Goal: Information Seeking & Learning: Learn about a topic

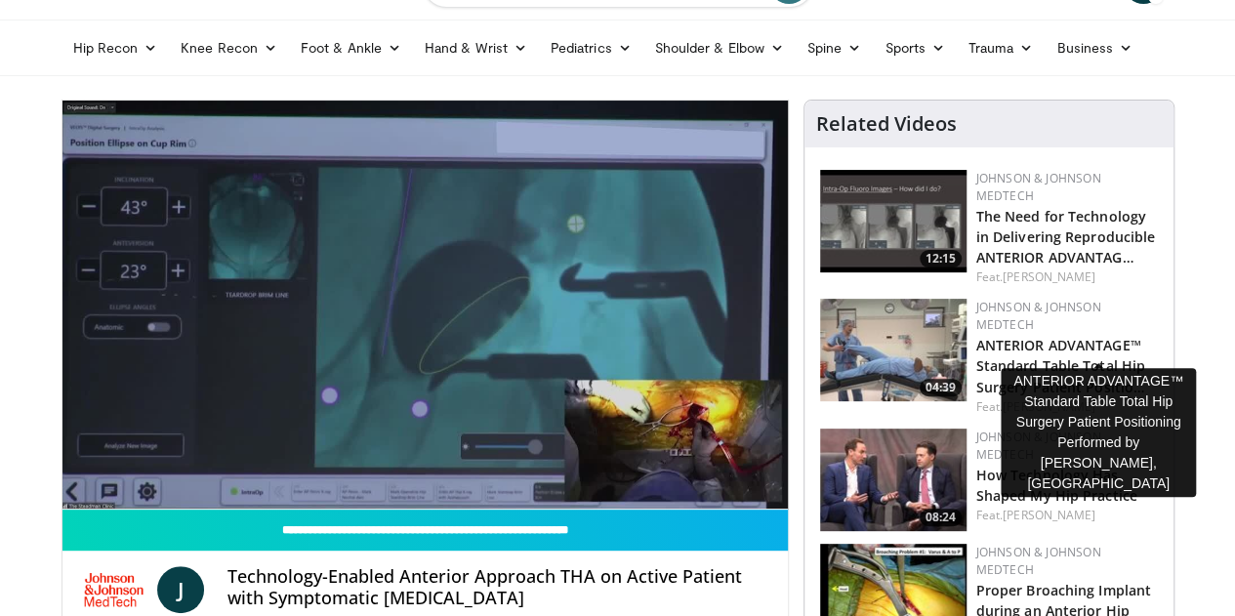
scroll to position [293, 0]
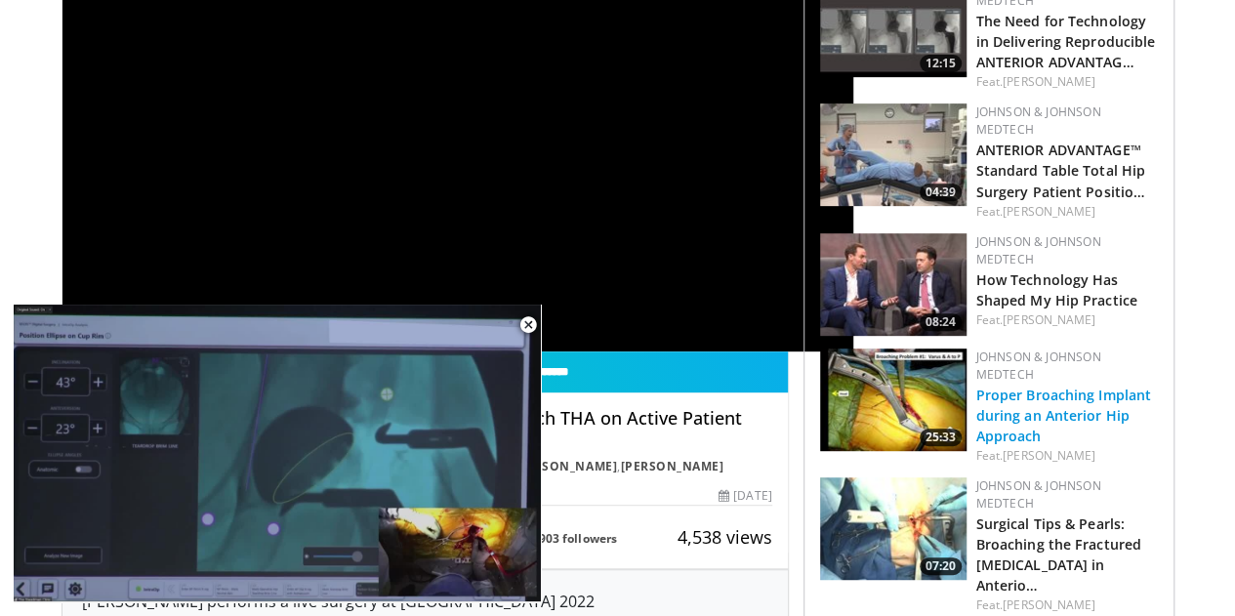
click at [1041, 386] on link "Proper Broaching Implant during an Anterior Hip Approach" at bounding box center [1064, 416] width 175 height 60
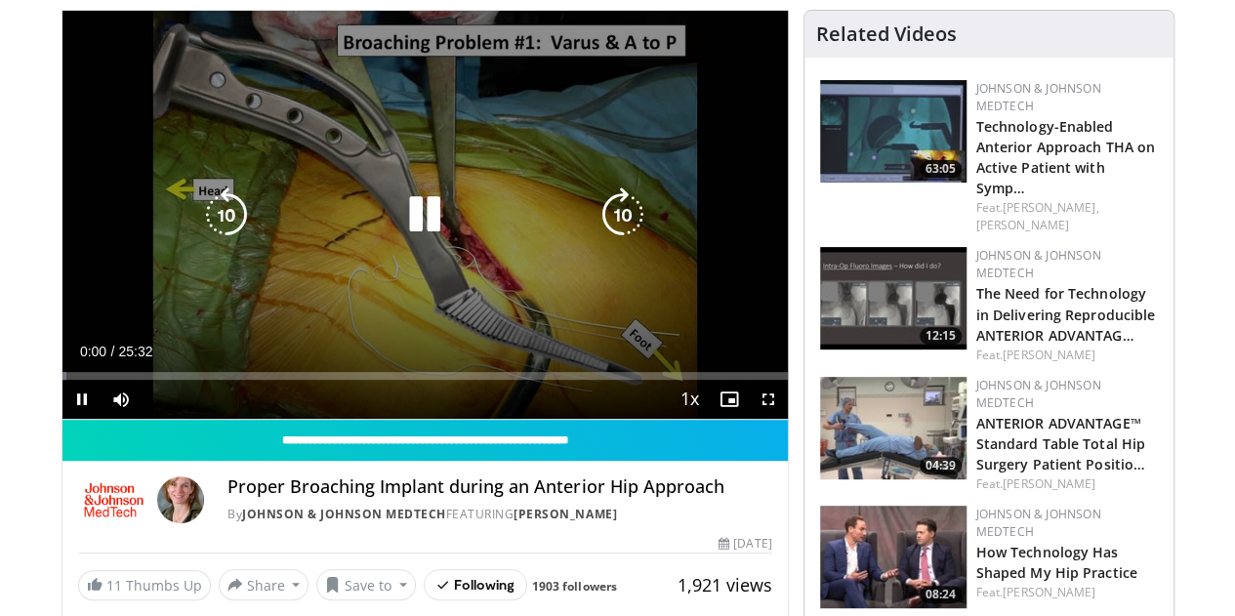
scroll to position [195, 0]
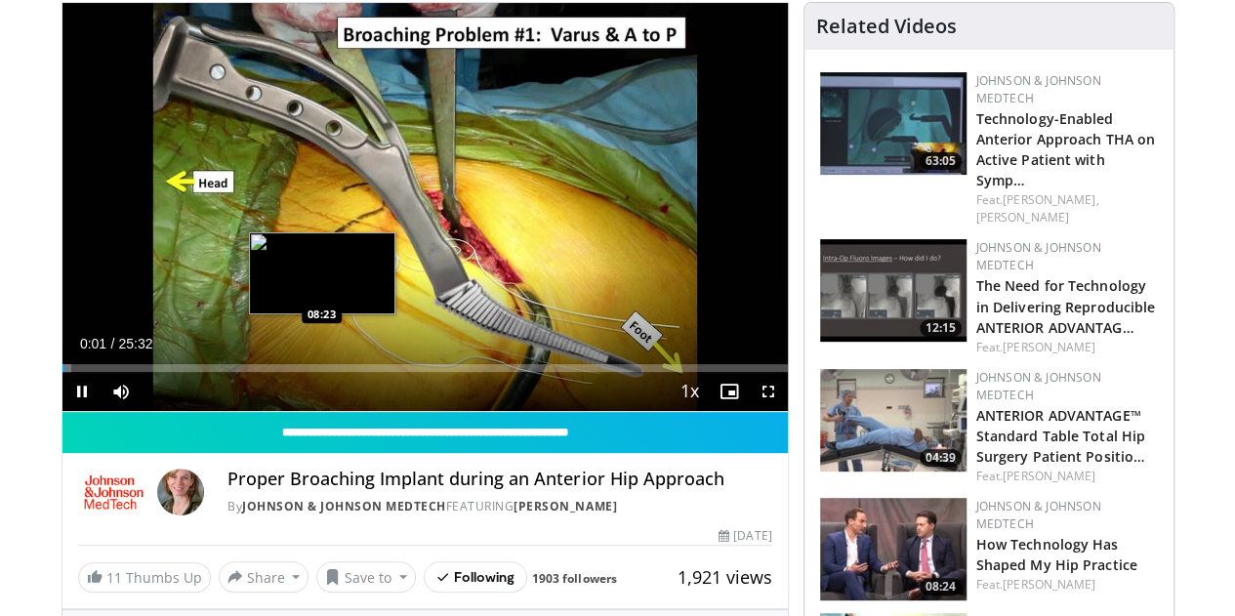
click at [272, 372] on div "Loaded : 1.29% 00:01 08:23" at bounding box center [426, 368] width 726 height 8
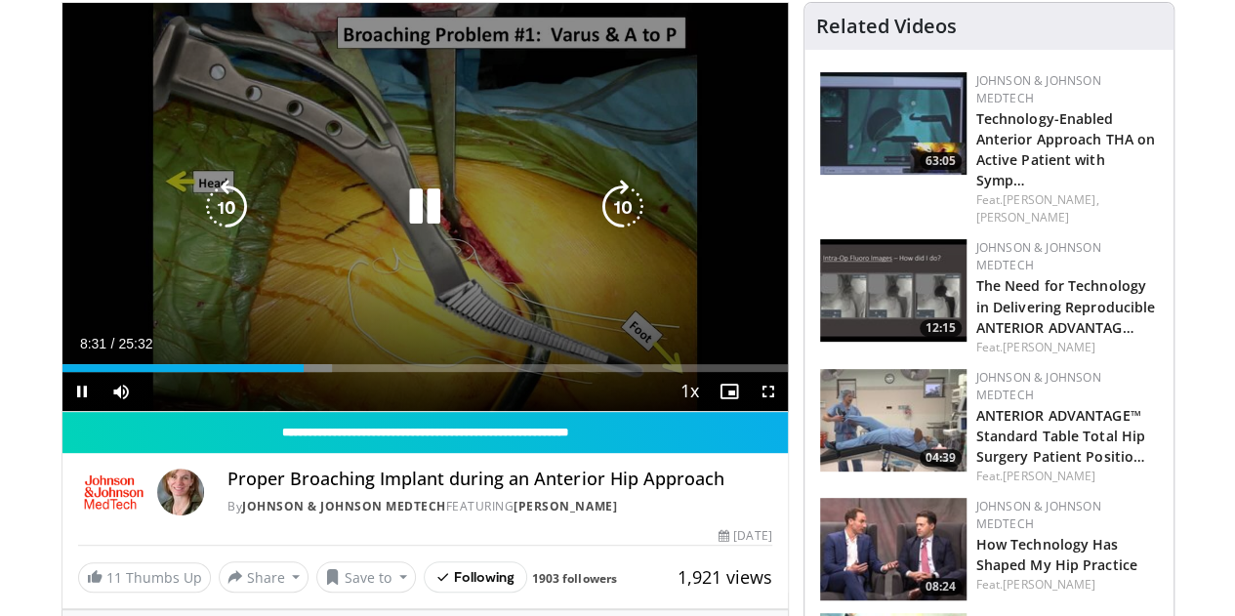
click at [626, 233] on icon "Video Player" at bounding box center [623, 207] width 55 height 55
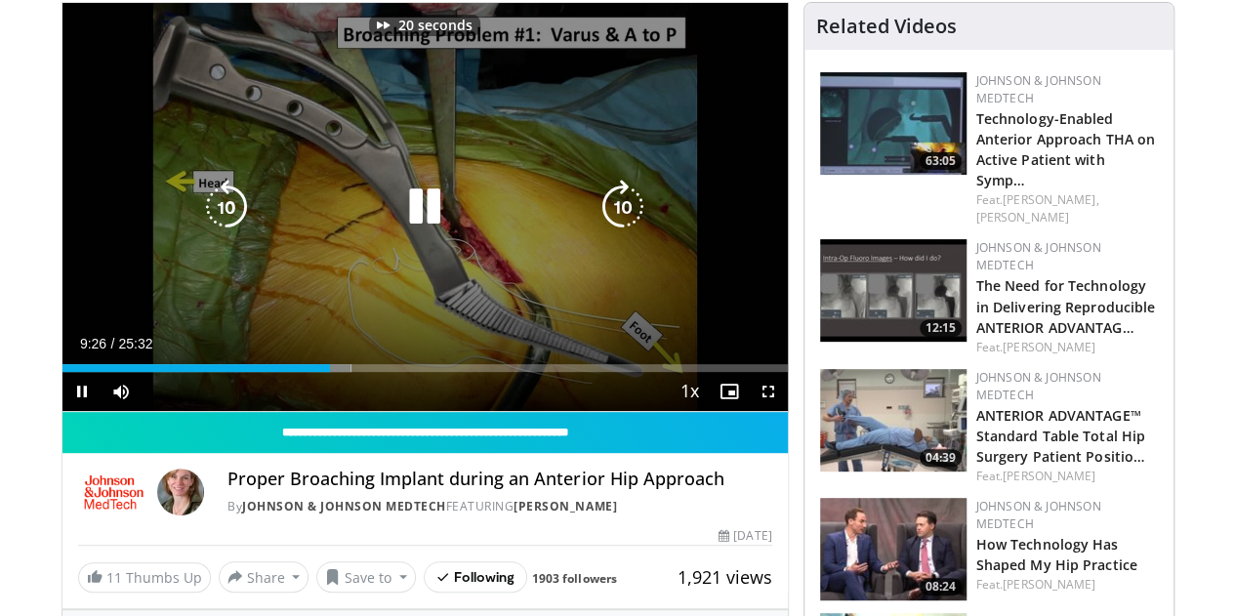
click at [397, 228] on icon "Video Player" at bounding box center [424, 207] width 55 height 55
click at [627, 218] on icon "Video Player" at bounding box center [623, 207] width 55 height 55
click at [631, 224] on icon "Video Player" at bounding box center [623, 207] width 55 height 55
click at [408, 222] on icon "Video Player" at bounding box center [424, 207] width 55 height 55
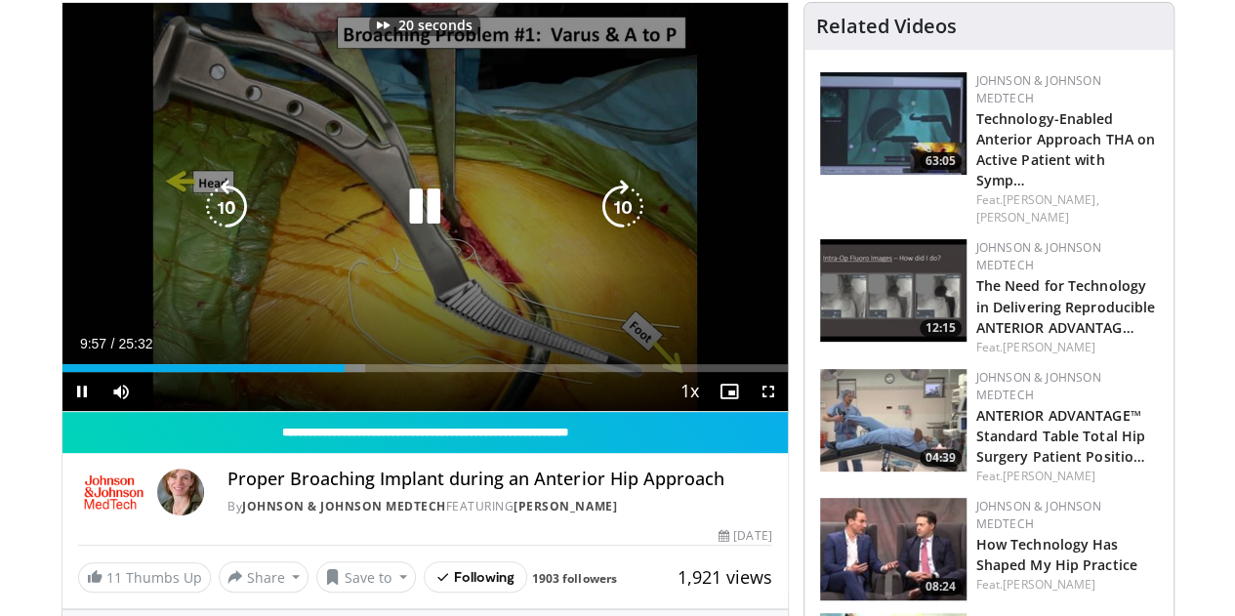
click at [629, 219] on icon "Video Player" at bounding box center [623, 207] width 55 height 55
click at [629, 224] on icon "Video Player" at bounding box center [623, 207] width 55 height 55
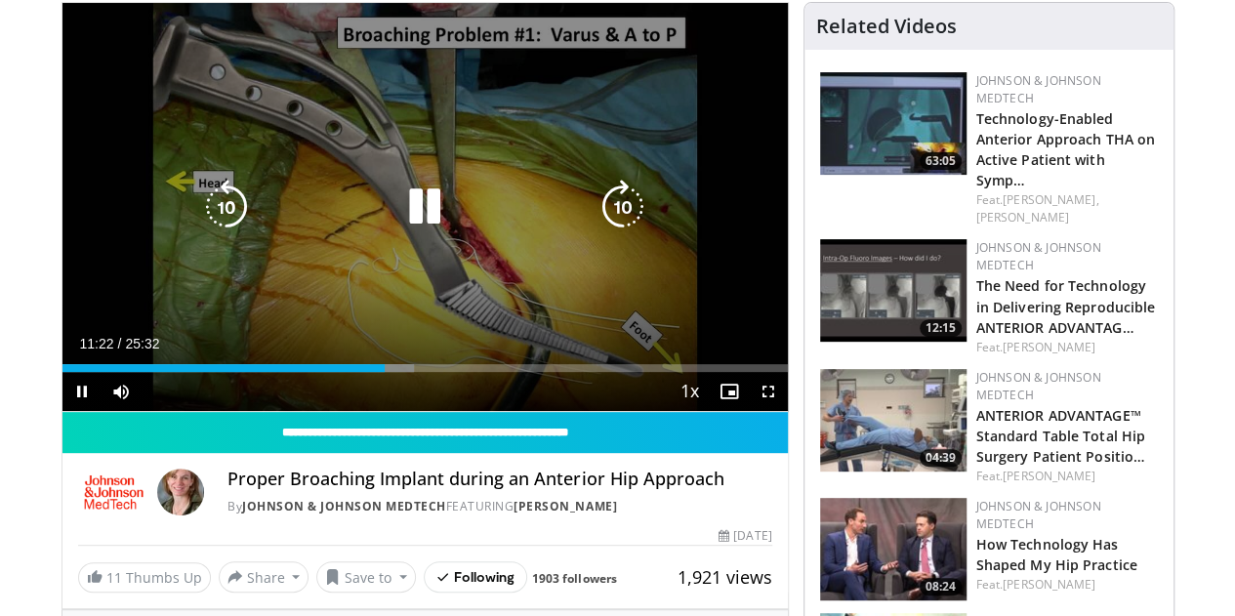
click at [637, 219] on icon "Video Player" at bounding box center [623, 207] width 55 height 55
click at [406, 223] on icon "Video Player" at bounding box center [424, 207] width 55 height 55
click at [630, 219] on icon "Video Player" at bounding box center [623, 207] width 55 height 55
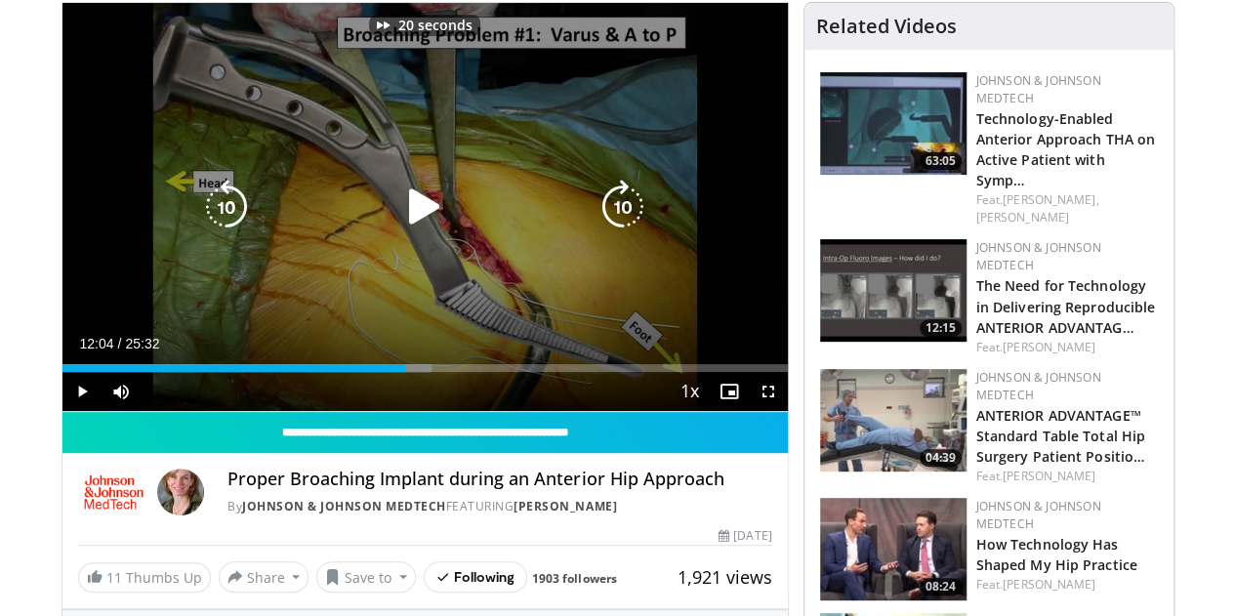
click at [630, 219] on icon "Video Player" at bounding box center [623, 207] width 55 height 55
click at [626, 228] on icon "Video Player" at bounding box center [623, 207] width 55 height 55
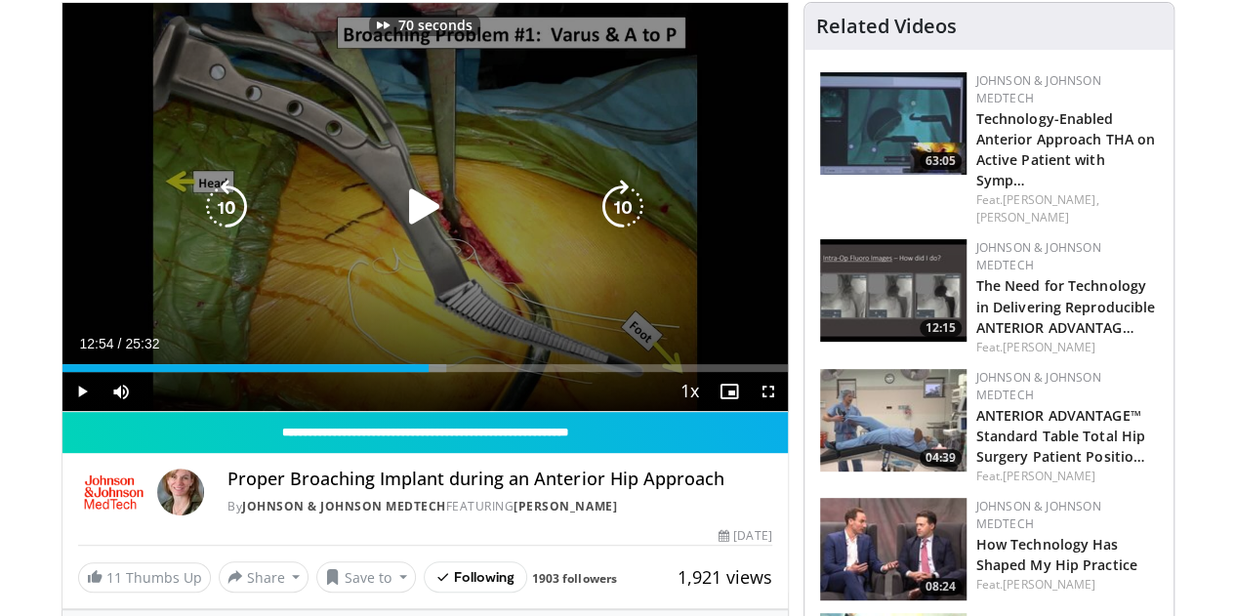
click at [626, 228] on icon "Video Player" at bounding box center [623, 207] width 55 height 55
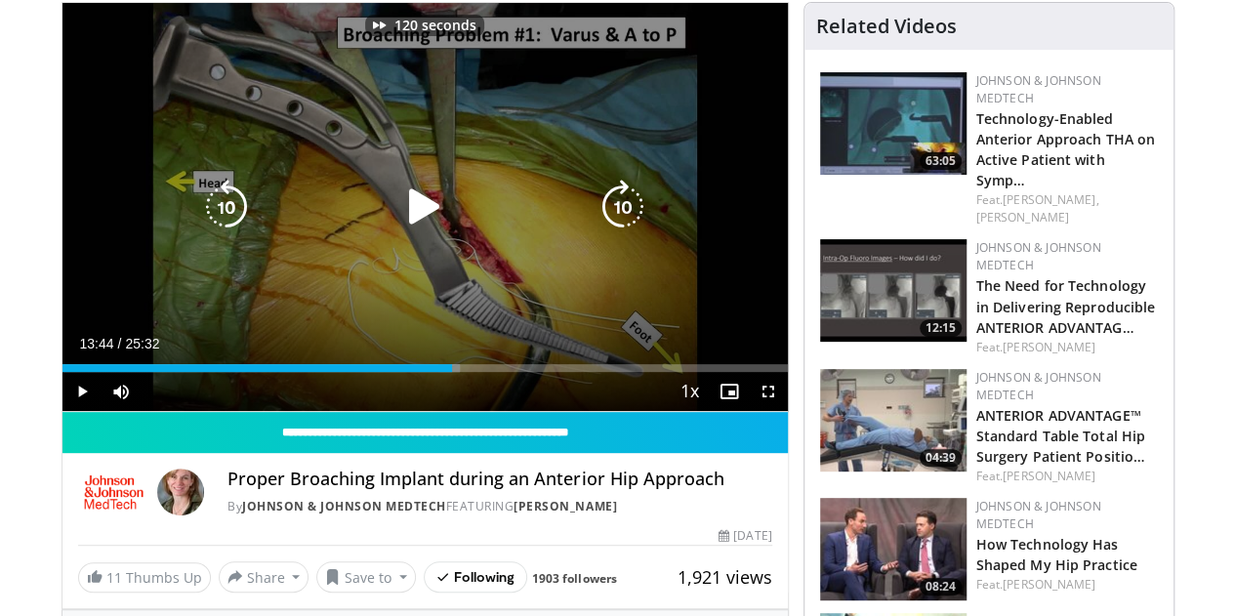
click at [626, 228] on icon "Video Player" at bounding box center [623, 207] width 55 height 55
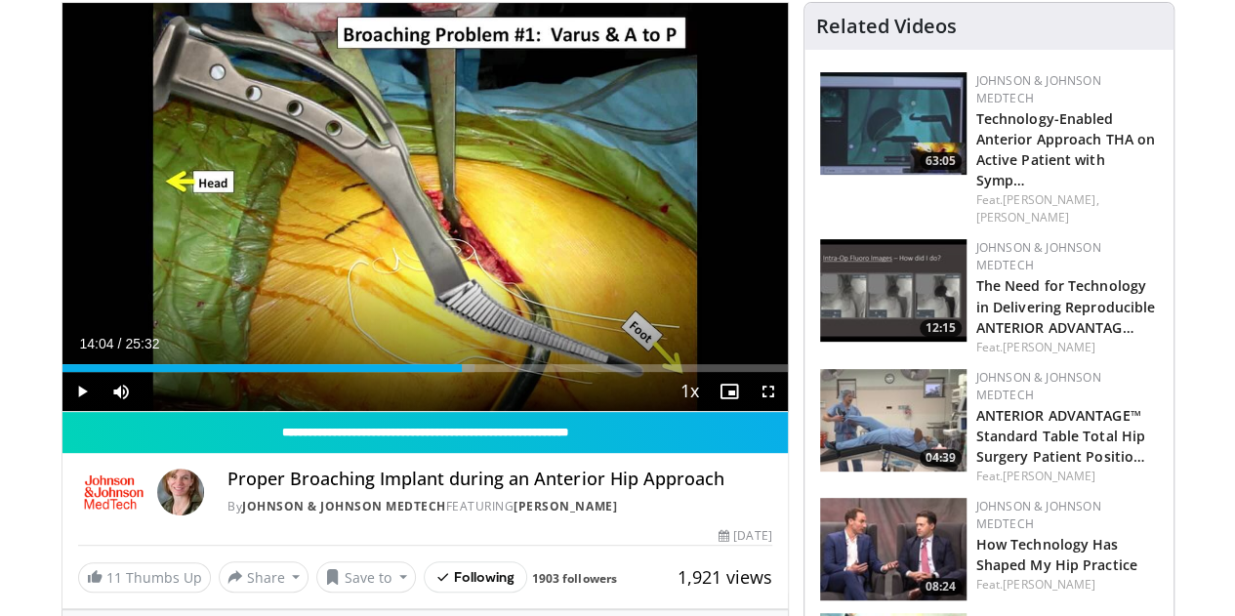
click at [626, 228] on div "140 seconds Tap to unmute" at bounding box center [426, 207] width 726 height 408
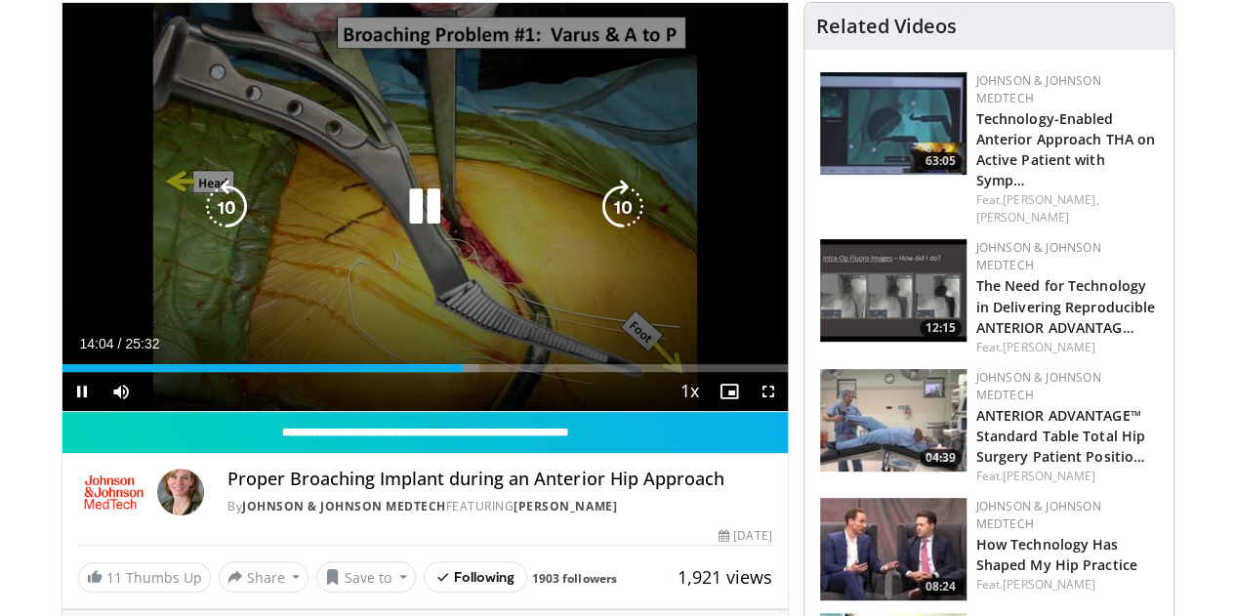
click at [624, 228] on icon "Video Player" at bounding box center [623, 207] width 55 height 55
click at [623, 228] on icon "Video Player" at bounding box center [623, 207] width 55 height 55
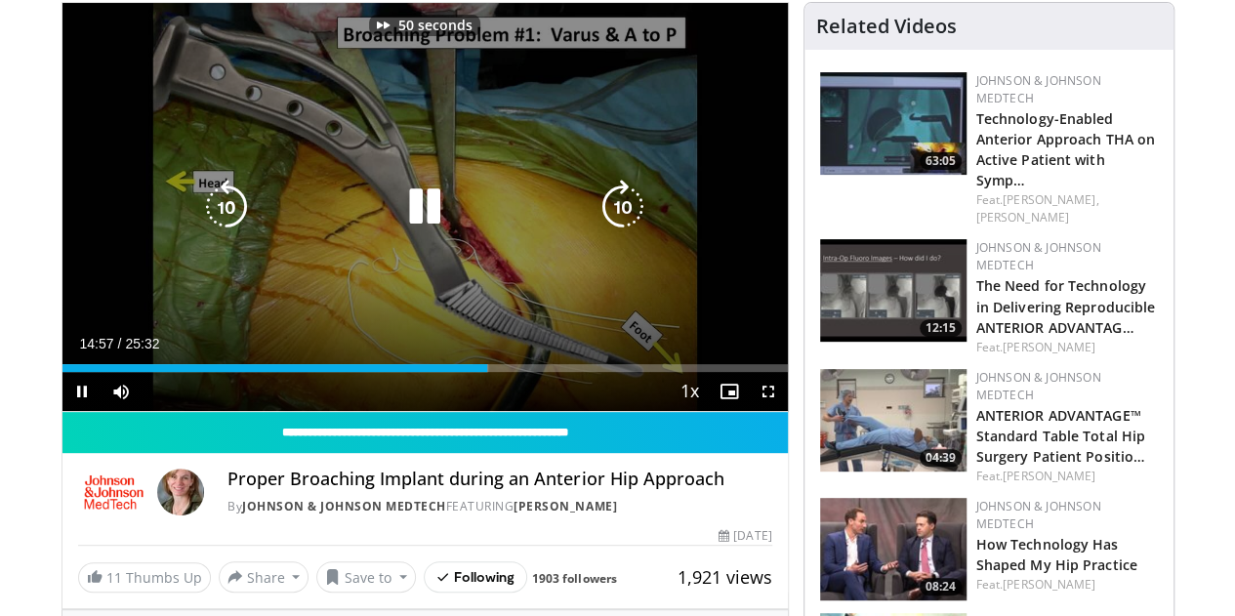
click at [623, 228] on icon "Video Player" at bounding box center [623, 207] width 55 height 55
click at [631, 232] on icon "Video Player" at bounding box center [623, 207] width 55 height 55
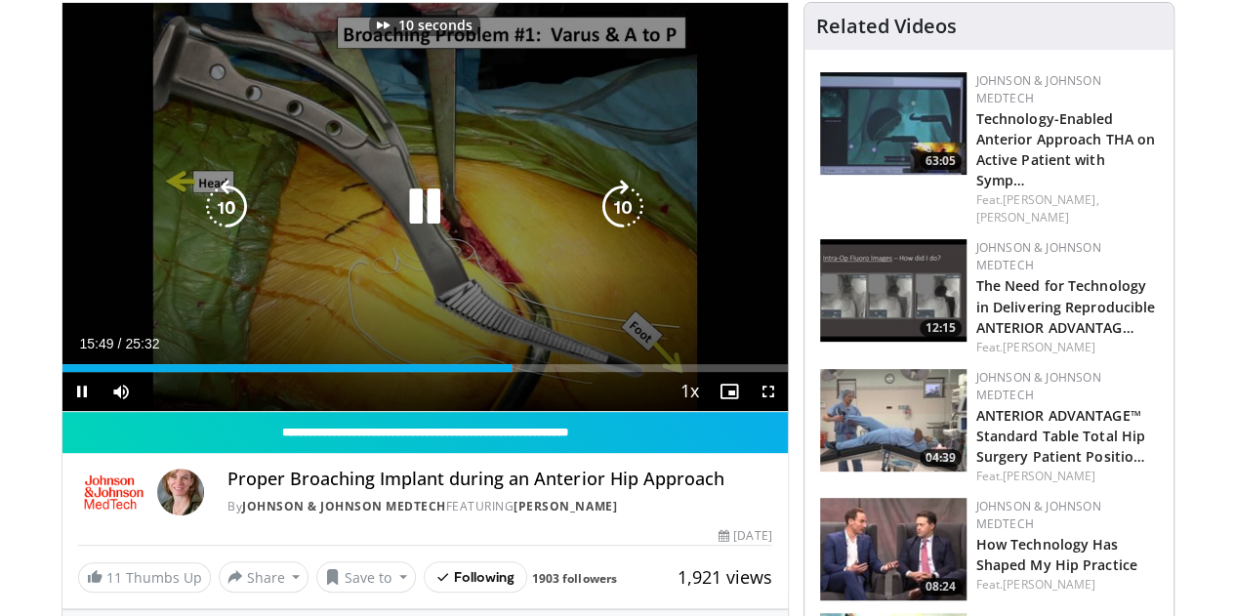
click at [632, 220] on icon "Video Player" at bounding box center [623, 207] width 55 height 55
click at [629, 220] on icon "Video Player" at bounding box center [623, 207] width 55 height 55
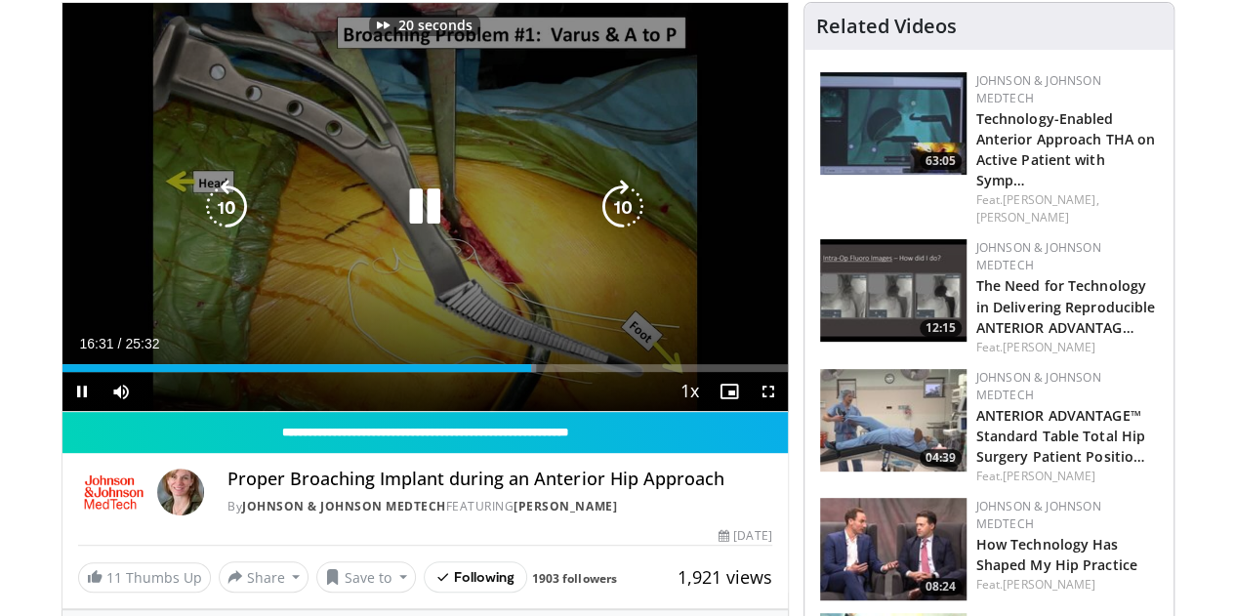
click at [629, 220] on icon "Video Player" at bounding box center [623, 207] width 55 height 55
click at [607, 227] on icon "Video Player" at bounding box center [623, 207] width 55 height 55
click at [627, 222] on icon "Video Player" at bounding box center [623, 207] width 55 height 55
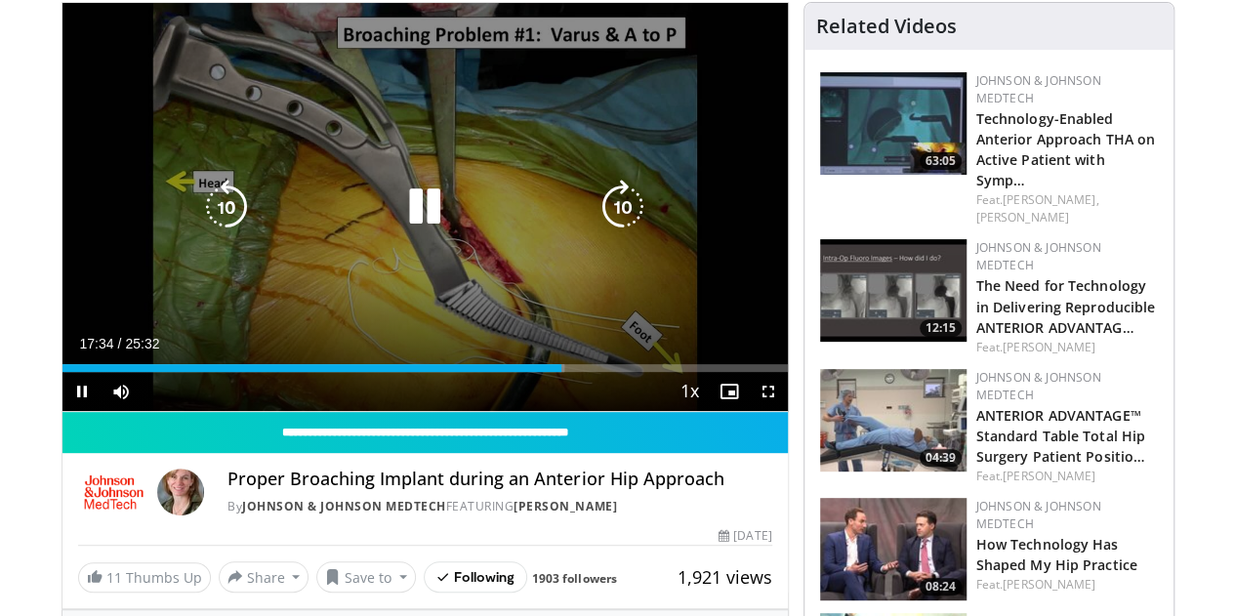
click at [623, 228] on icon "Video Player" at bounding box center [623, 207] width 55 height 55
click at [408, 226] on icon "Video Player" at bounding box center [424, 207] width 55 height 55
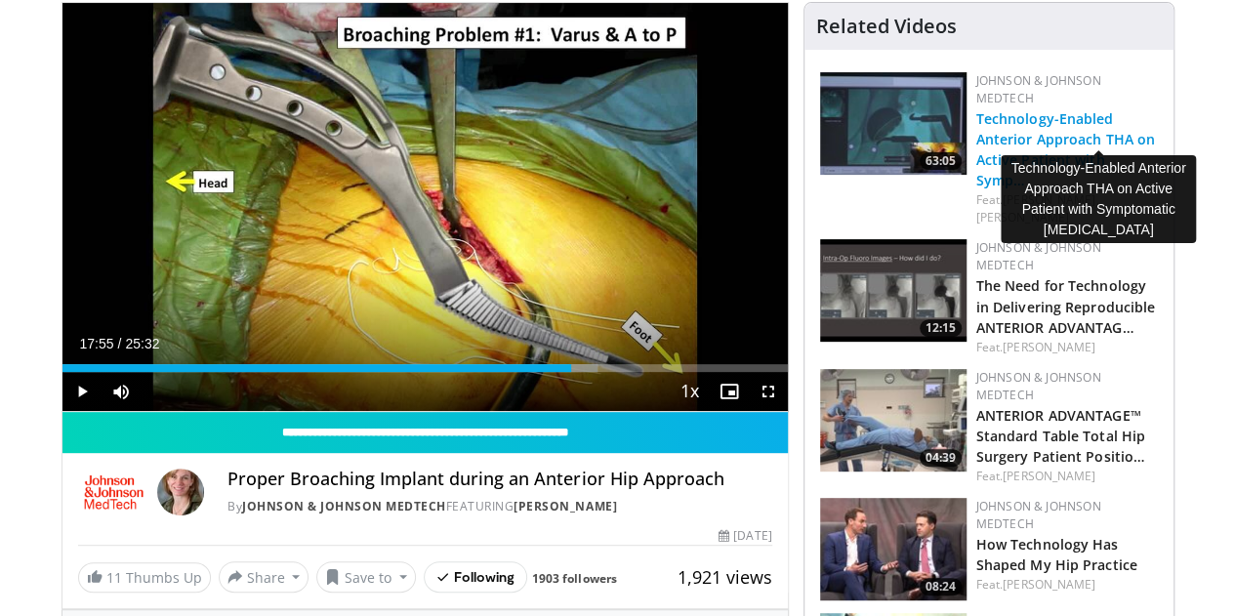
click at [1059, 110] on link "Technology-Enabled Anterior Approach THA on Active Patient with Symp…" at bounding box center [1066, 149] width 179 height 80
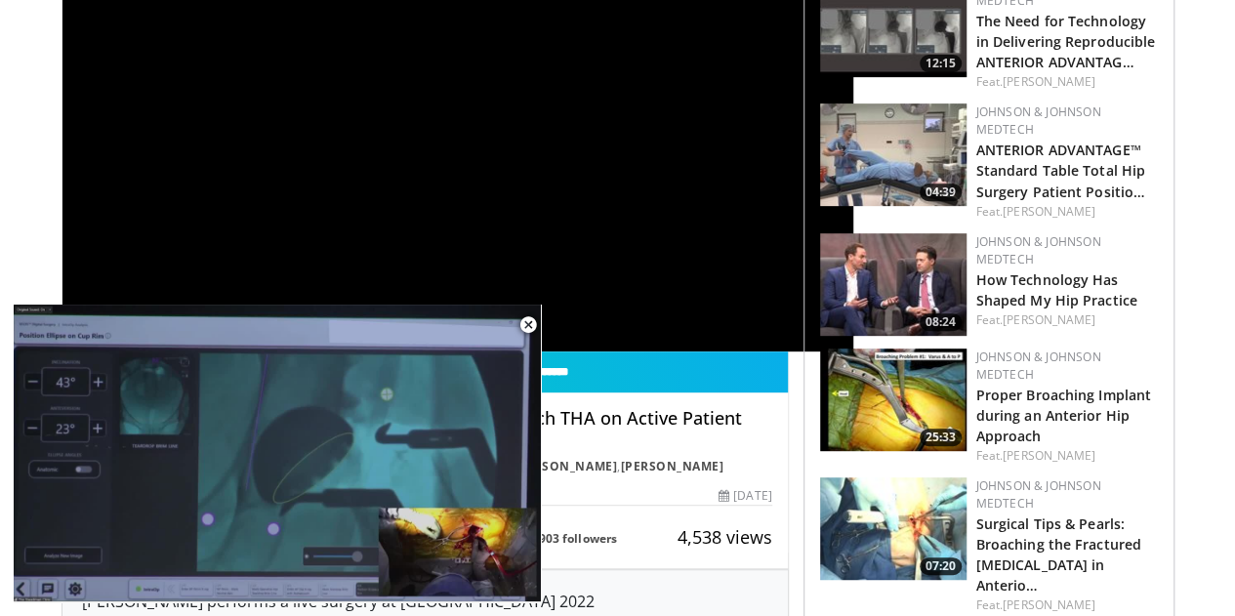
scroll to position [195, 0]
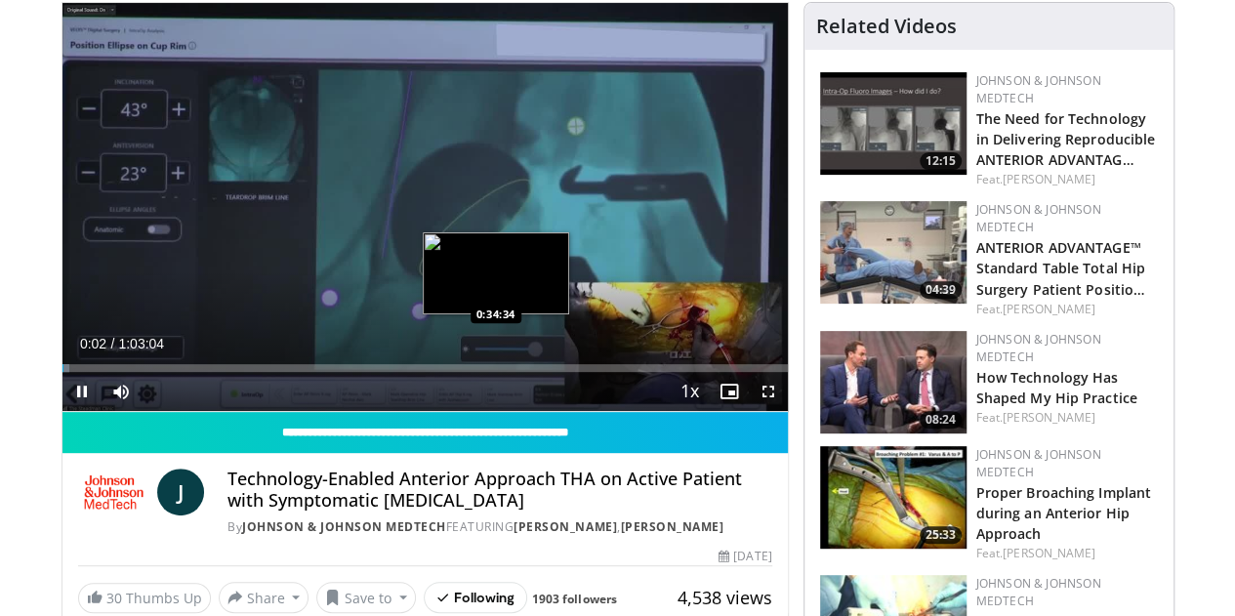
click at [445, 372] on div "Loaded : 1.05% 0:00:02 0:34:34" at bounding box center [426, 363] width 726 height 19
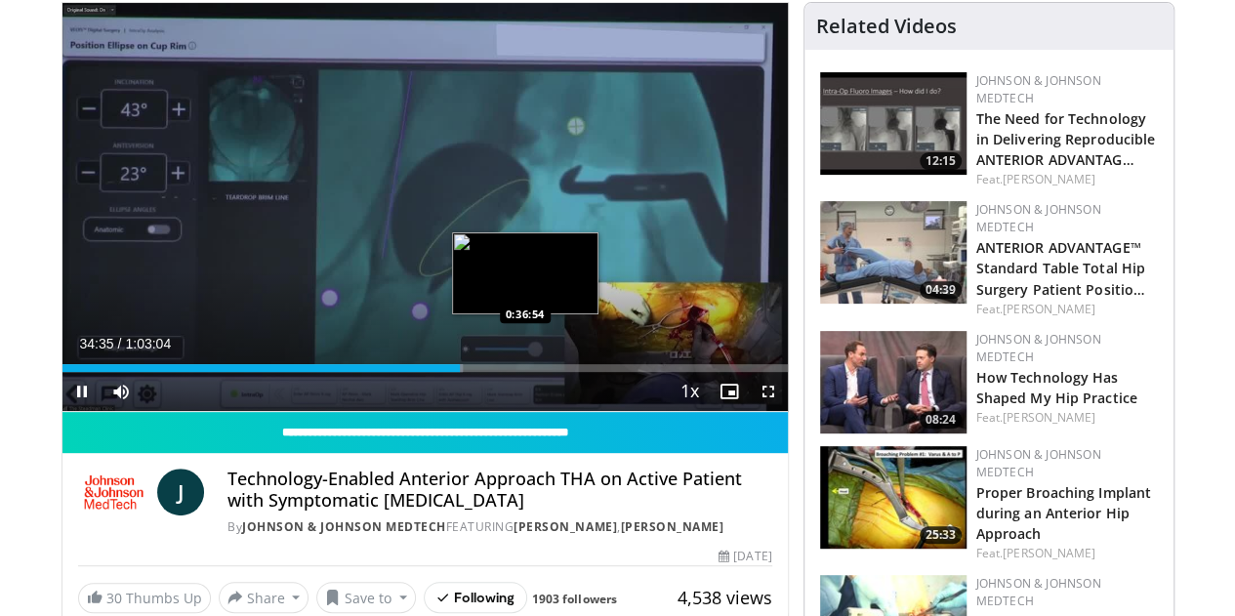
click at [471, 372] on div "Loaded : 55.30% 0:34:35 0:36:54" at bounding box center [426, 368] width 726 height 8
click at [490, 372] on div "Loaded : 58.13% 0:36:31 0:38:04" at bounding box center [426, 368] width 726 height 8
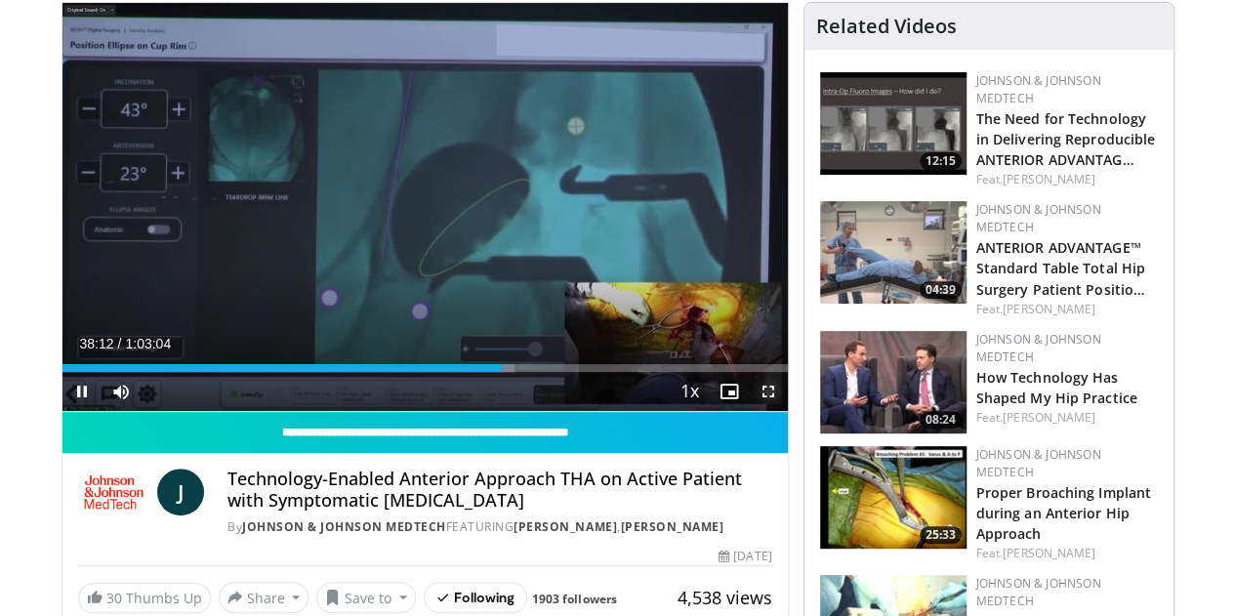
click at [778, 411] on span "Video Player" at bounding box center [768, 391] width 39 height 39
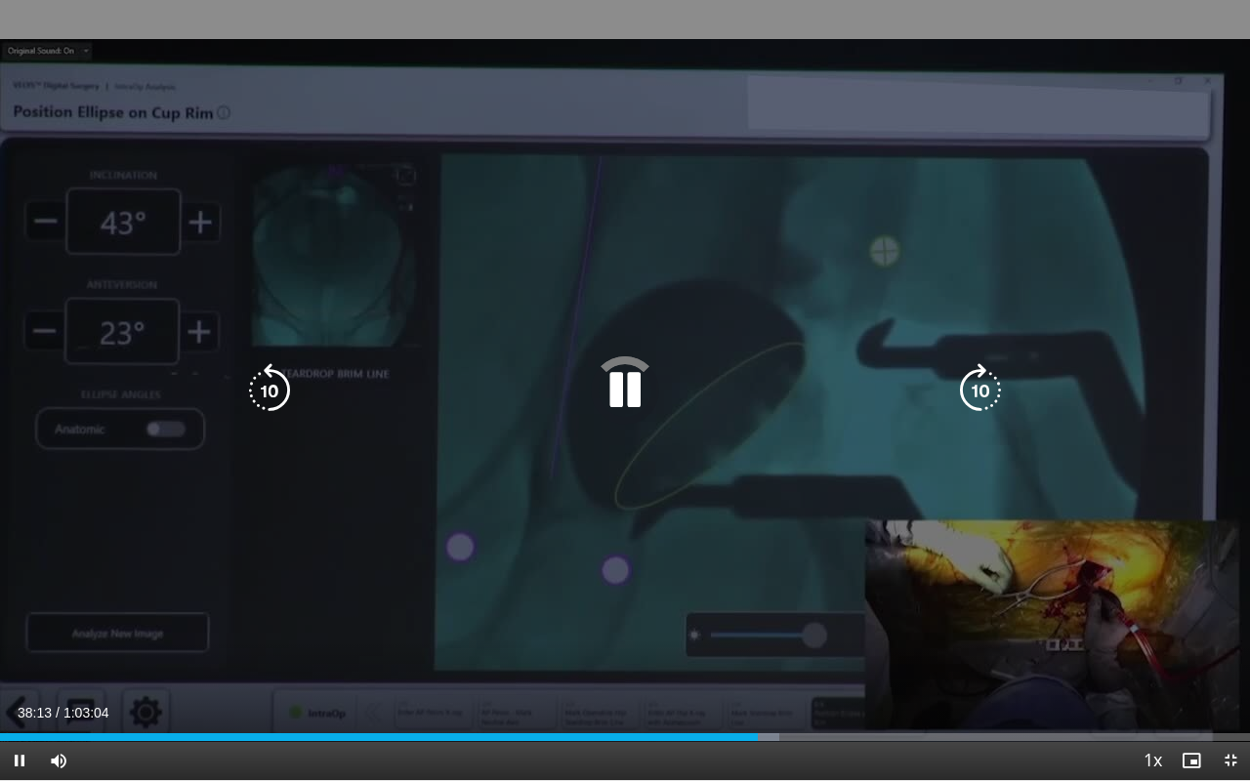
click at [989, 393] on icon "Video Player" at bounding box center [980, 390] width 55 height 55
click at [988, 395] on icon "Video Player" at bounding box center [980, 390] width 55 height 55
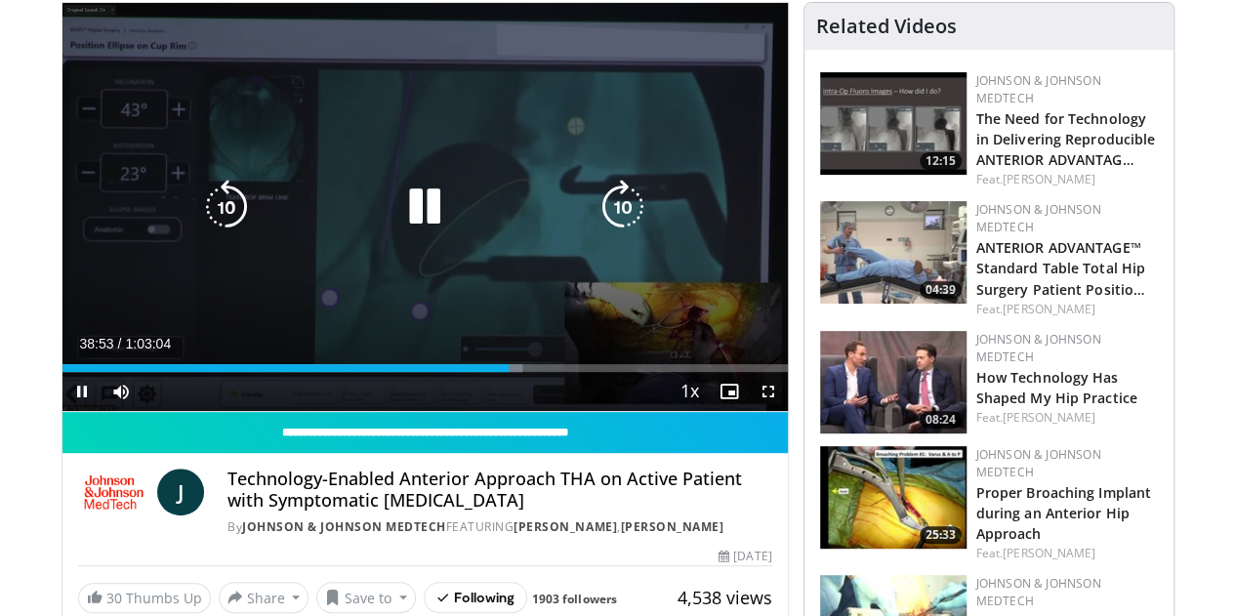
click at [631, 228] on icon "Video Player" at bounding box center [623, 207] width 55 height 55
click at [625, 225] on icon "Video Player" at bounding box center [623, 207] width 55 height 55
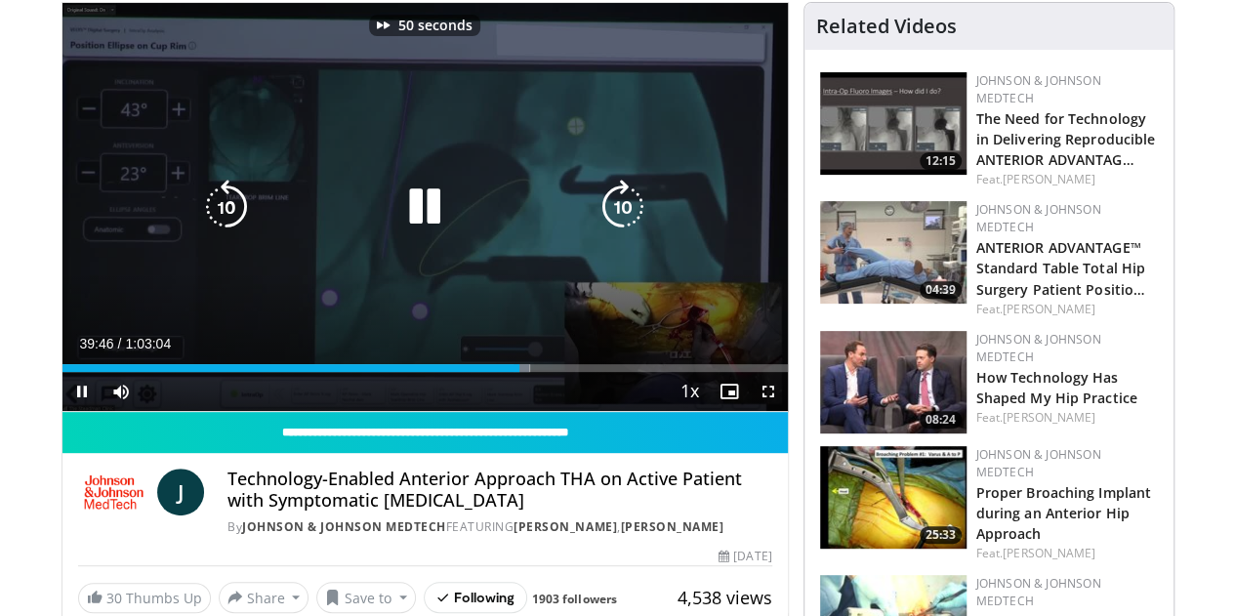
click at [625, 225] on icon "Video Player" at bounding box center [623, 207] width 55 height 55
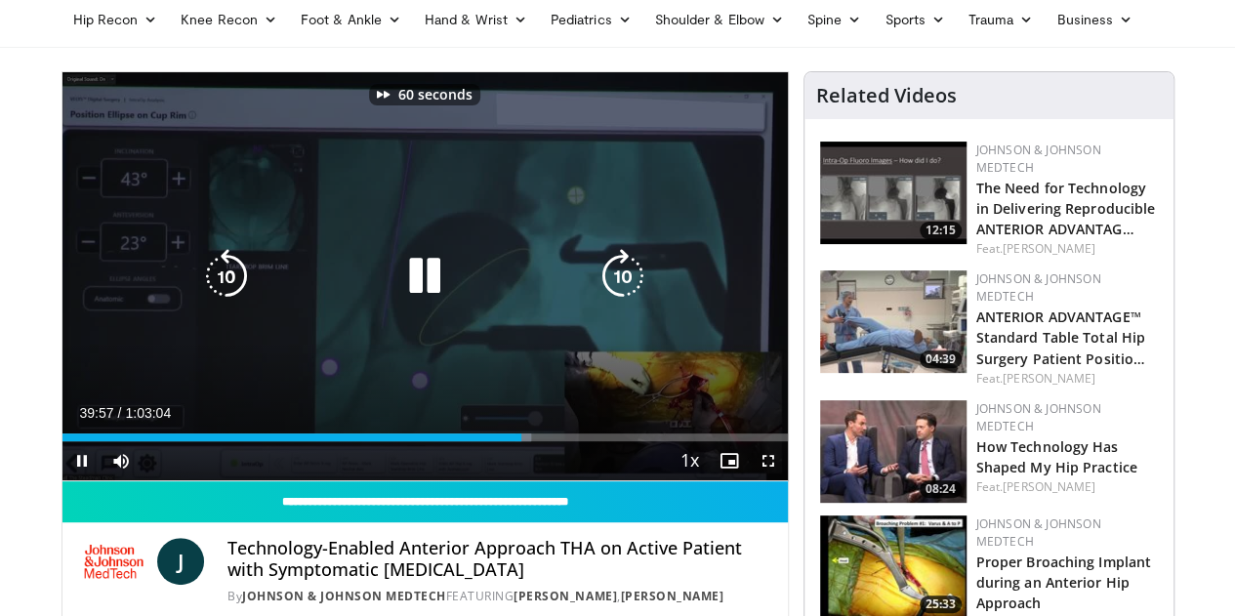
scroll to position [98, 0]
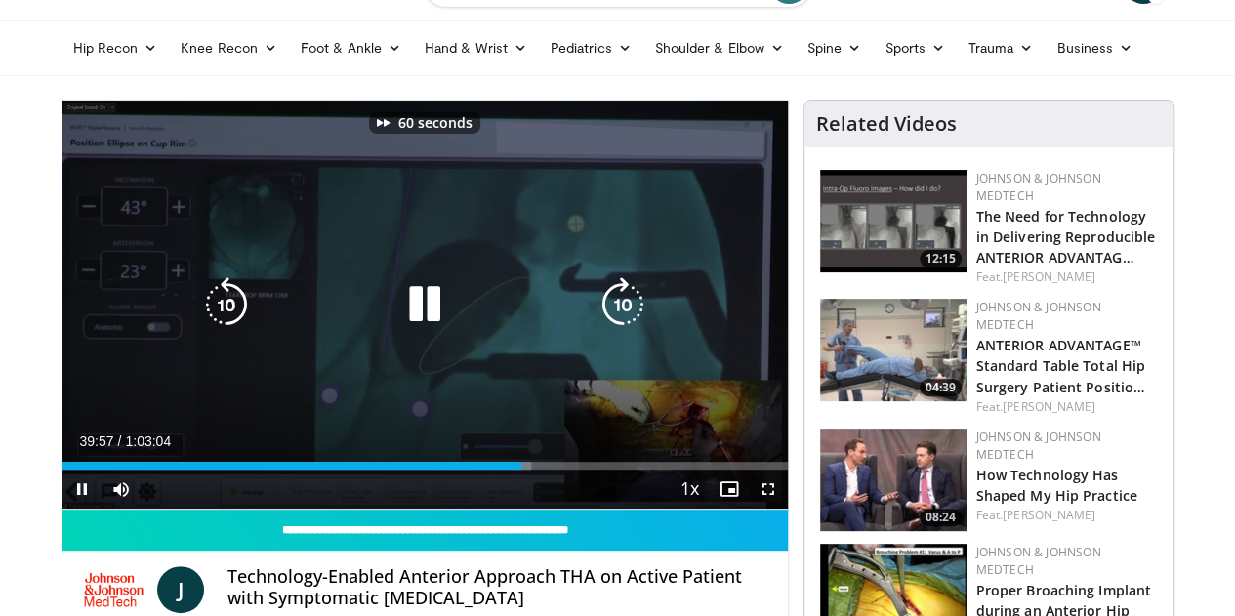
click at [600, 322] on icon "Video Player" at bounding box center [623, 304] width 55 height 55
click at [621, 319] on icon "Video Player" at bounding box center [623, 304] width 55 height 55
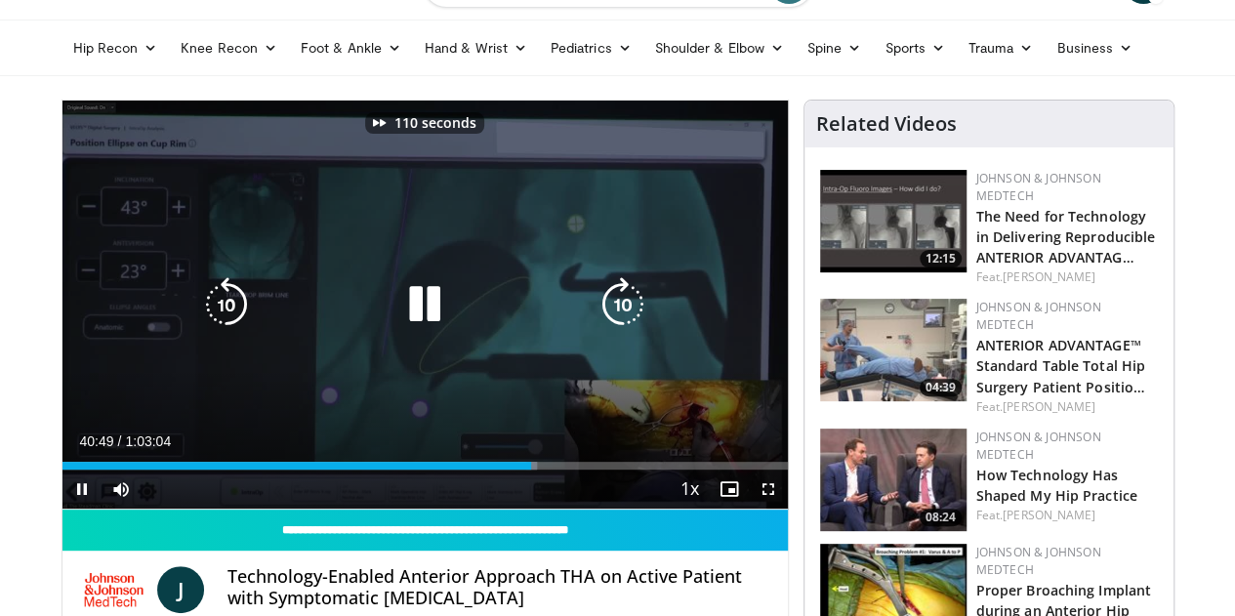
click at [621, 319] on icon "Video Player" at bounding box center [623, 304] width 55 height 55
click at [625, 322] on icon "Video Player" at bounding box center [623, 304] width 55 height 55
click at [625, 323] on icon "Video Player" at bounding box center [623, 304] width 55 height 55
click at [626, 326] on icon "Video Player" at bounding box center [623, 304] width 55 height 55
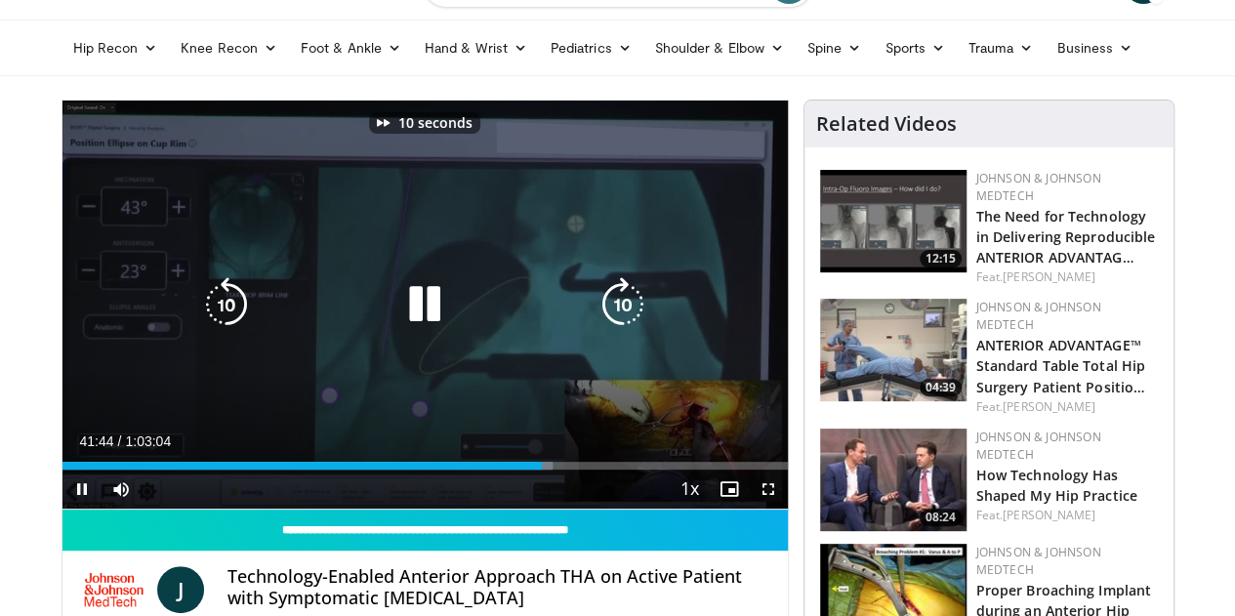
click at [626, 326] on icon "Video Player" at bounding box center [623, 304] width 55 height 55
click at [627, 326] on icon "Video Player" at bounding box center [623, 304] width 55 height 55
click at [625, 332] on icon "Video Player" at bounding box center [623, 304] width 55 height 55
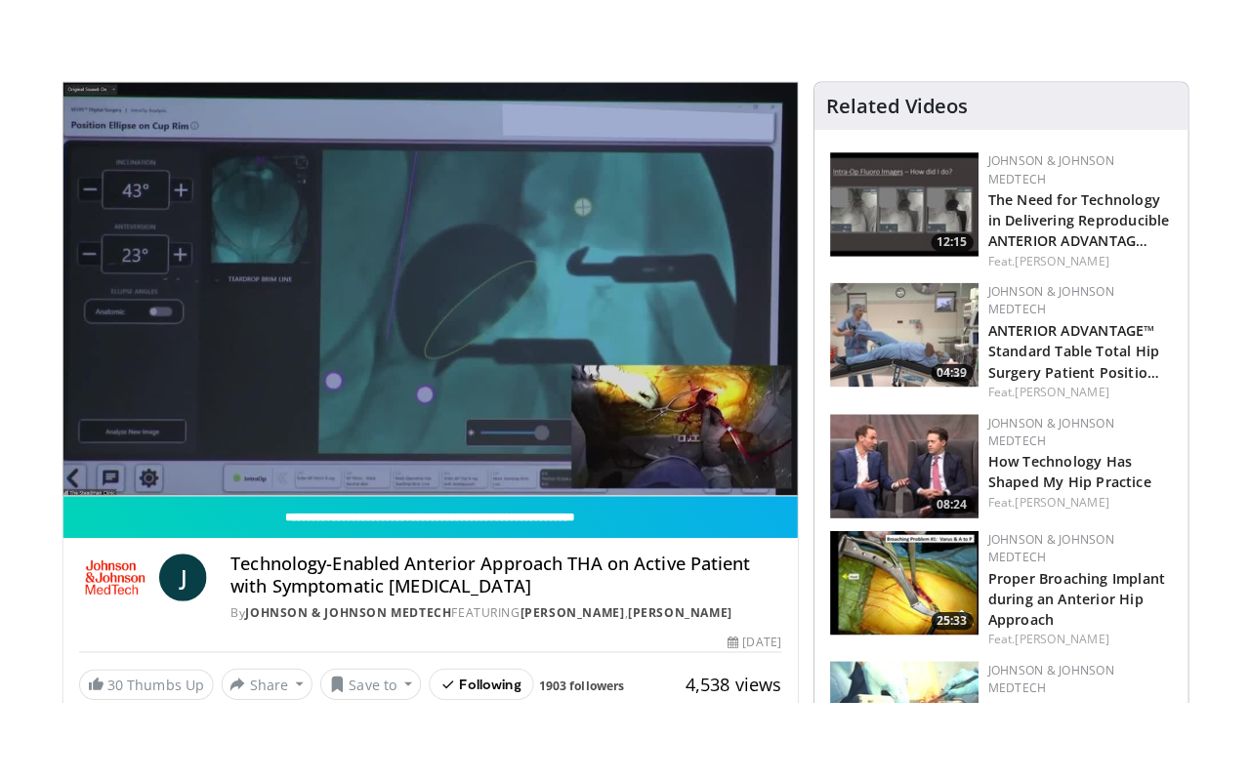
scroll to position [205, 0]
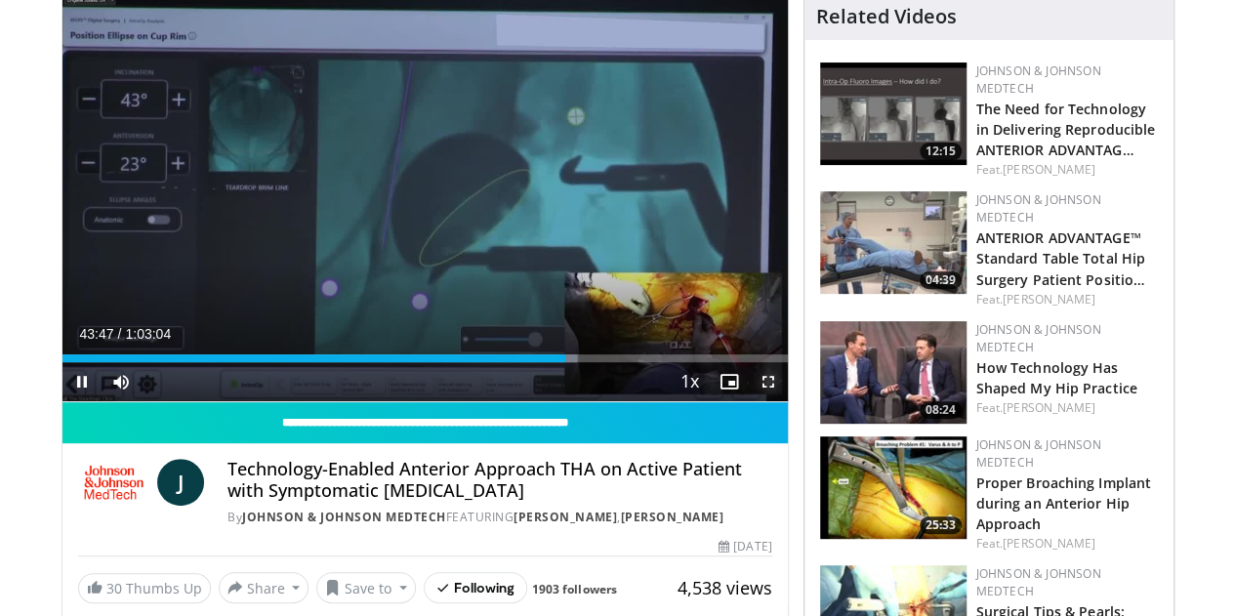
click at [780, 401] on span "Video Player" at bounding box center [768, 381] width 39 height 39
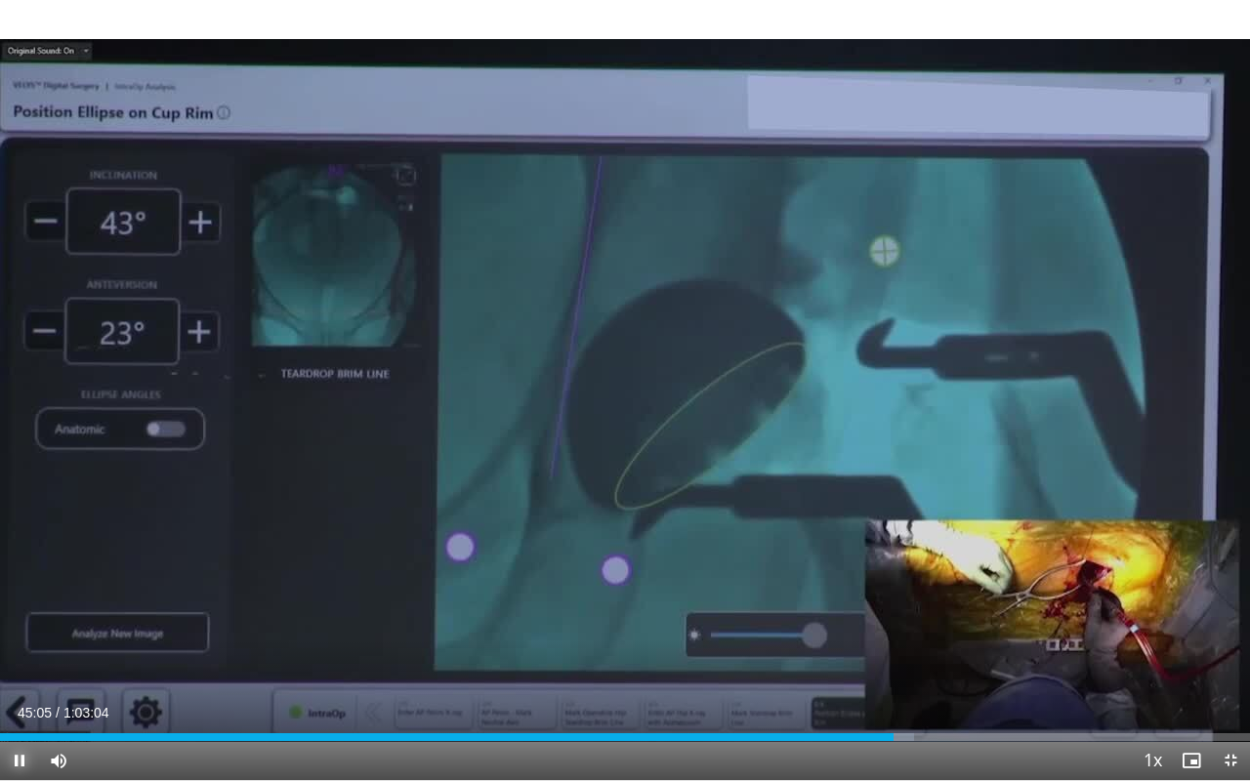
click at [18, 615] on span "Video Player" at bounding box center [19, 760] width 39 height 39
click at [882, 615] on div "0:45:05" at bounding box center [447, 737] width 894 height 8
click at [885, 615] on div "Loaded : 72.34% 0:44:30 0:44:47" at bounding box center [625, 737] width 1250 height 8
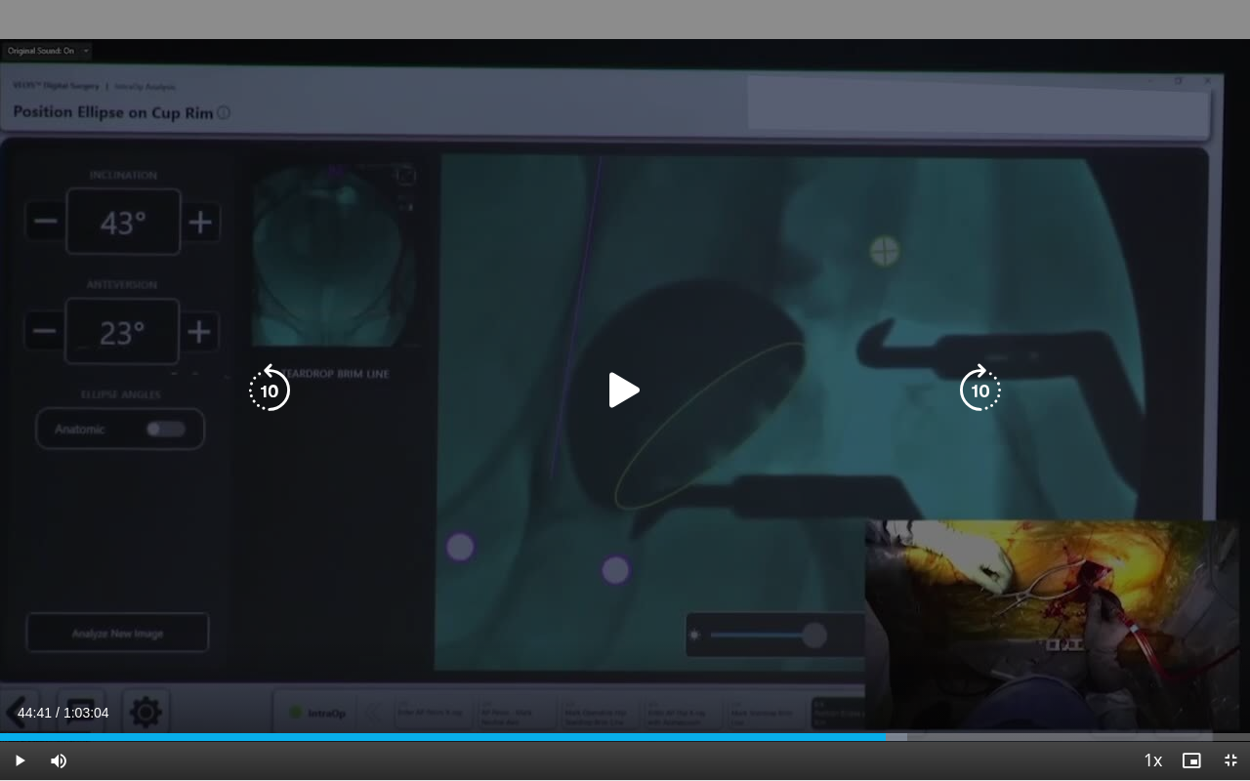
click at [598, 370] on icon "Video Player" at bounding box center [625, 390] width 55 height 55
click at [995, 387] on icon "Video Player" at bounding box center [980, 390] width 55 height 55
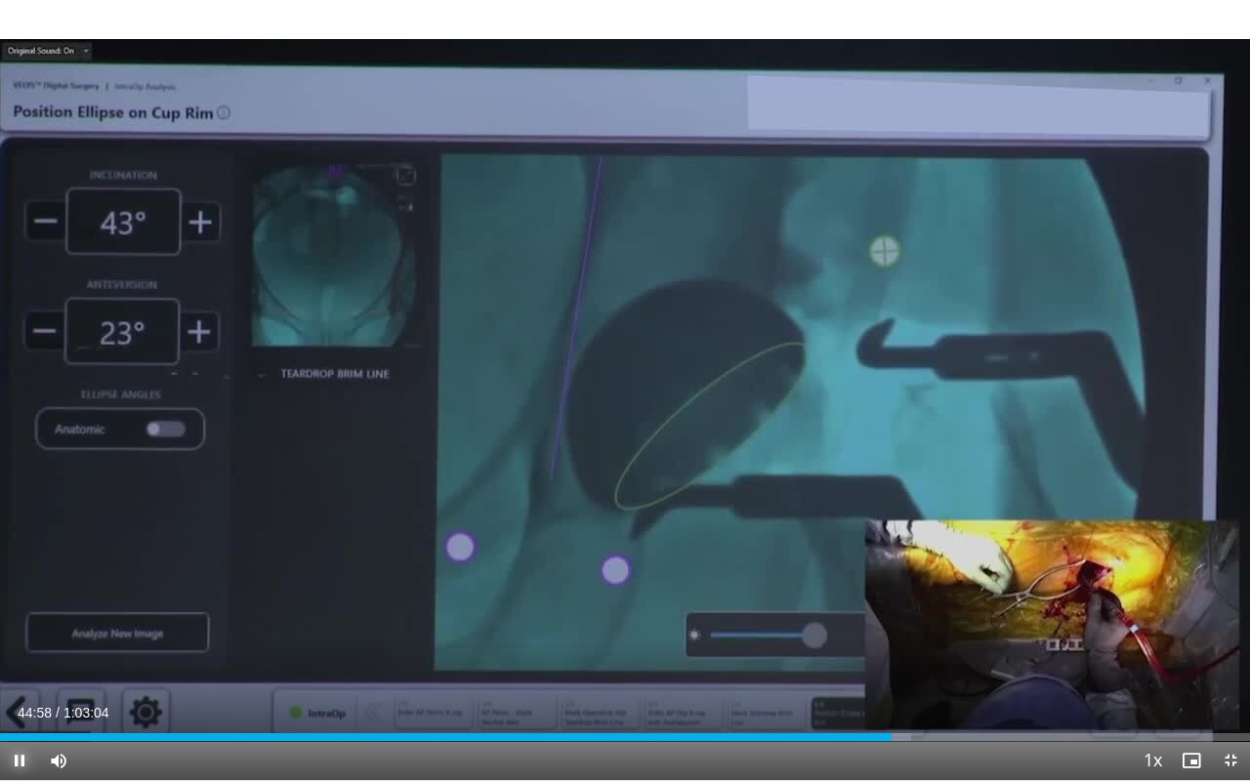
click at [11, 615] on span "Video Player" at bounding box center [19, 760] width 39 height 39
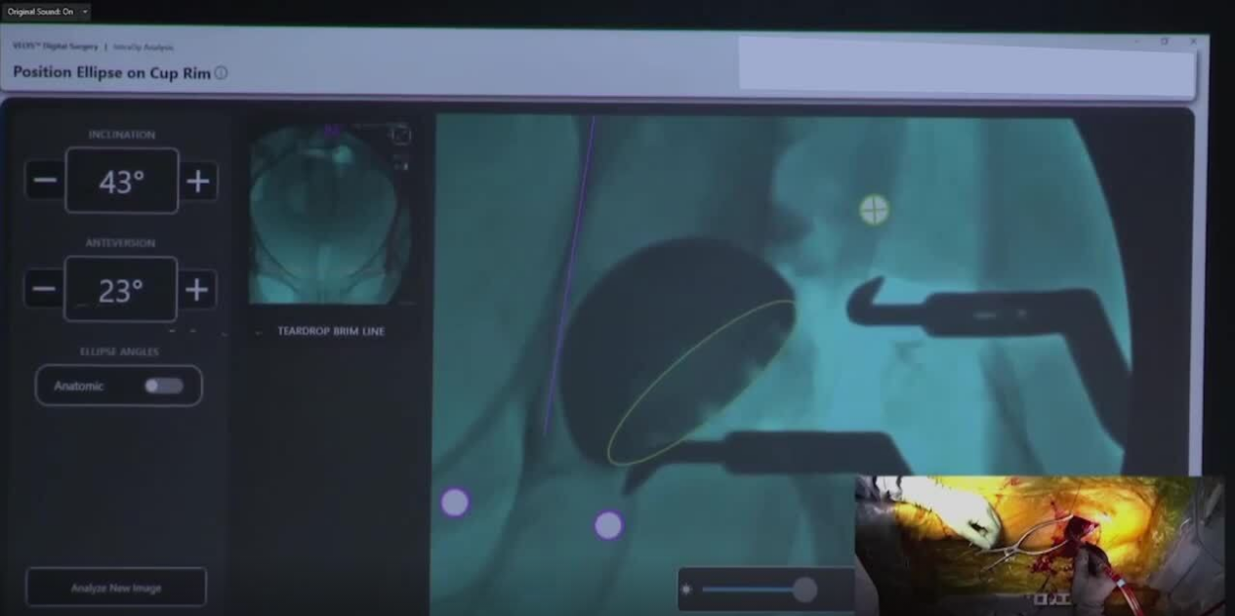
scroll to position [162, 0]
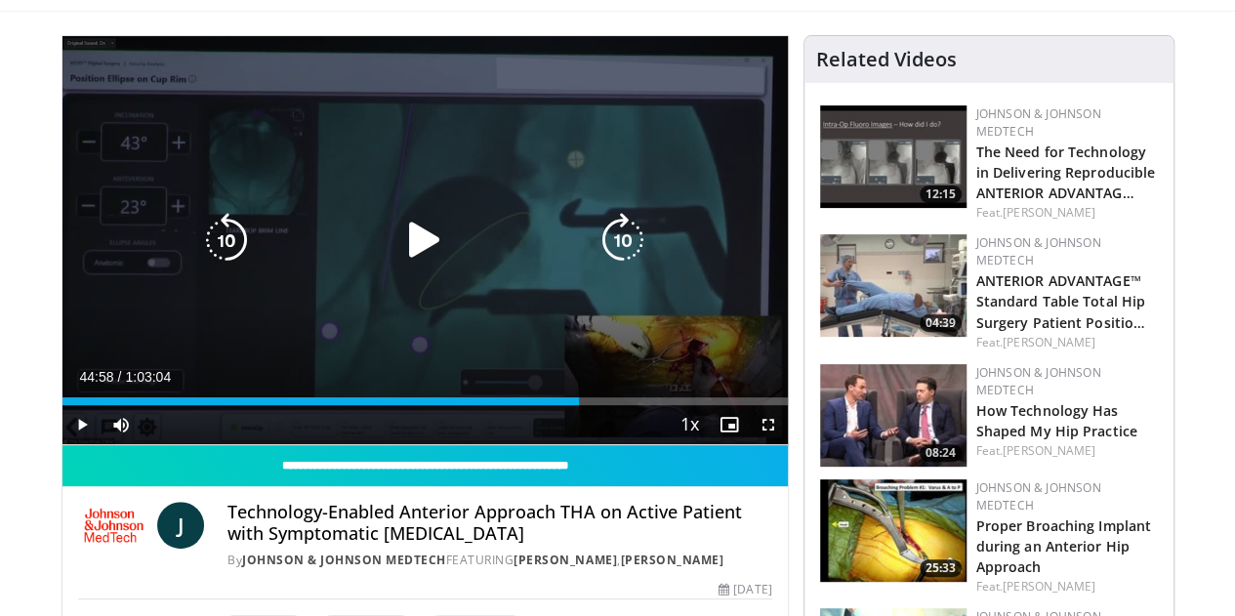
click at [408, 265] on icon "Video Player" at bounding box center [424, 240] width 55 height 55
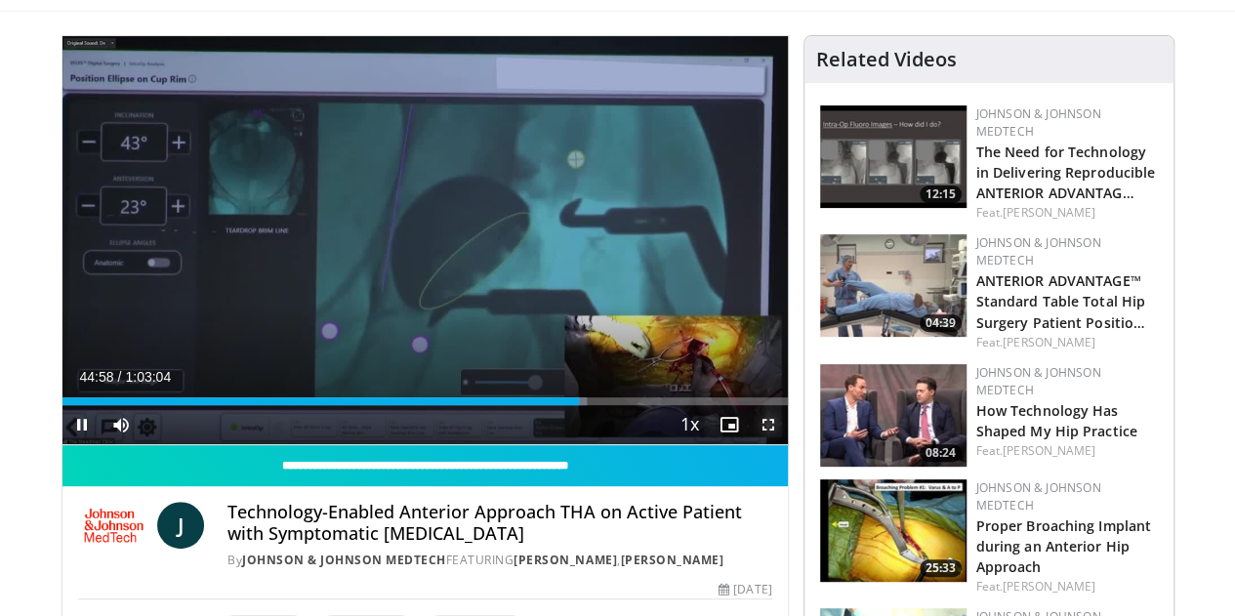
click at [788, 444] on span "Video Player" at bounding box center [768, 424] width 39 height 39
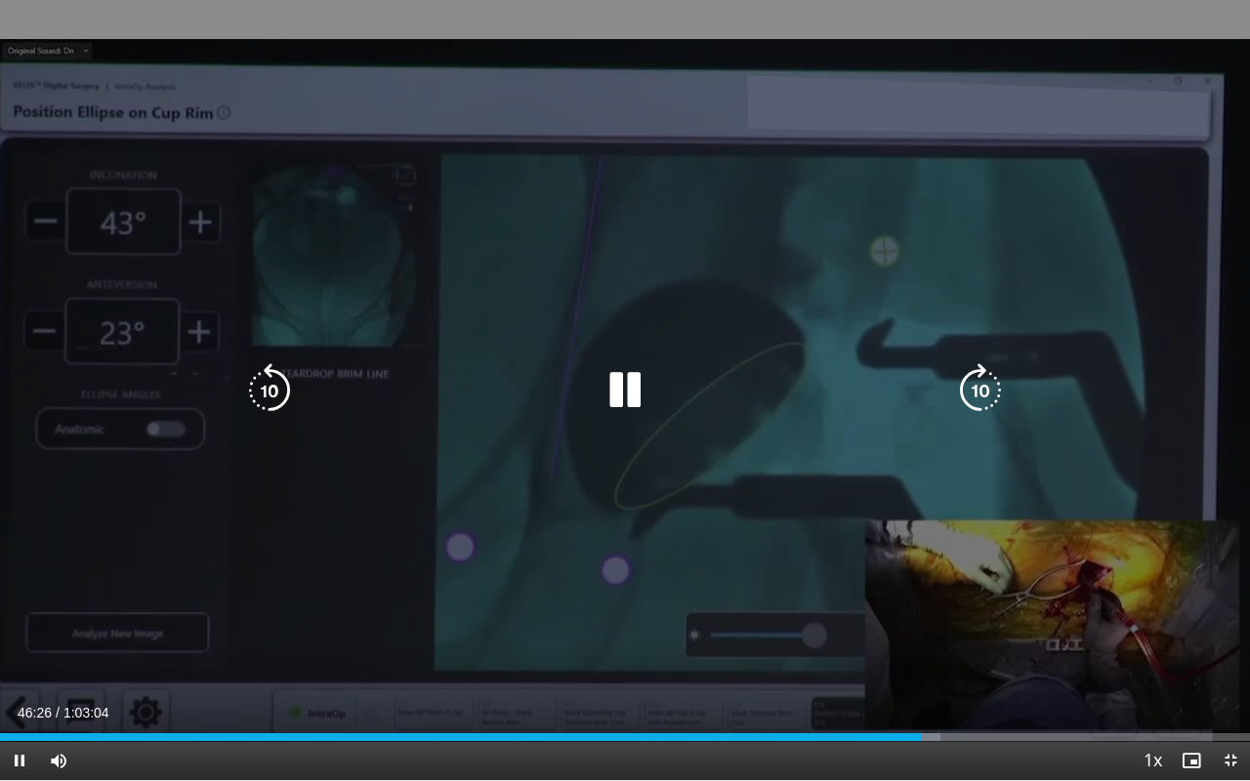
click at [626, 383] on icon "Video Player" at bounding box center [625, 390] width 55 height 55
click at [611, 382] on icon "Video Player" at bounding box center [625, 390] width 55 height 55
click at [954, 406] on icon "Video Player" at bounding box center [980, 390] width 55 height 55
click at [975, 391] on icon "Video Player" at bounding box center [980, 390] width 55 height 55
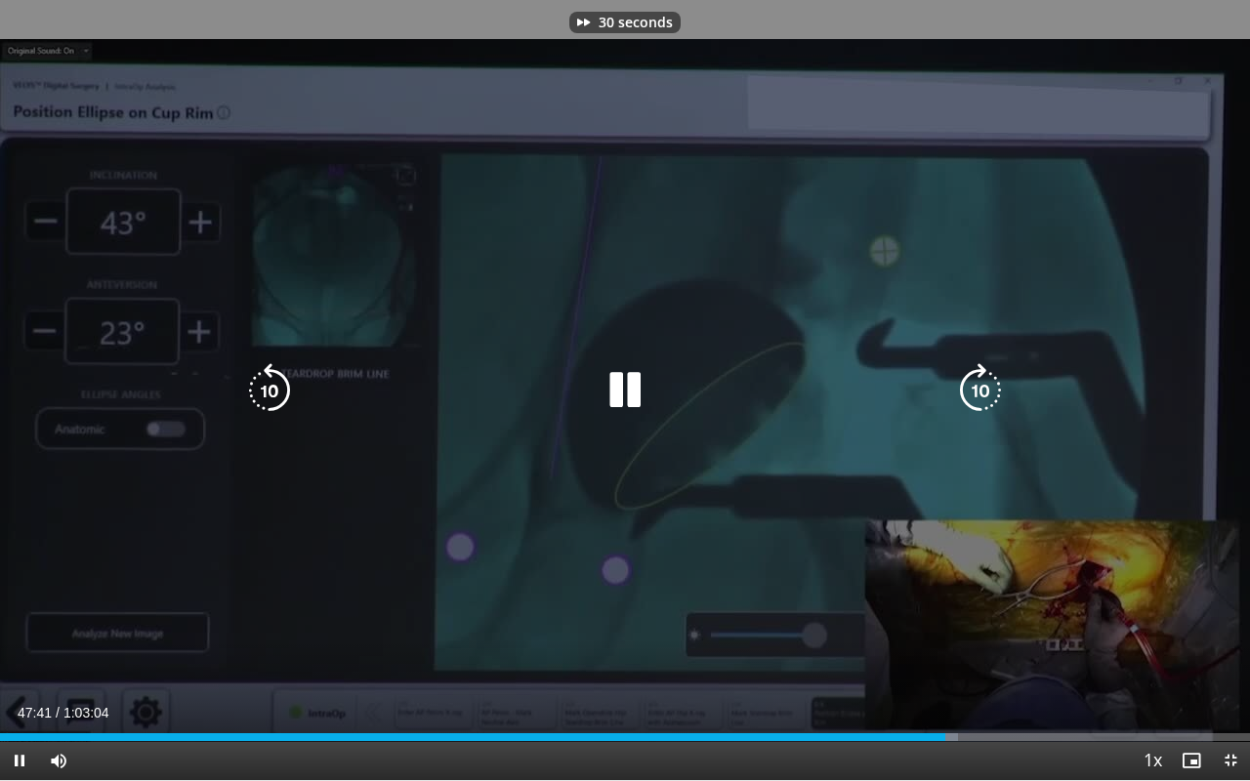
click at [975, 391] on icon "Video Player" at bounding box center [980, 390] width 55 height 55
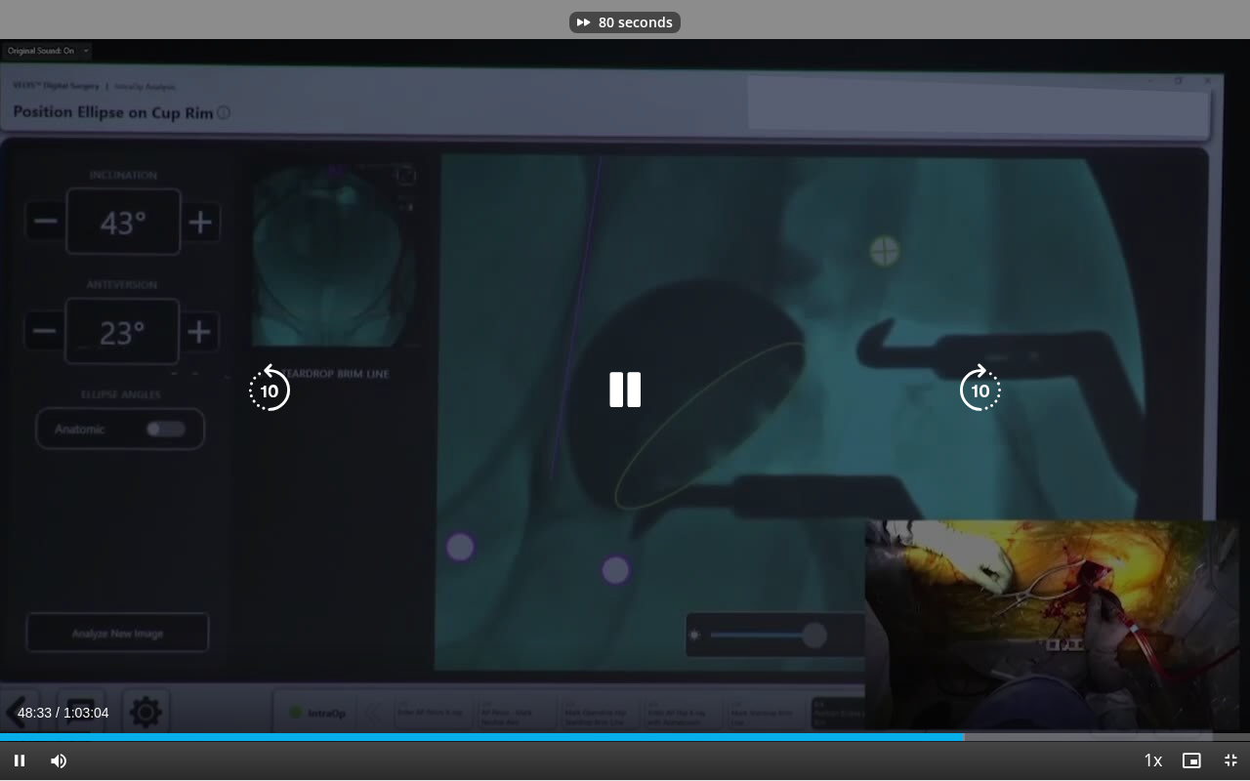
click at [975, 391] on icon "Video Player" at bounding box center [980, 390] width 55 height 55
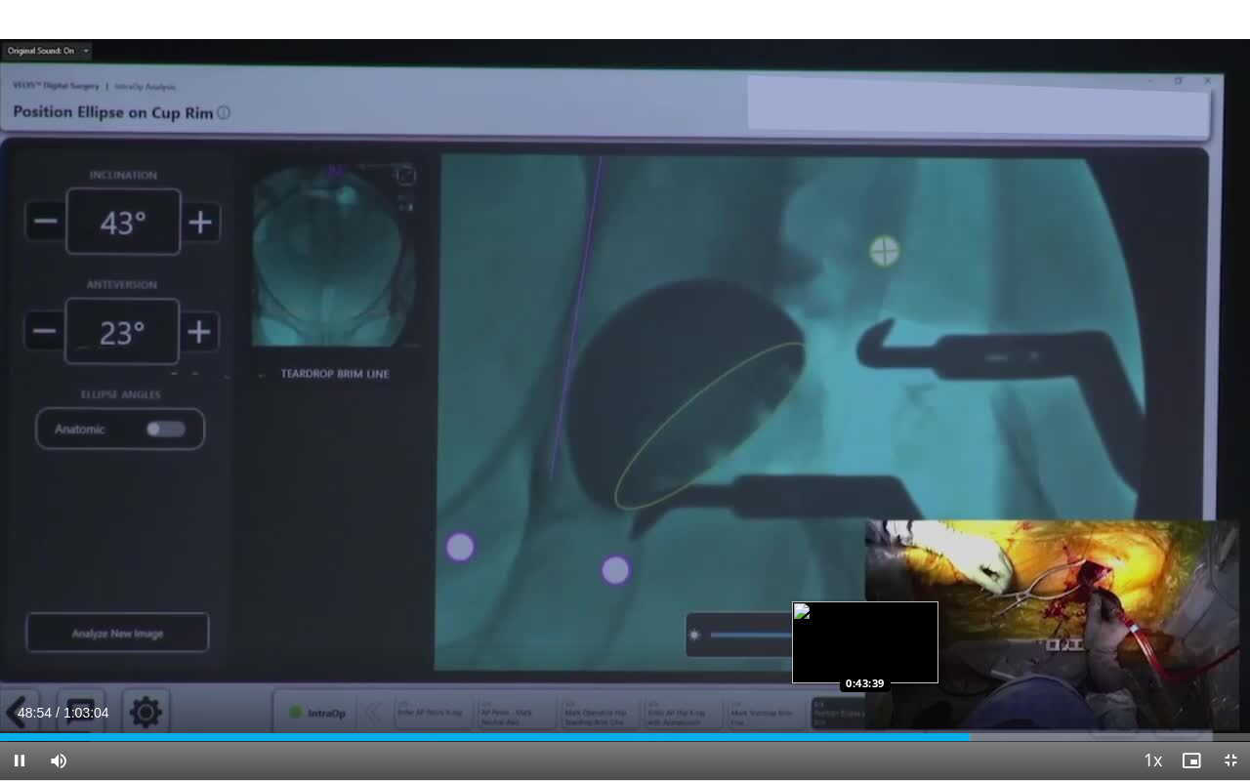
click at [871, 615] on div "Loaded : 77.68% 0:48:54 0:43:39" at bounding box center [625, 732] width 1250 height 19
click at [838, 615] on div "Loaded : 71.34% 0:44:02 0:42:19" at bounding box center [625, 737] width 1250 height 8
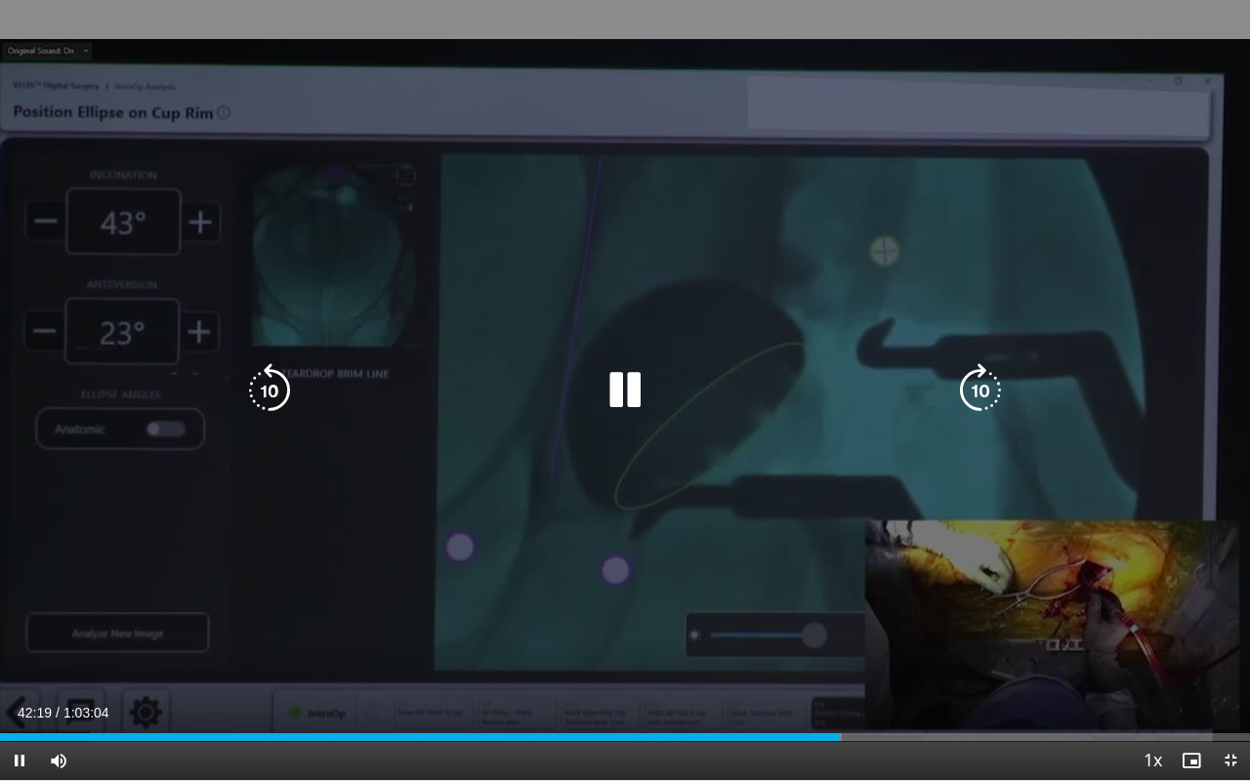
click at [985, 393] on icon "Video Player" at bounding box center [980, 390] width 55 height 55
click at [979, 383] on icon "Video Player" at bounding box center [980, 390] width 55 height 55
click at [620, 394] on icon "Video Player" at bounding box center [625, 390] width 55 height 55
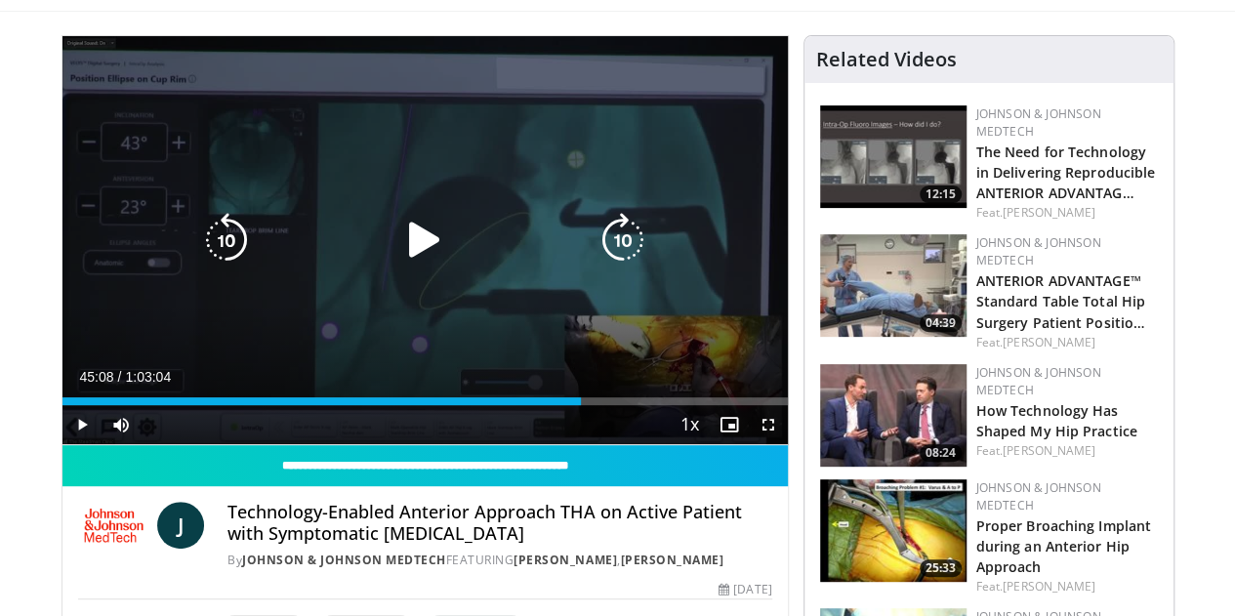
click at [402, 250] on icon "Video Player" at bounding box center [424, 240] width 55 height 55
click at [628, 257] on icon "Video Player" at bounding box center [623, 240] width 55 height 55
click at [629, 259] on icon "Video Player" at bounding box center [623, 240] width 55 height 55
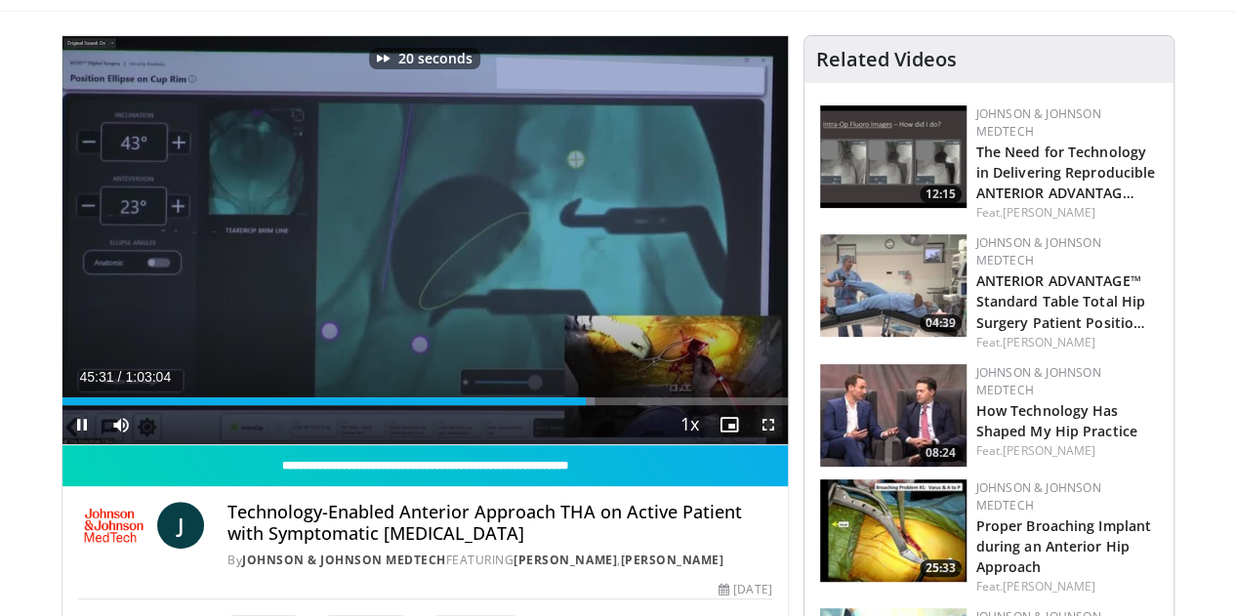
click at [784, 444] on span "Video Player" at bounding box center [768, 424] width 39 height 39
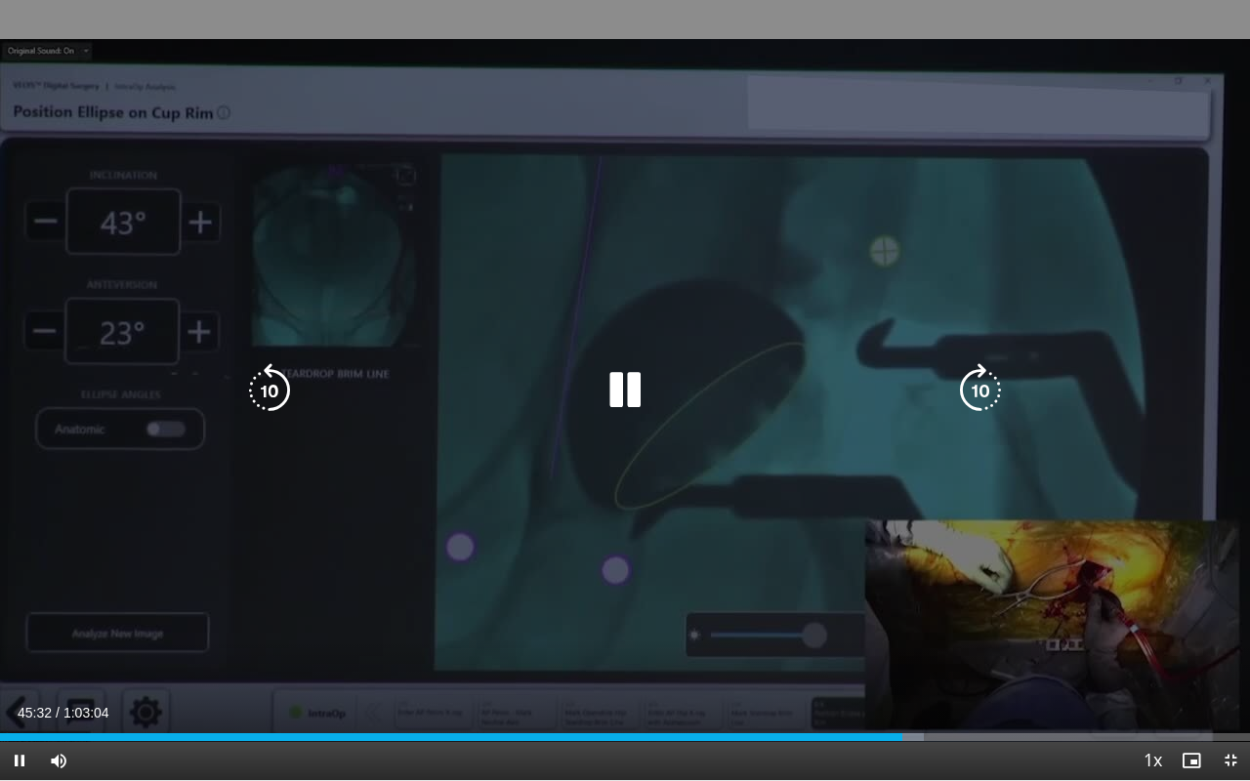
click at [985, 404] on icon "Video Player" at bounding box center [980, 390] width 55 height 55
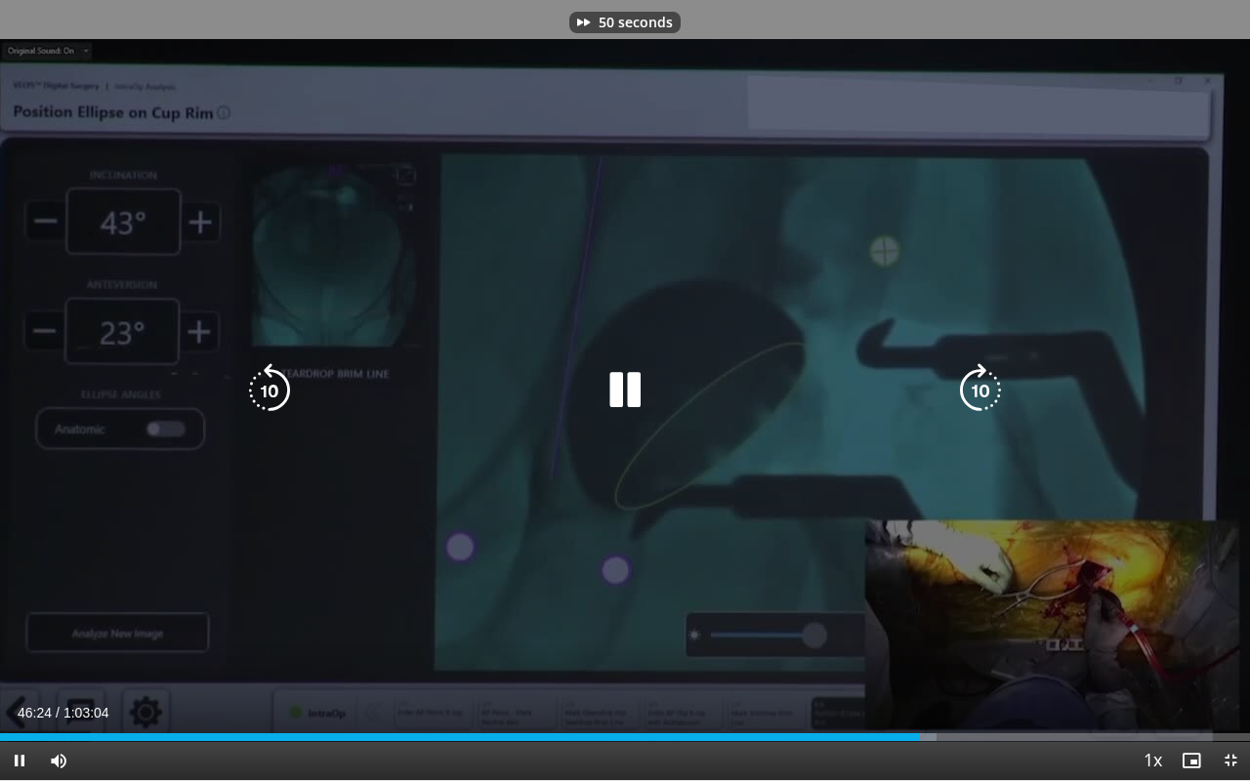
click at [985, 404] on icon "Video Player" at bounding box center [980, 390] width 55 height 55
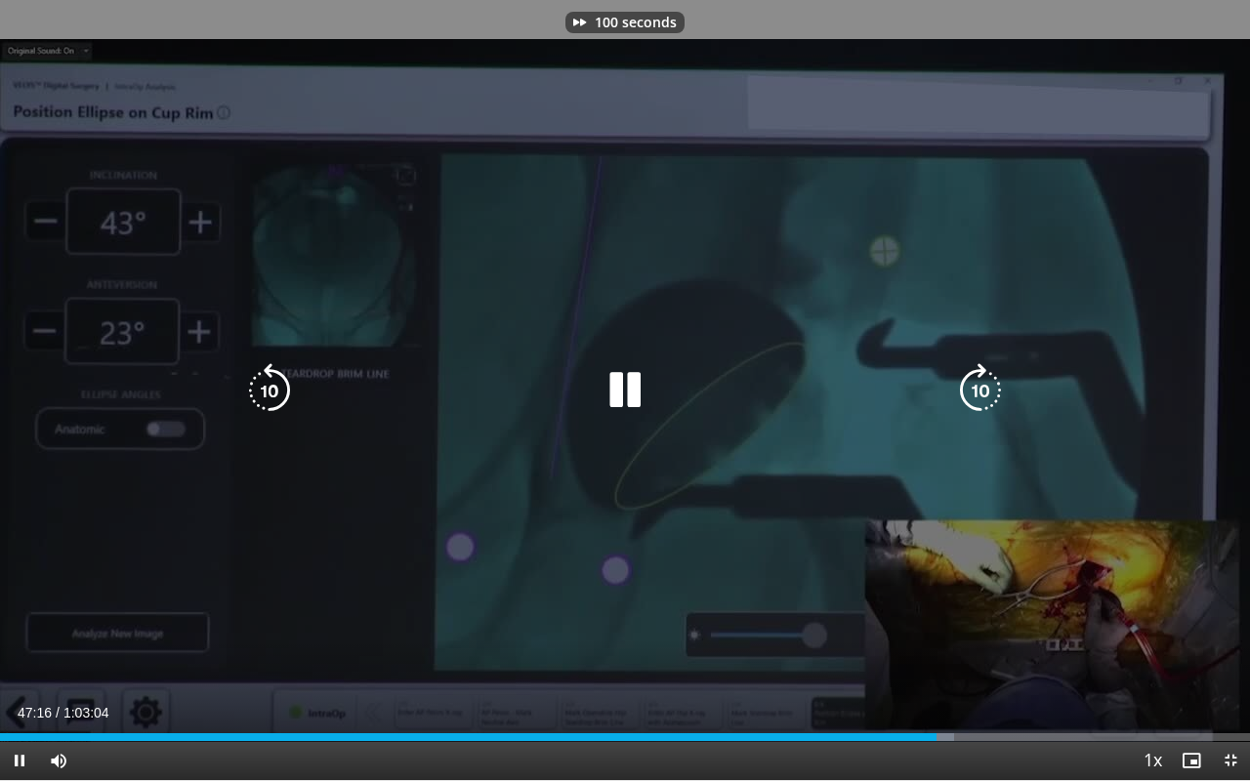
click at [985, 404] on icon "Video Player" at bounding box center [980, 390] width 55 height 55
click at [273, 401] on icon "Video Player" at bounding box center [269, 390] width 55 height 55
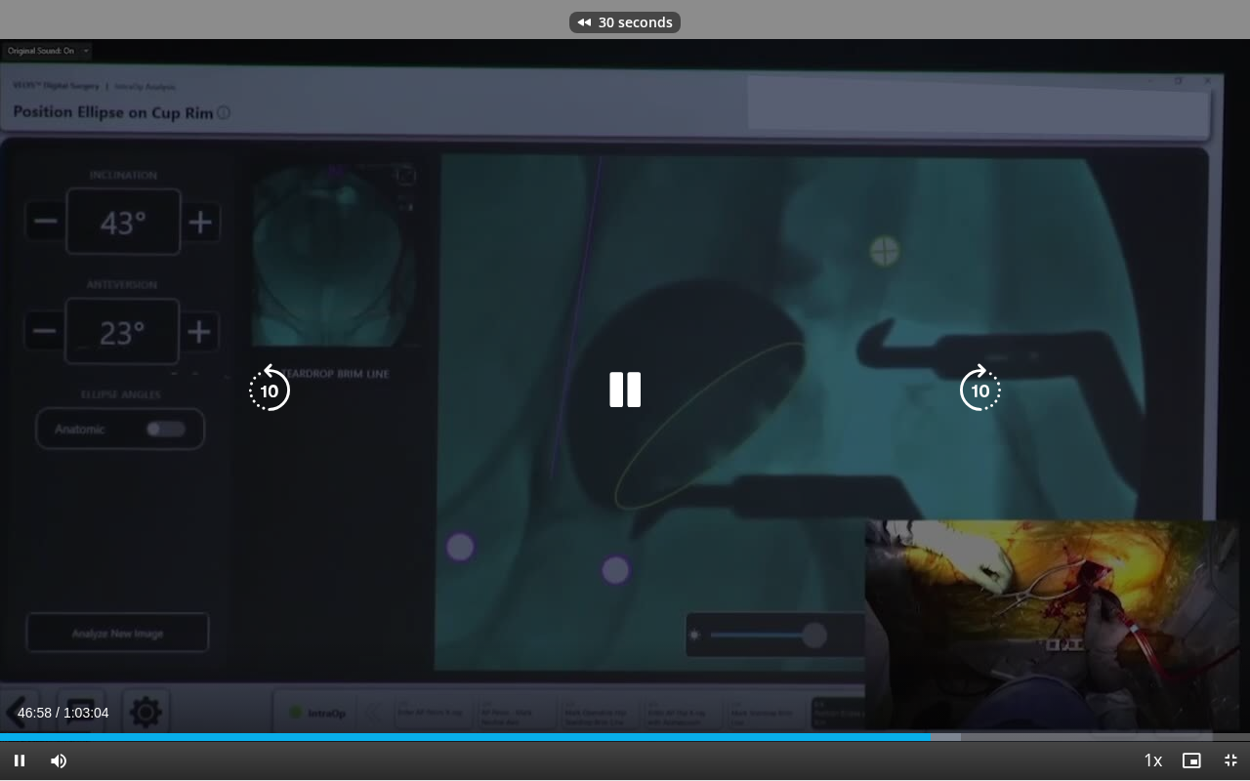
click at [273, 401] on icon "Video Player" at bounding box center [269, 390] width 55 height 55
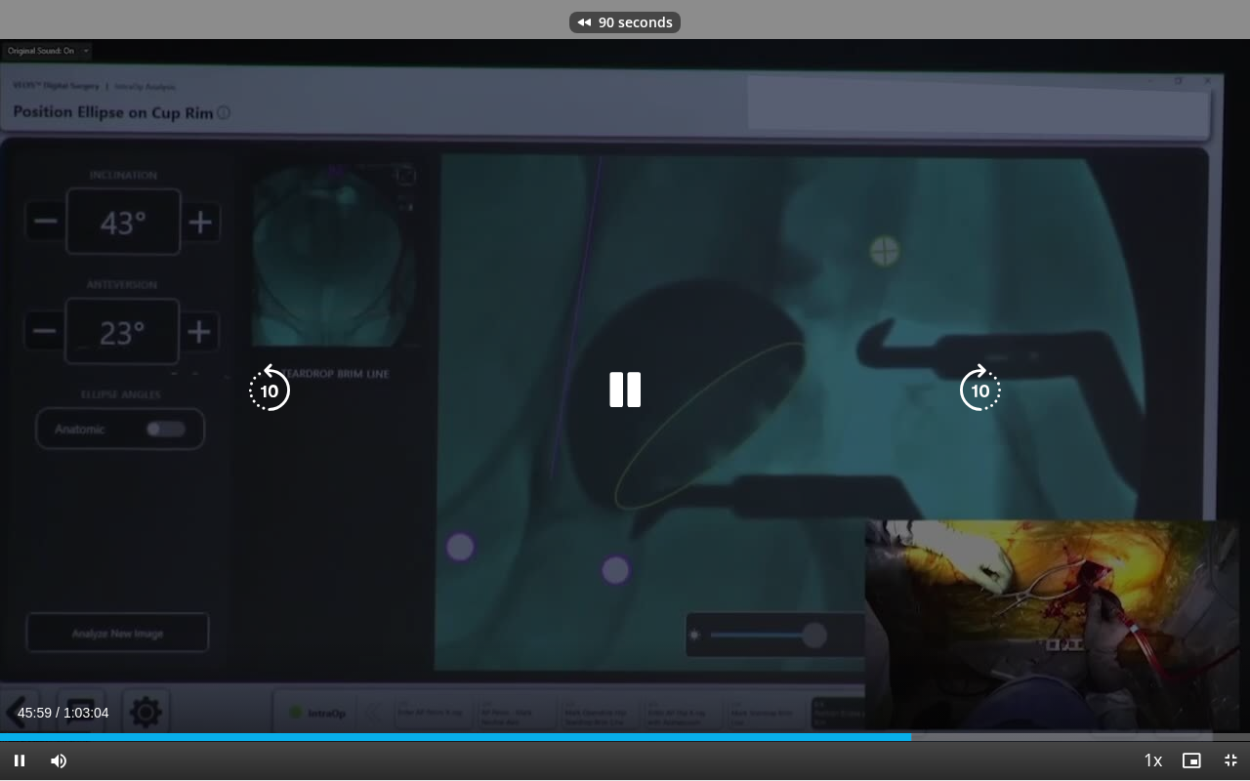
click at [273, 401] on icon "Video Player" at bounding box center [269, 390] width 55 height 55
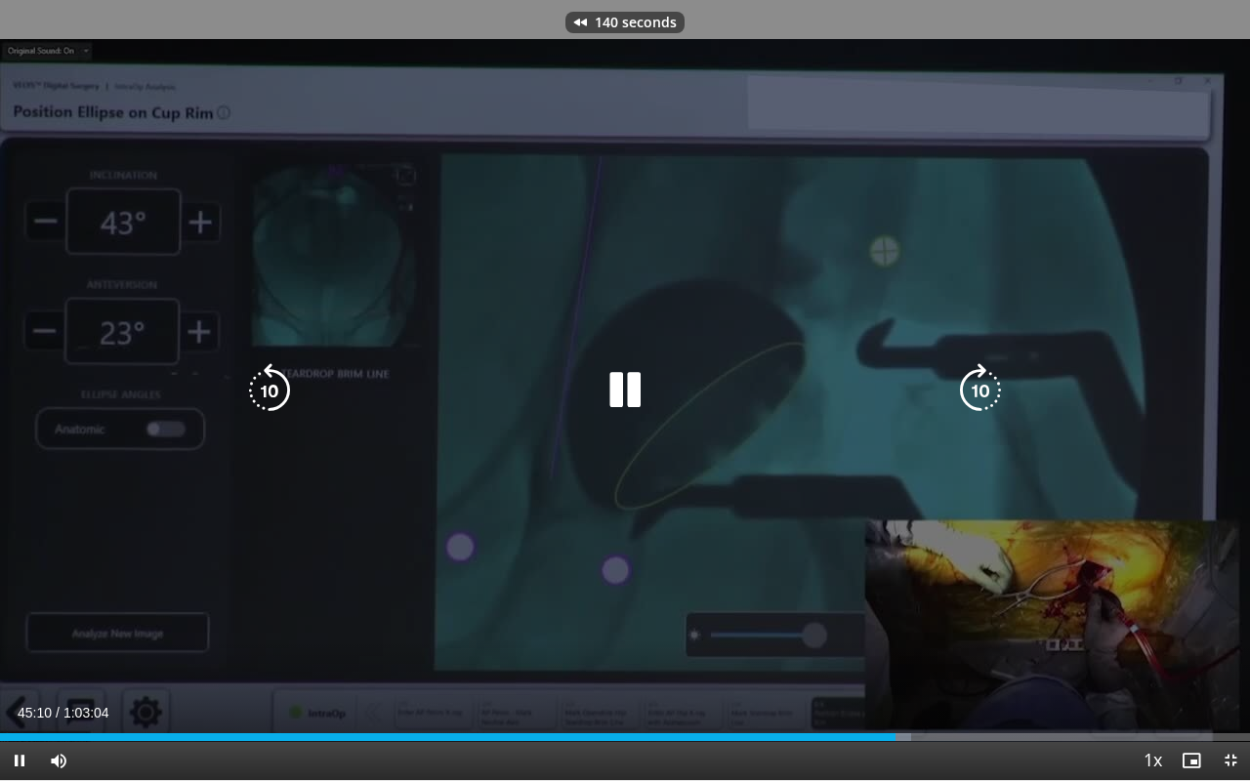
click at [273, 401] on icon "Video Player" at bounding box center [269, 390] width 55 height 55
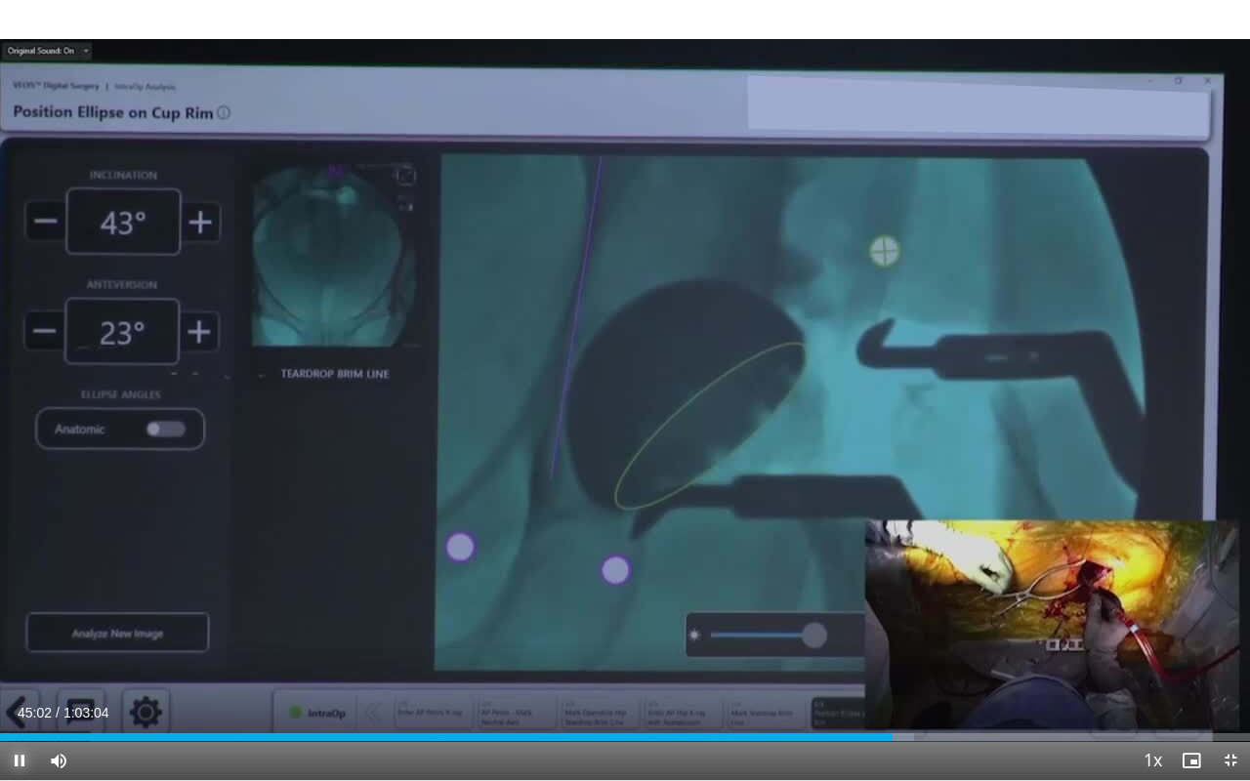
click at [20, 615] on span "Video Player" at bounding box center [19, 760] width 39 height 39
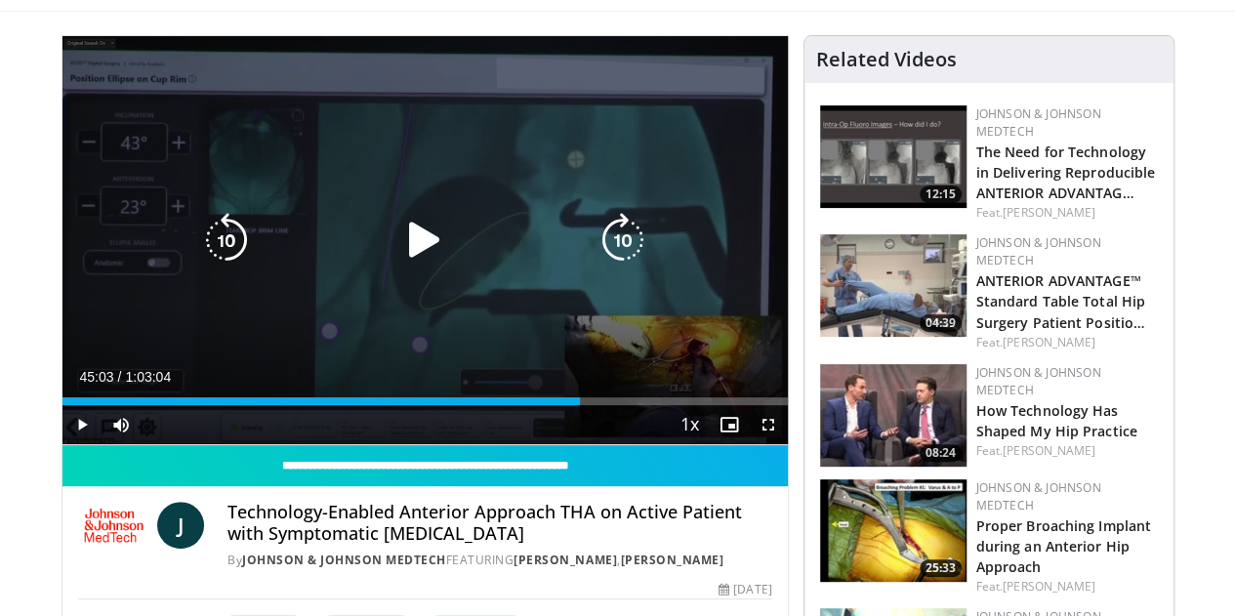
click at [399, 267] on icon "Video Player" at bounding box center [424, 240] width 55 height 55
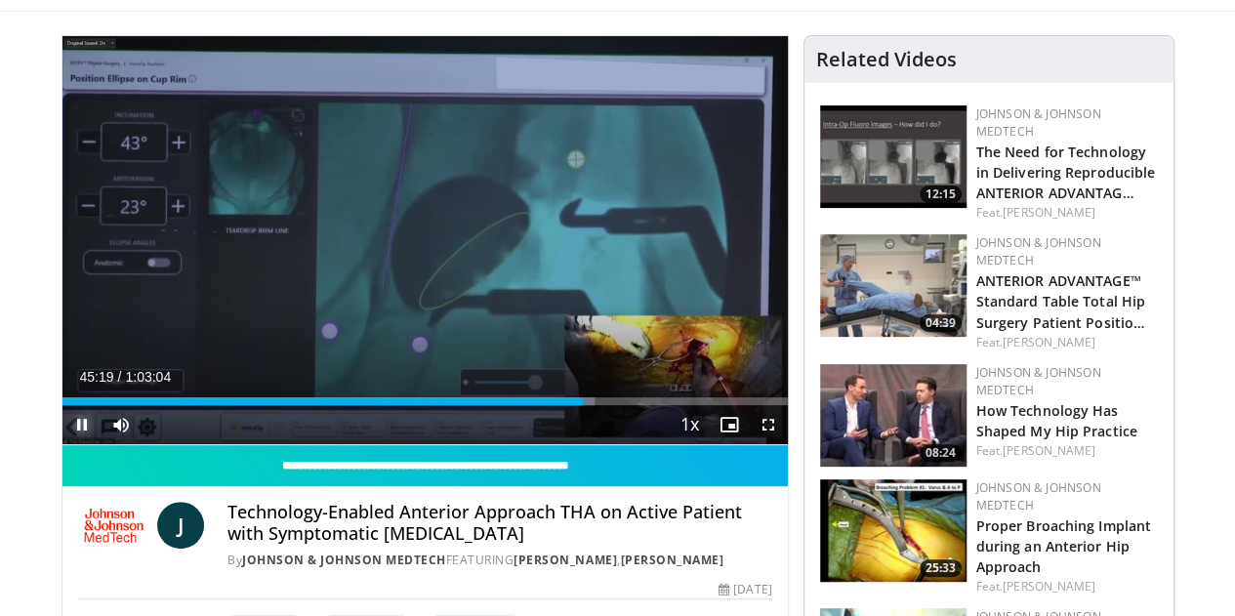
click at [63, 444] on span "Video Player" at bounding box center [82, 424] width 39 height 39
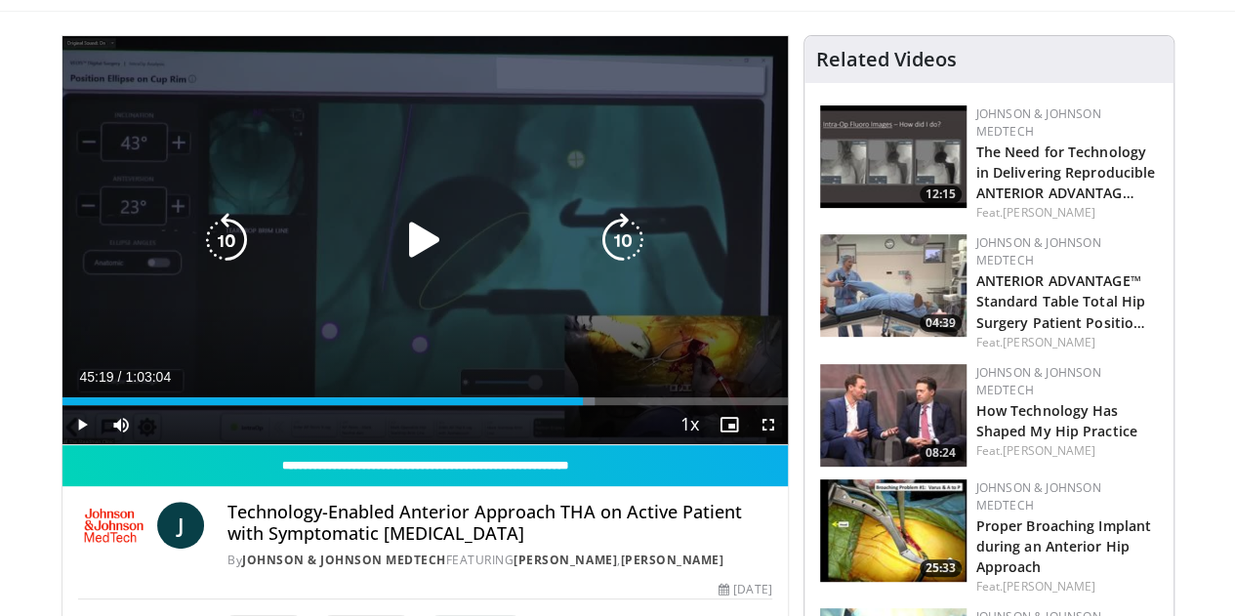
click at [417, 263] on icon "Video Player" at bounding box center [424, 240] width 55 height 55
click at [634, 247] on icon "Video Player" at bounding box center [623, 240] width 55 height 55
click at [199, 250] on icon "Video Player" at bounding box center [226, 240] width 55 height 55
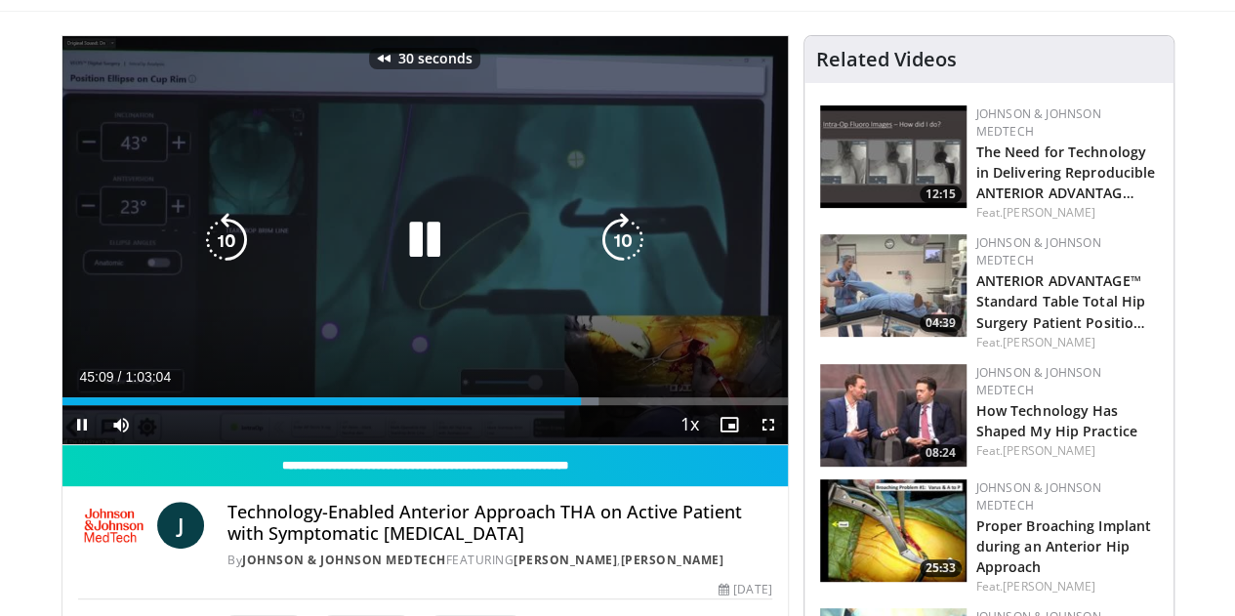
click at [199, 250] on icon "Video Player" at bounding box center [226, 240] width 55 height 55
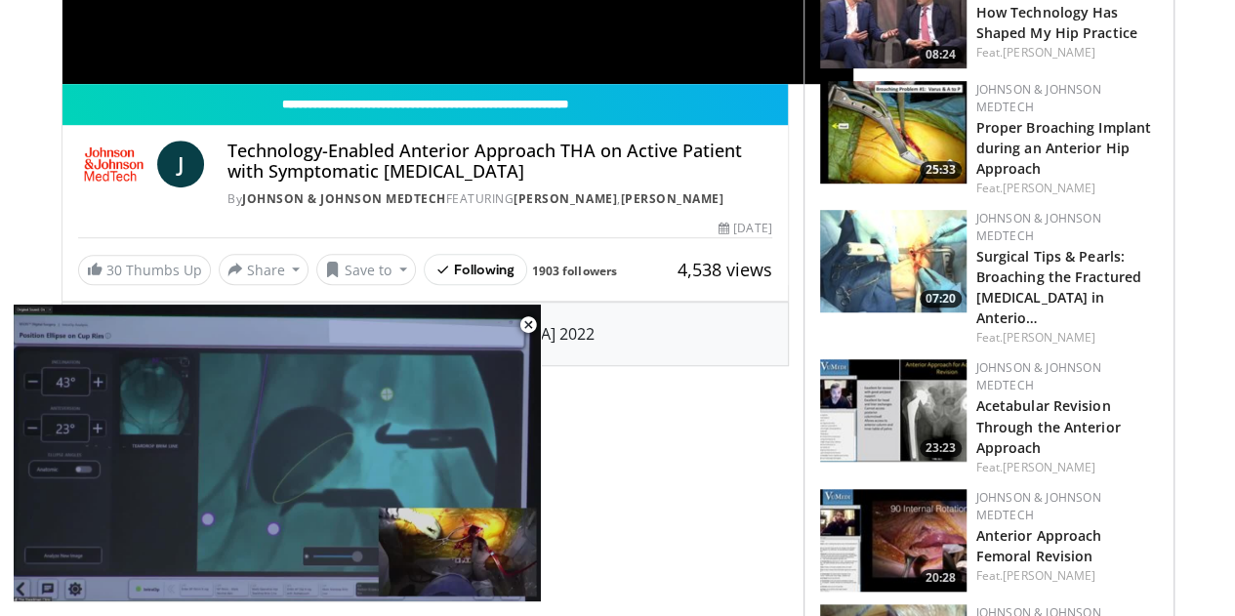
scroll to position [72, 0]
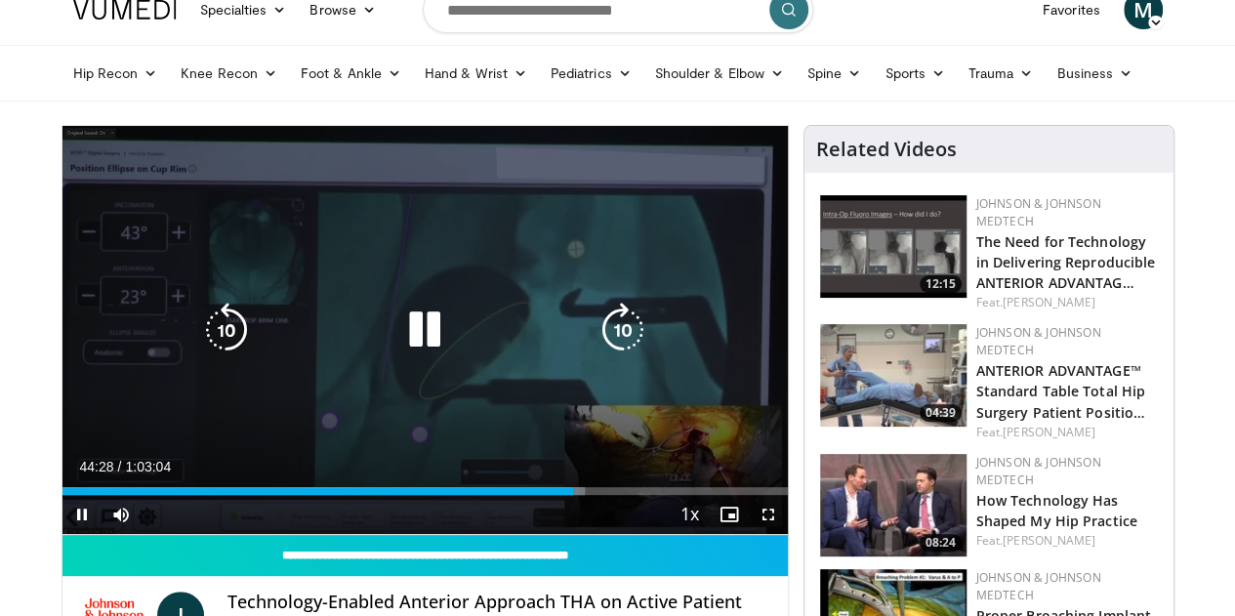
click at [401, 346] on icon "Video Player" at bounding box center [424, 330] width 55 height 55
click at [199, 350] on icon "Video Player" at bounding box center [226, 330] width 55 height 55
click at [420, 352] on icon "Video Player" at bounding box center [424, 330] width 55 height 55
click at [627, 356] on icon "Video Player" at bounding box center [623, 330] width 55 height 55
click at [626, 357] on icon "Video Player" at bounding box center [623, 330] width 55 height 55
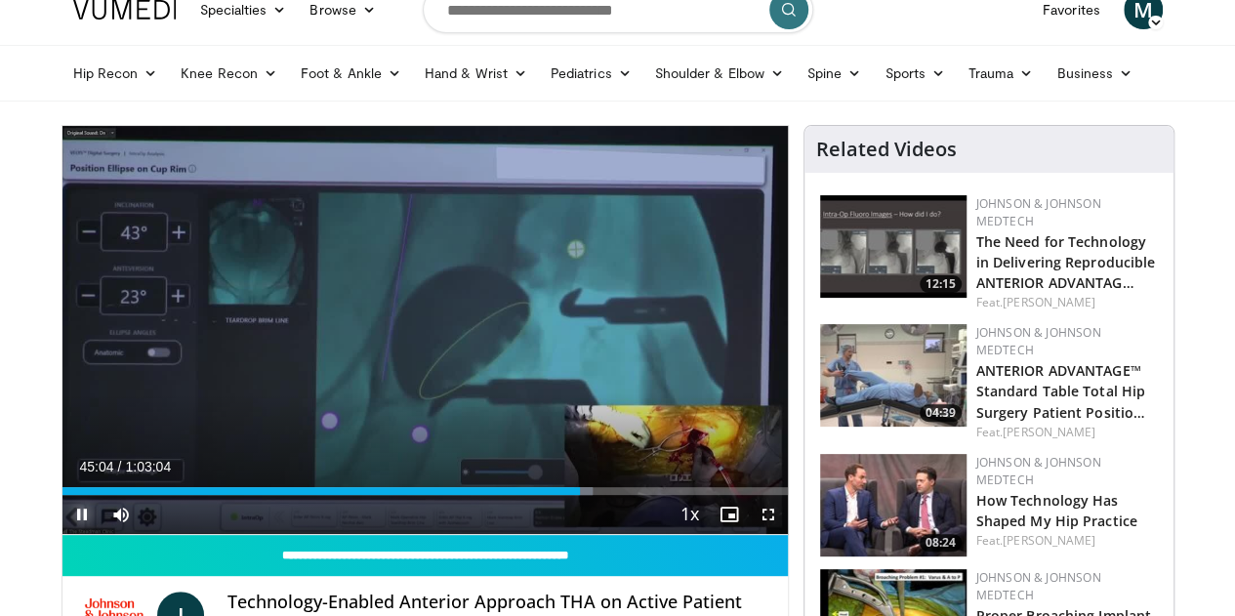
click at [63, 534] on span "Video Player" at bounding box center [82, 514] width 39 height 39
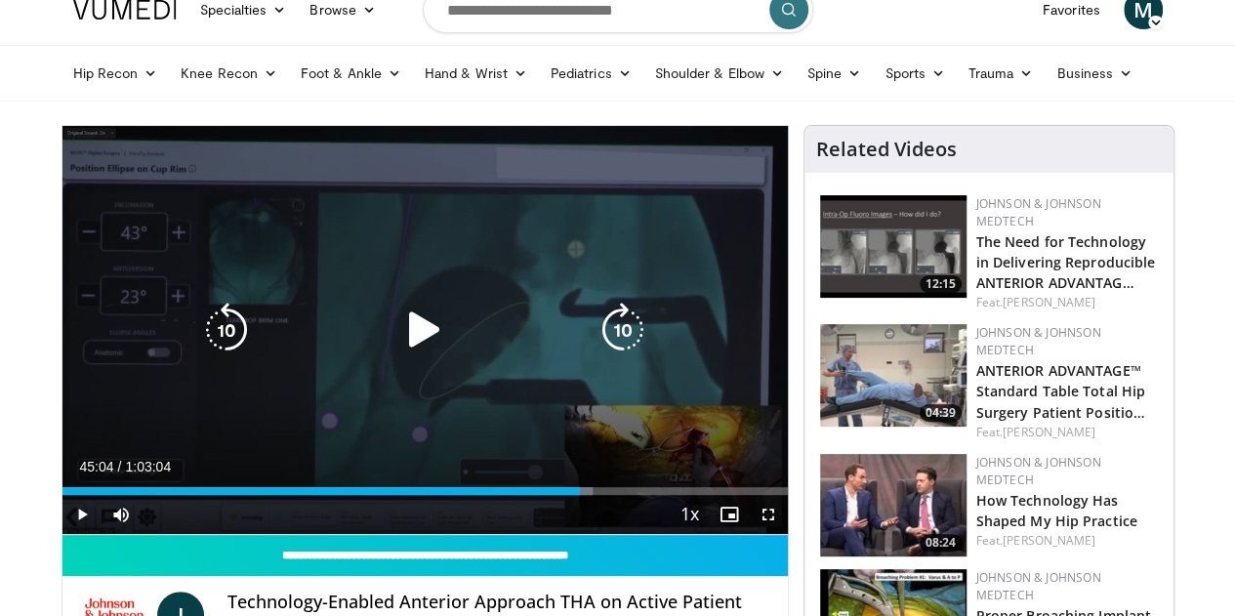
click at [417, 352] on icon "Video Player" at bounding box center [424, 330] width 55 height 55
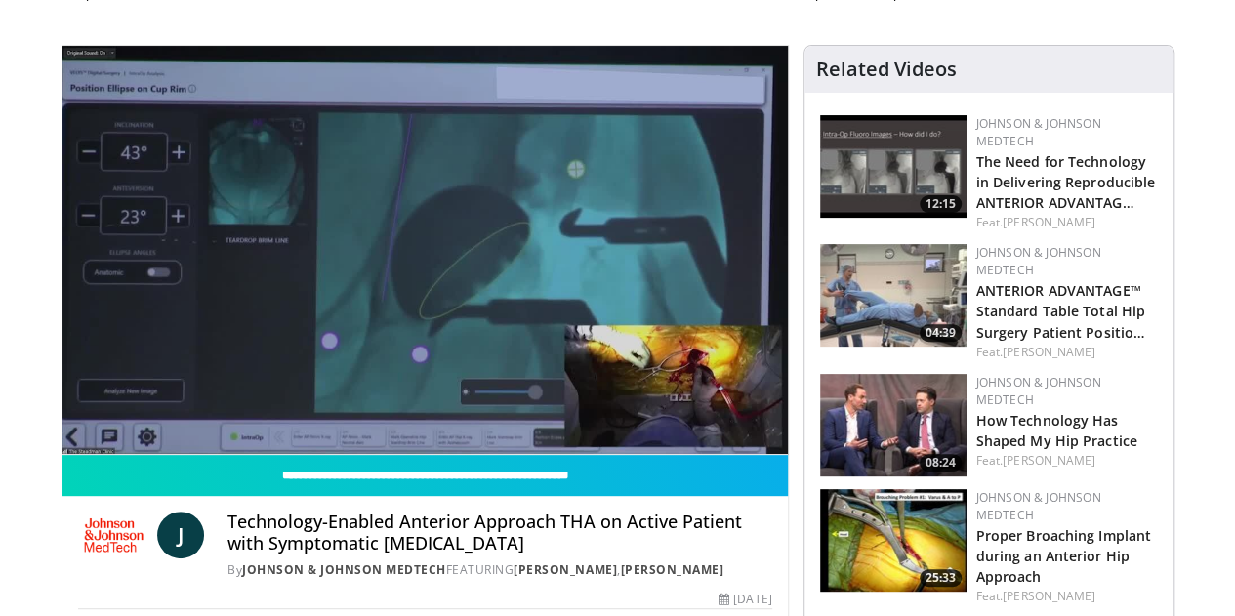
scroll to position [170, 0]
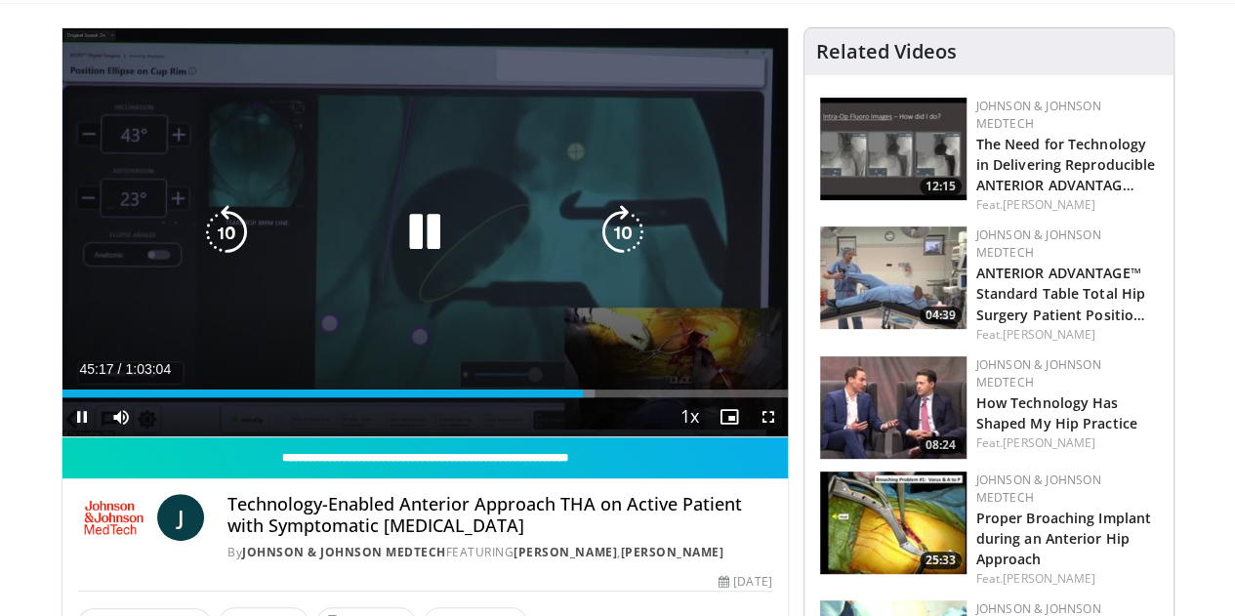
click at [400, 257] on icon "Video Player" at bounding box center [424, 232] width 55 height 55
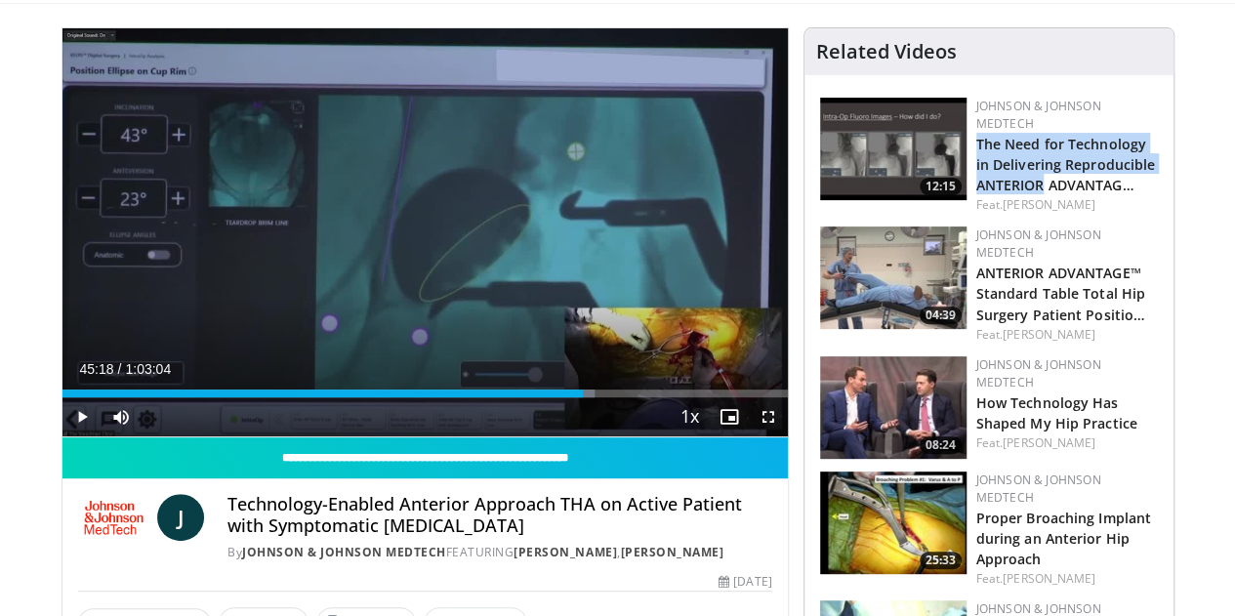
drag, startPoint x: 1233, startPoint y: 147, endPoint x: 1249, endPoint y: 79, distance: 70.1
click at [1234, 79] on html "Vumedi Week 2025 Channel WATCH NOW Specialties Adult & Family Medicine Allergy,…" at bounding box center [617, 138] width 1235 height 616
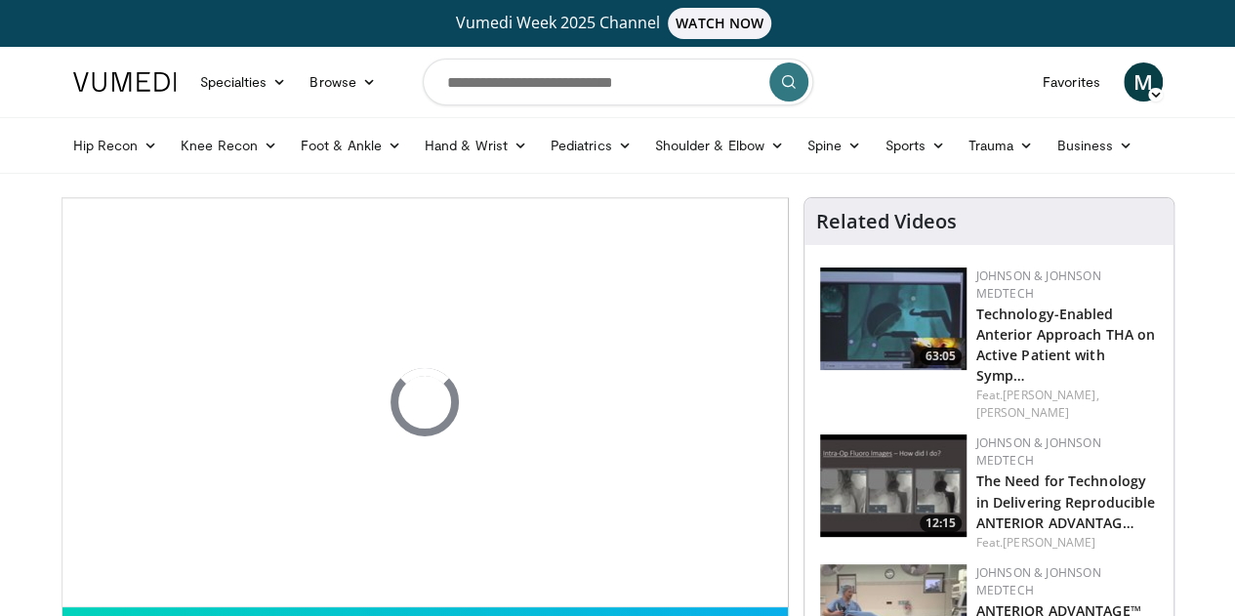
scroll to position [195, 0]
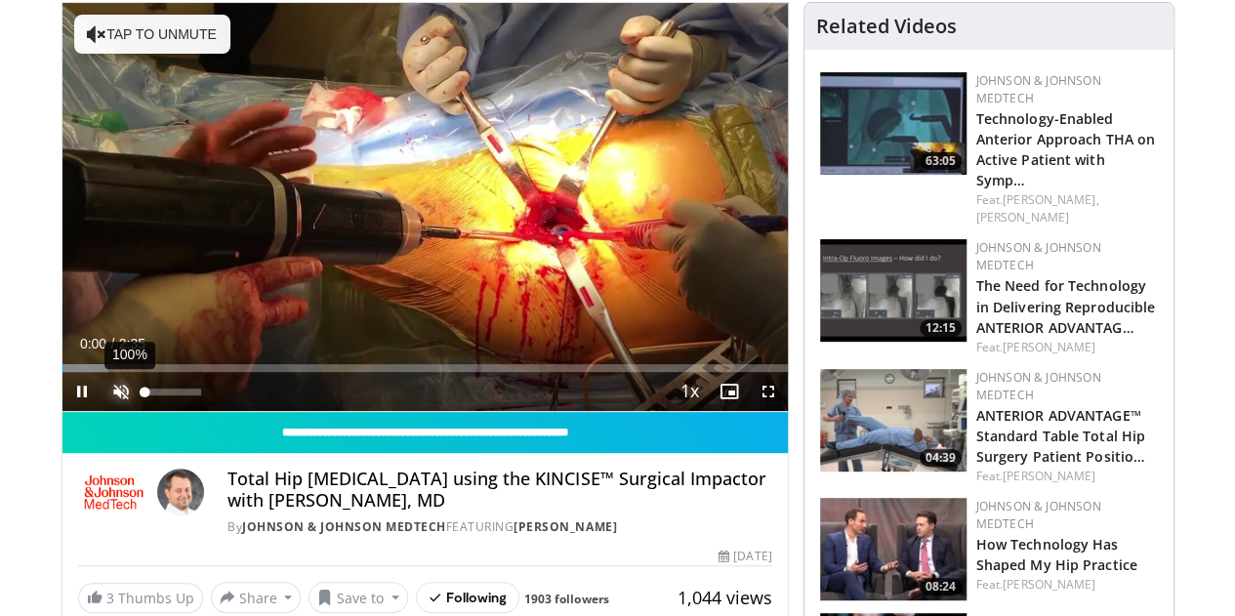
drag, startPoint x: 74, startPoint y: 433, endPoint x: 104, endPoint y: 424, distance: 31.5
click at [102, 411] on span "Video Player" at bounding box center [121, 391] width 39 height 39
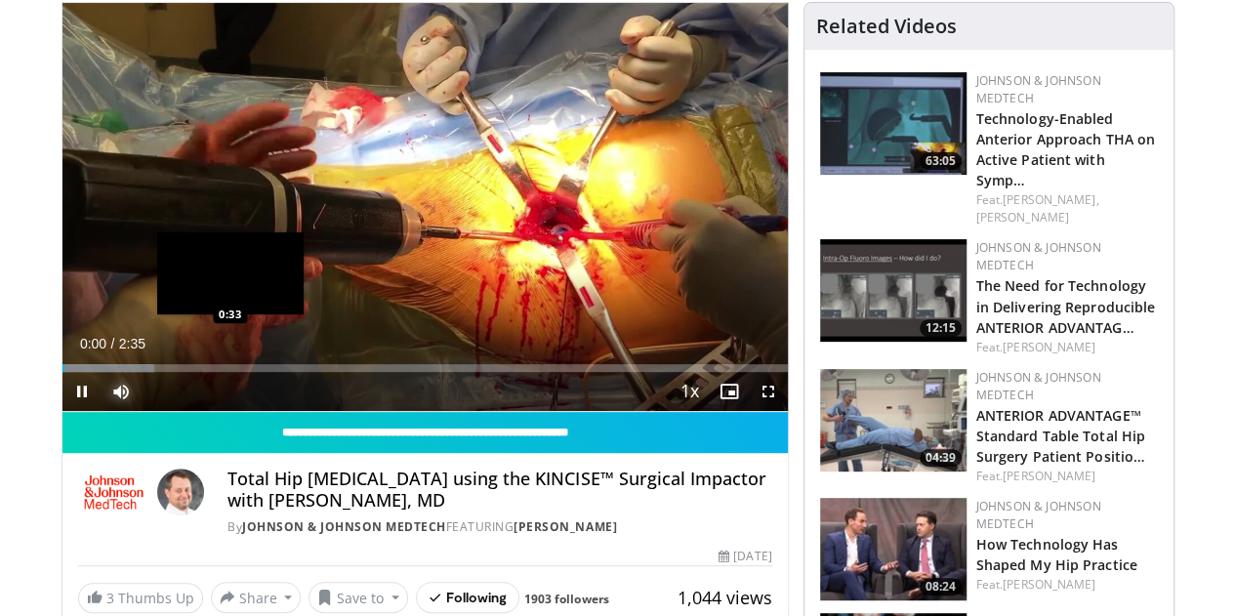
click at [181, 372] on div "Loaded : 12.69% 0:00 0:33" at bounding box center [426, 368] width 726 height 8
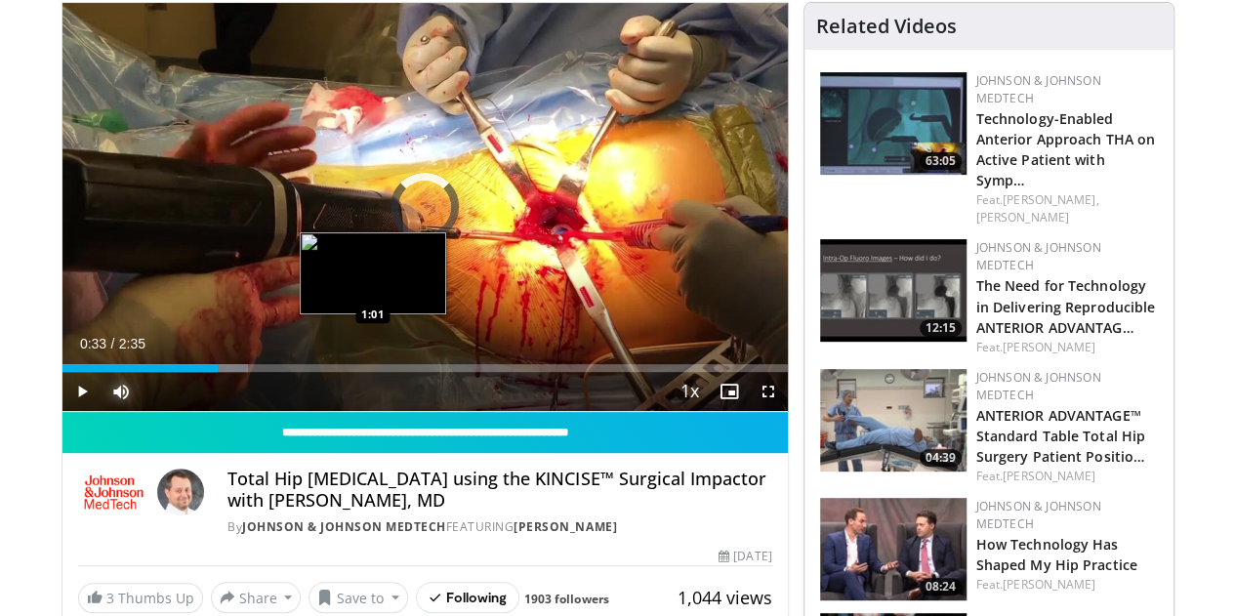
click at [323, 372] on div "Loaded : 25.70% 0:33 1:01" at bounding box center [426, 363] width 726 height 19
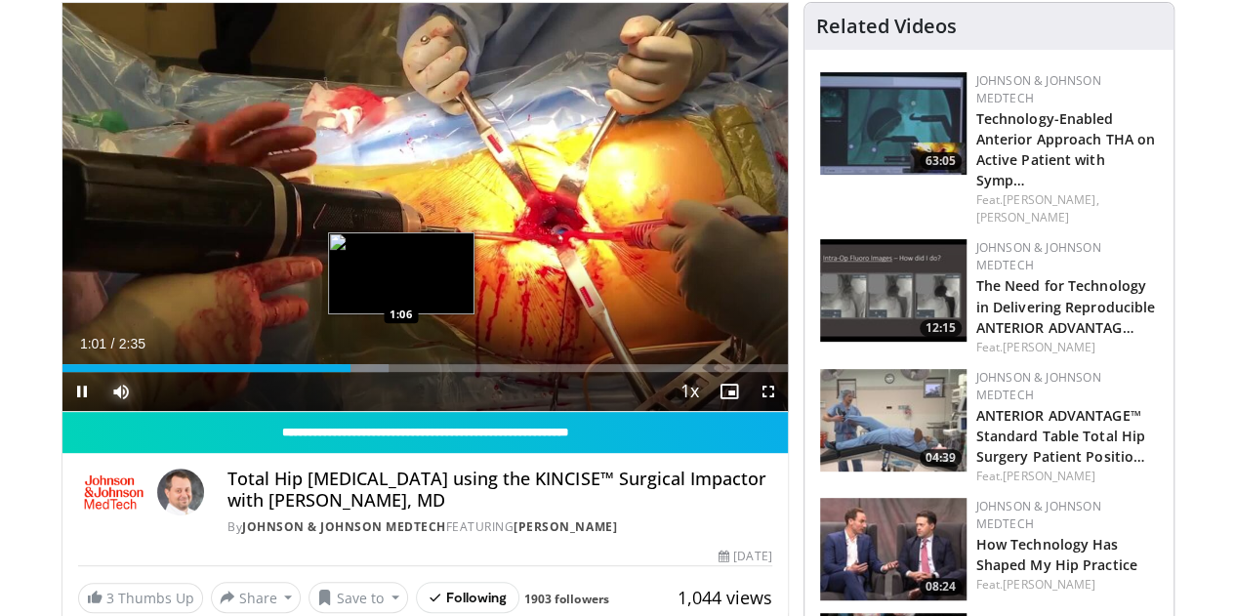
click at [358, 372] on div "Progress Bar" at bounding box center [365, 368] width 47 height 8
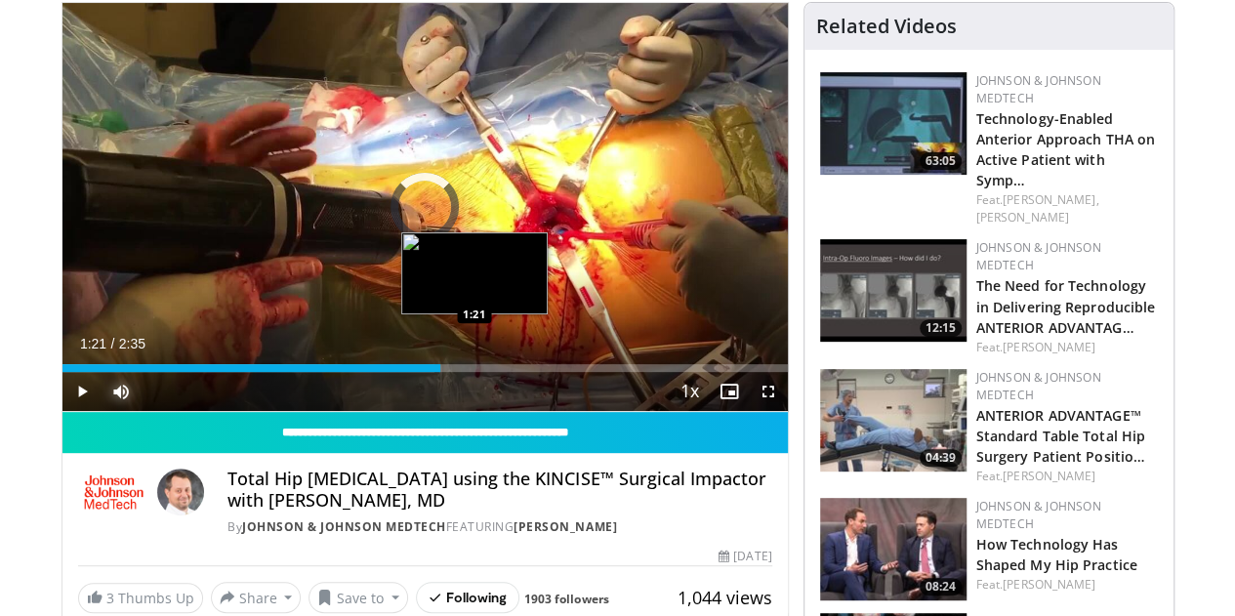
click at [425, 372] on div "Loaded : 51.39% 1:08 1:21" at bounding box center [426, 368] width 726 height 8
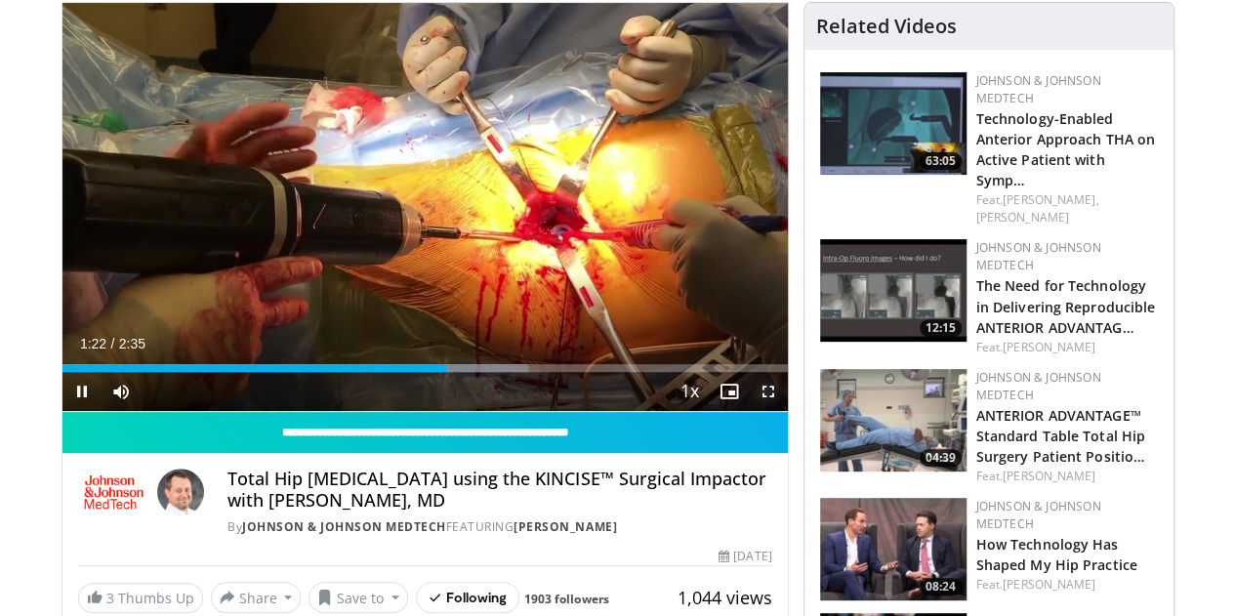
click at [788, 411] on span "Video Player" at bounding box center [768, 391] width 39 height 39
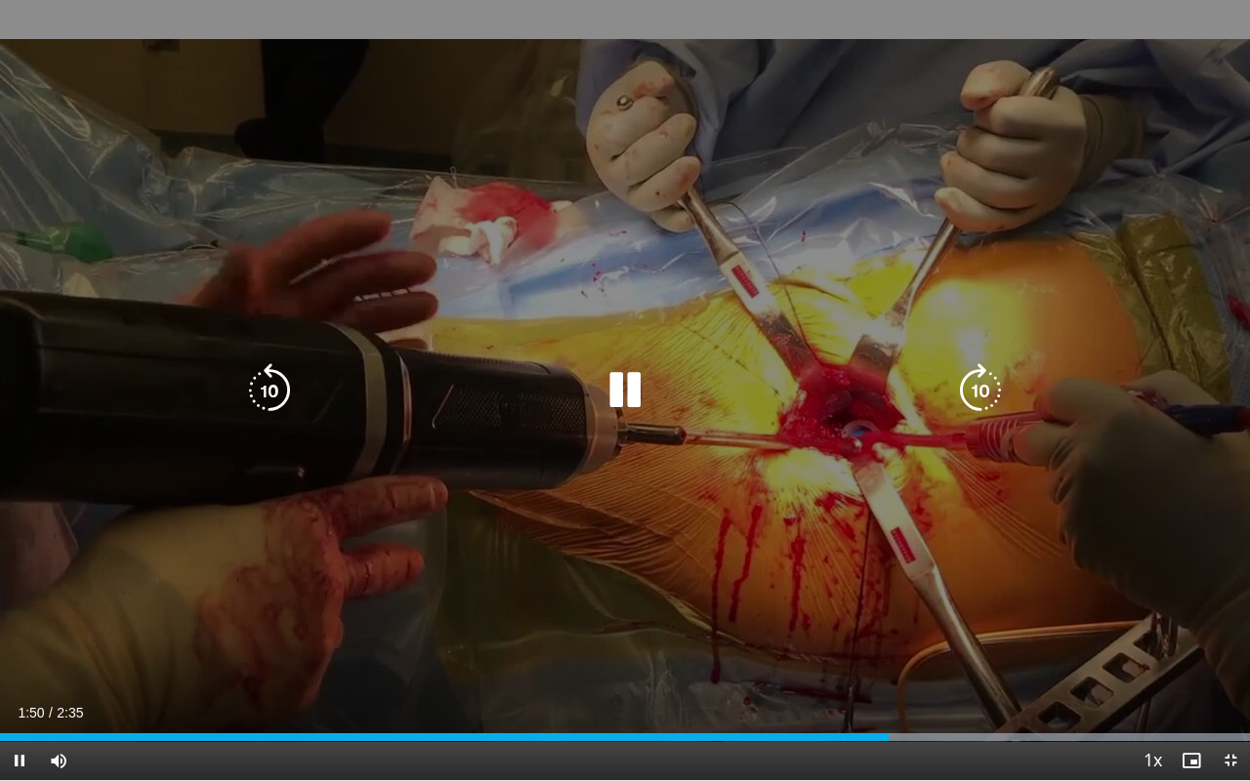
click at [253, 393] on icon "Video Player" at bounding box center [269, 390] width 55 height 55
click at [1008, 392] on div "10 seconds Tap to unmute" at bounding box center [625, 390] width 1250 height 780
click at [986, 396] on icon "Video Player" at bounding box center [980, 390] width 55 height 55
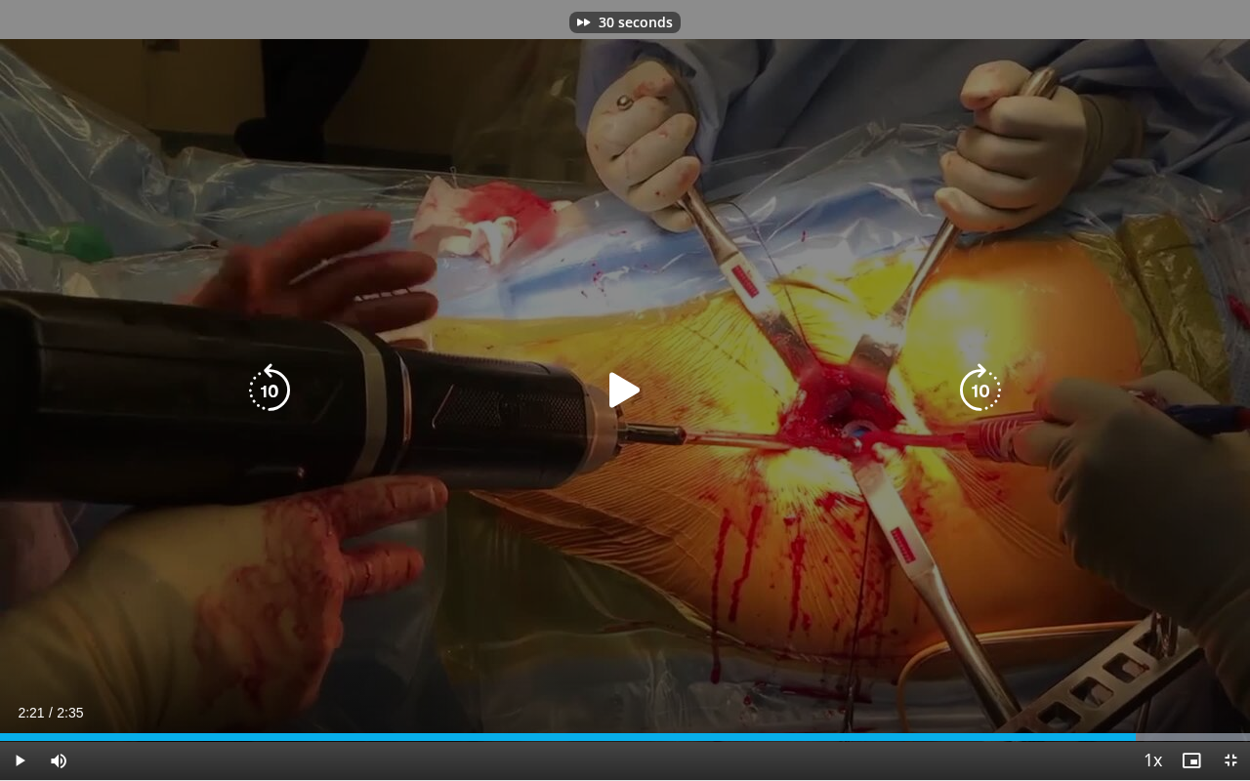
click at [986, 396] on icon "Video Player" at bounding box center [980, 390] width 55 height 55
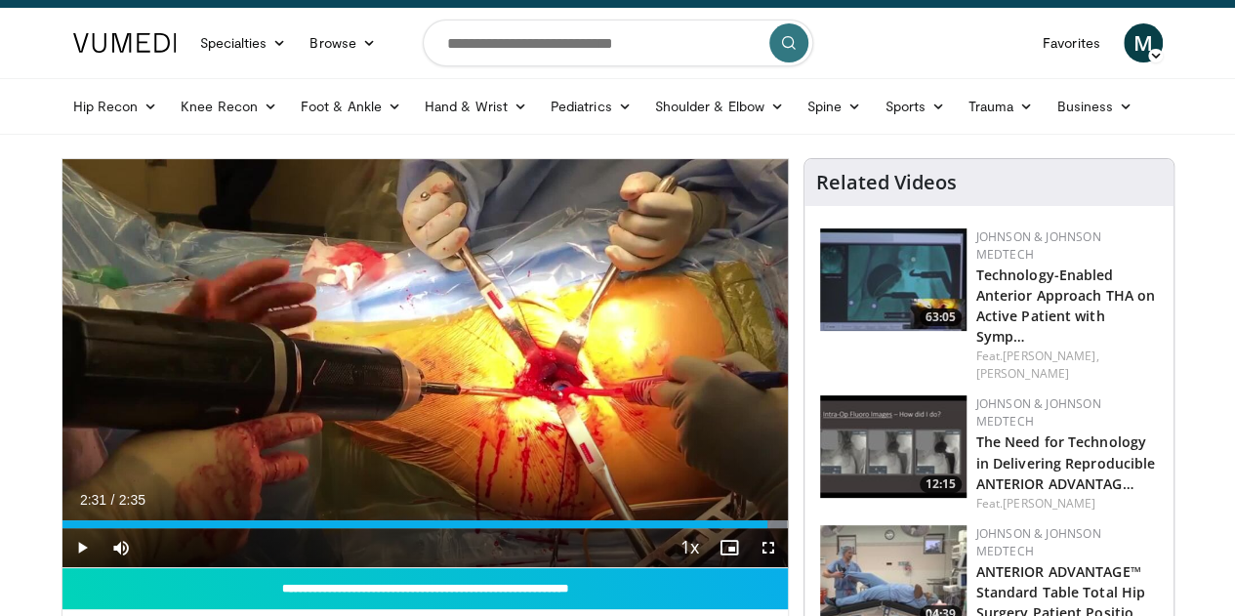
scroll to position [0, 0]
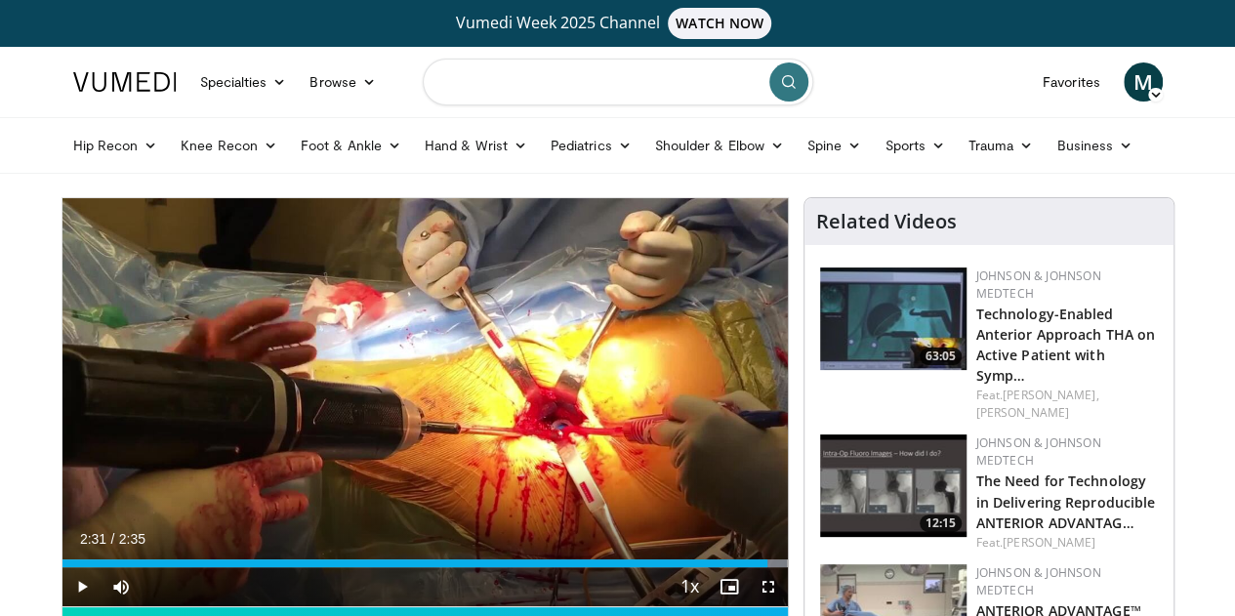
click at [522, 98] on input "Search topics, interventions" at bounding box center [618, 82] width 391 height 47
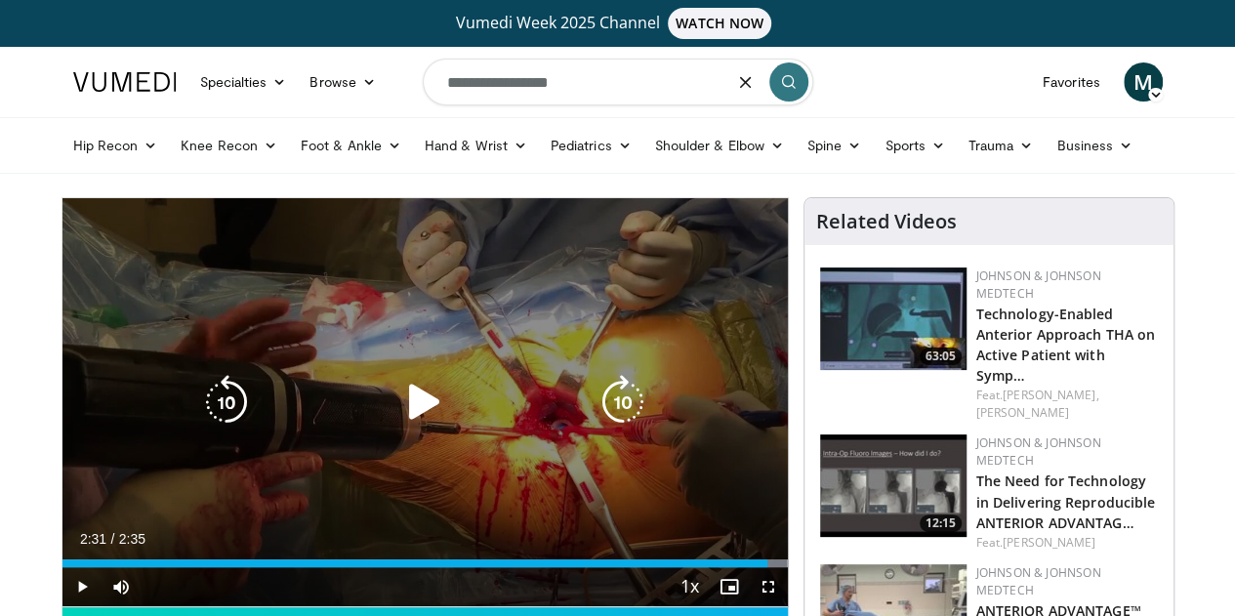
type input "**********"
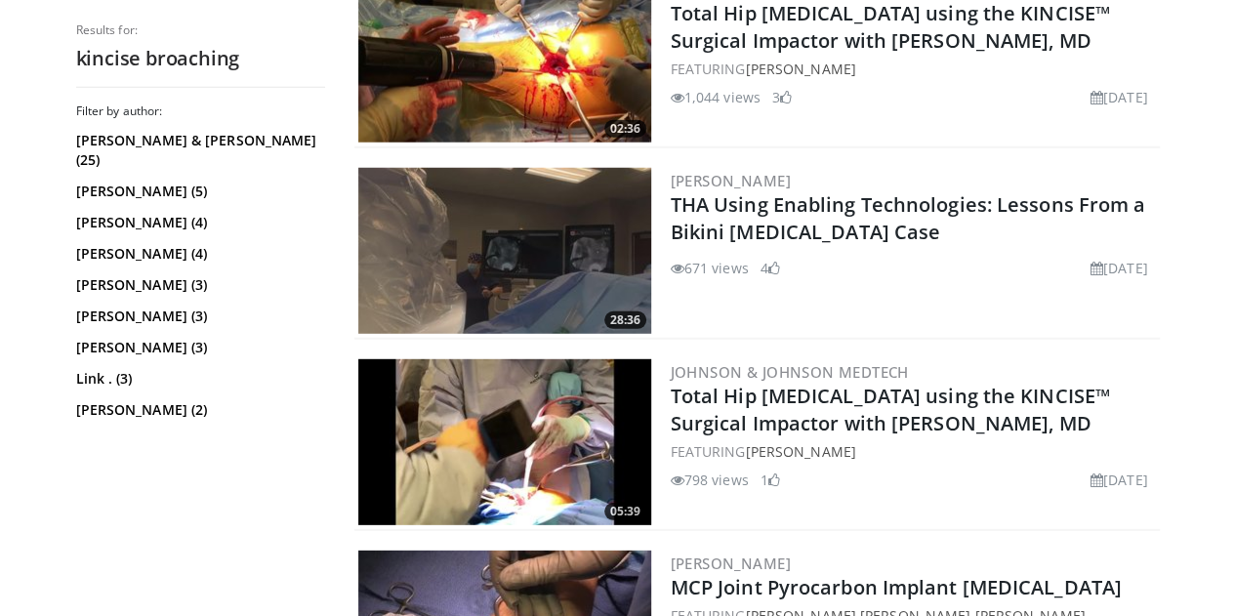
scroll to position [2639, 0]
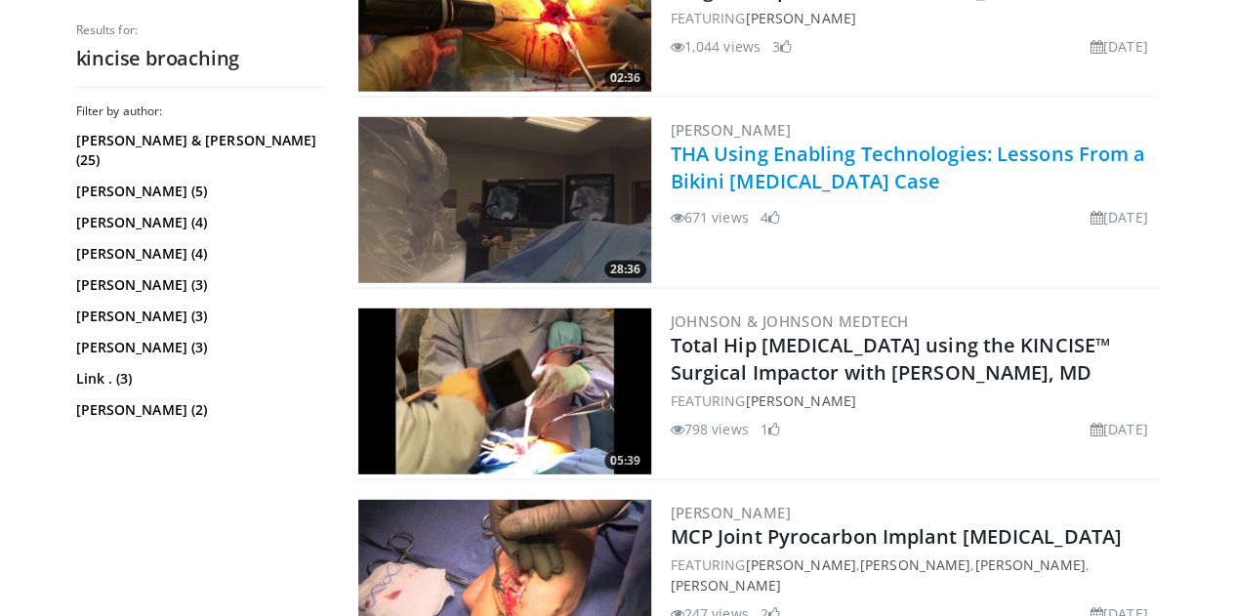
click at [830, 159] on link "THA Using Enabling Technologies: Lessons From a Bikini [MEDICAL_DATA] Case" at bounding box center [909, 168] width 476 height 54
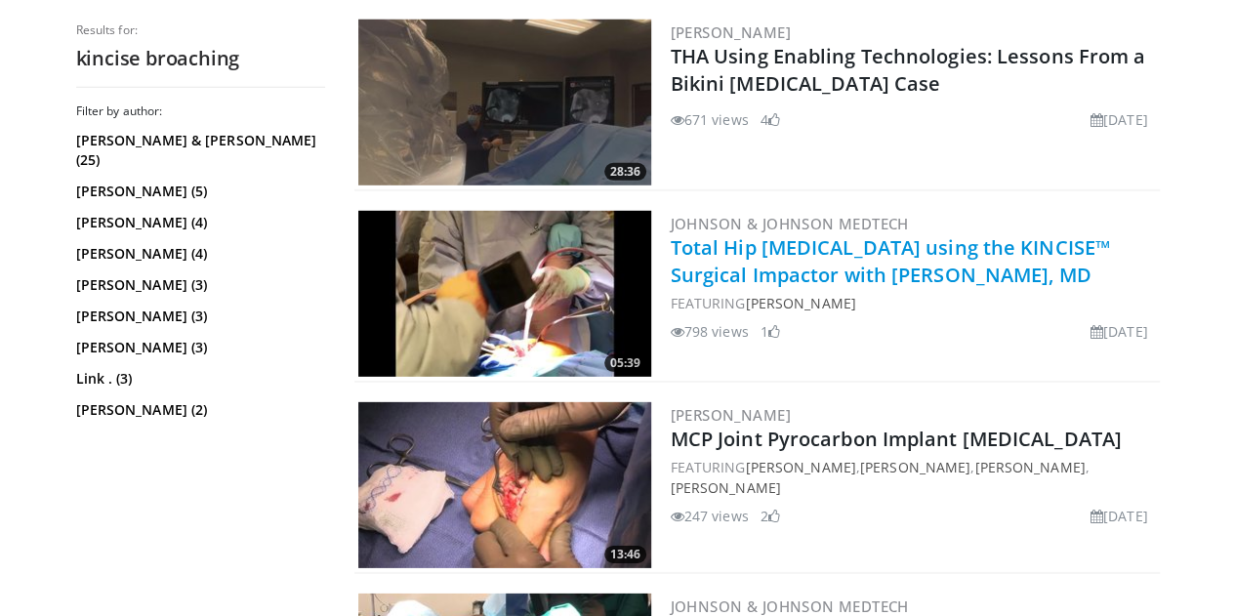
scroll to position [3127, 0]
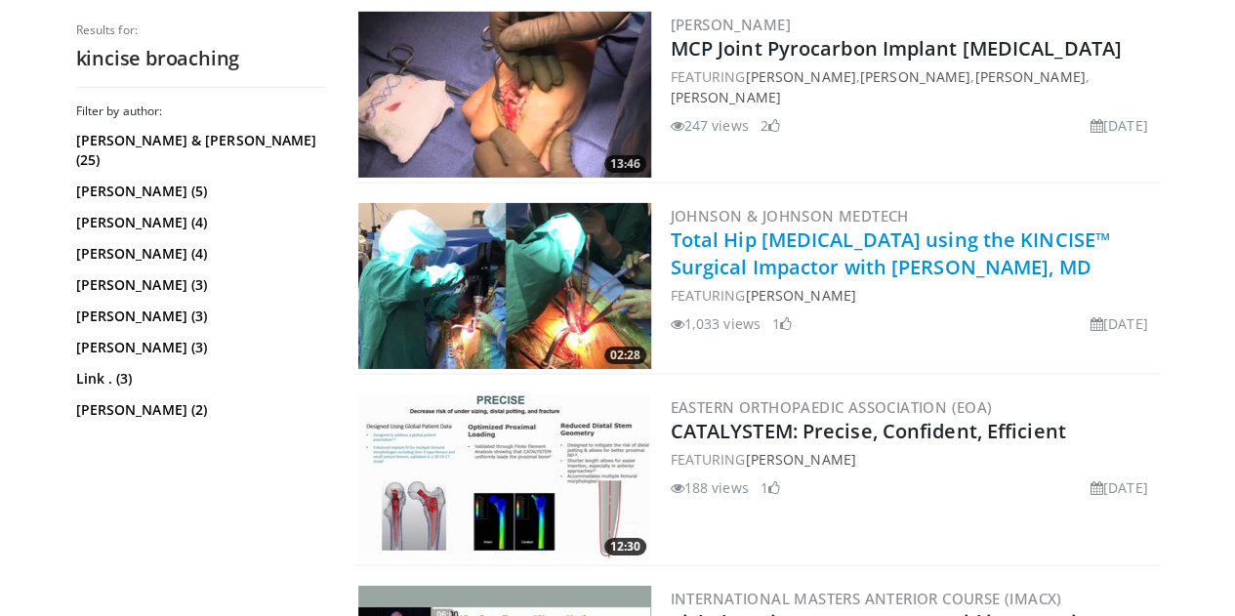
click at [874, 252] on link "Total Hip [MEDICAL_DATA] using the KINCISE™ Surgical Impactor with [PERSON_NAME…" at bounding box center [890, 254] width 439 height 54
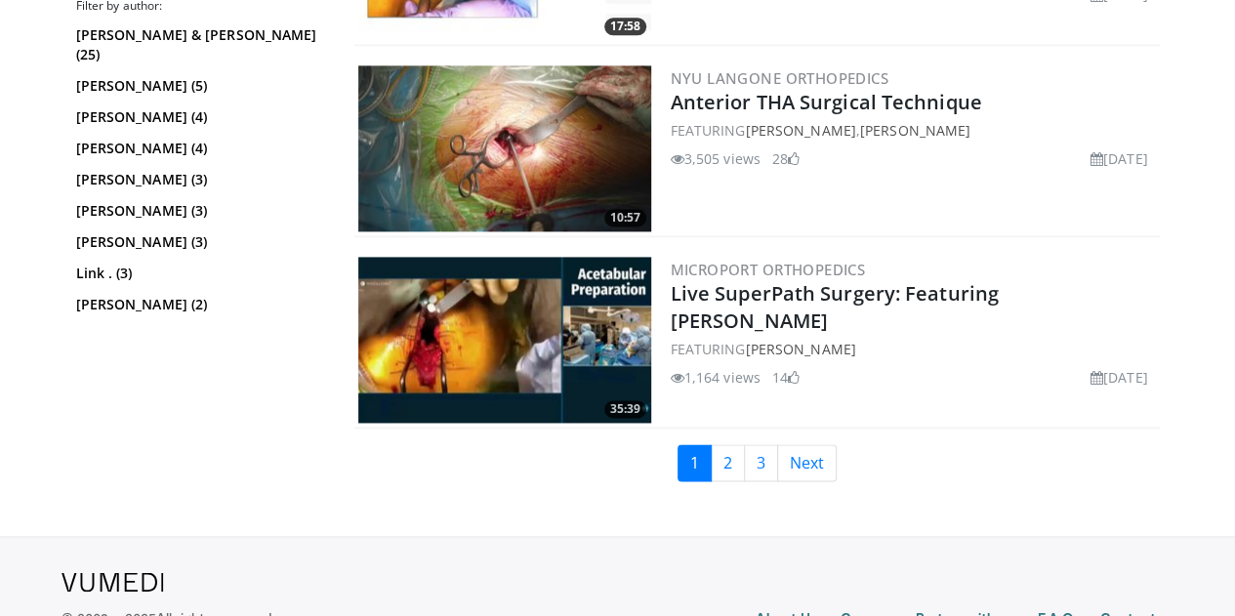
scroll to position [5059, 0]
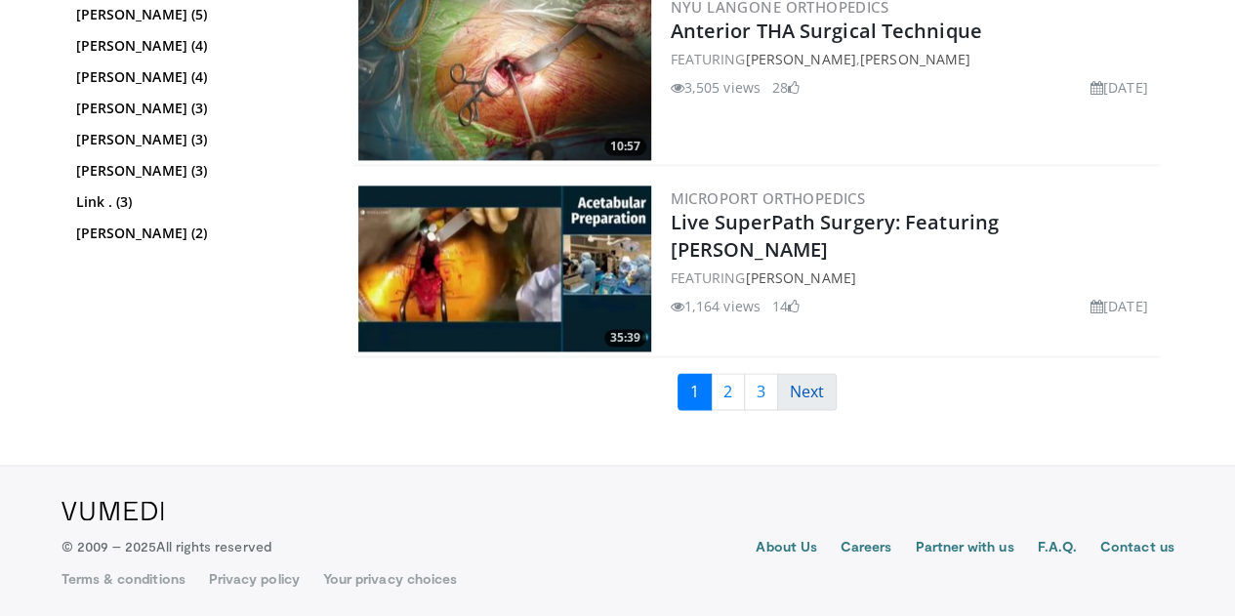
click at [831, 384] on link "Next" at bounding box center [807, 391] width 60 height 37
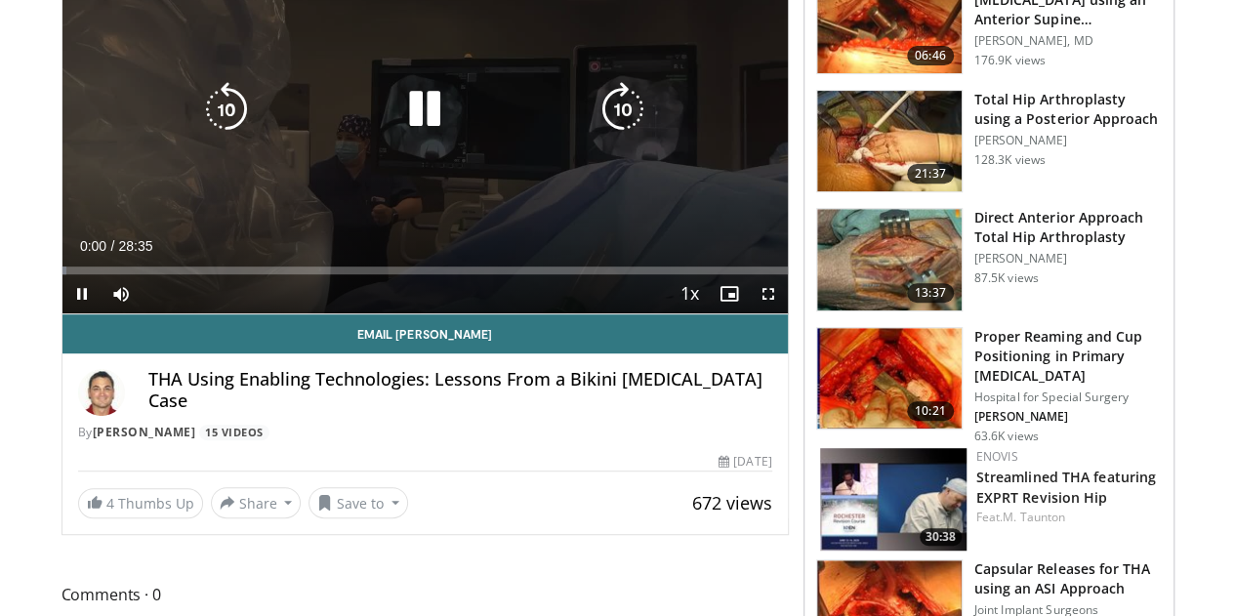
scroll to position [195, 0]
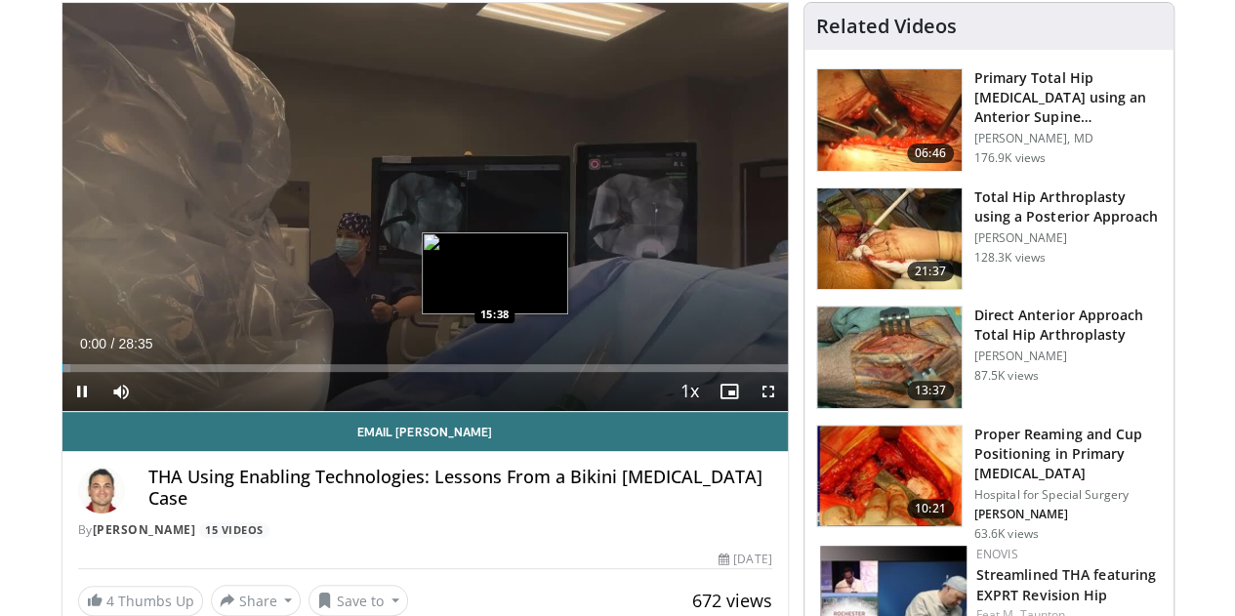
click at [445, 372] on div "Loaded : 1.17% 00:00 15:38" at bounding box center [426, 368] width 726 height 8
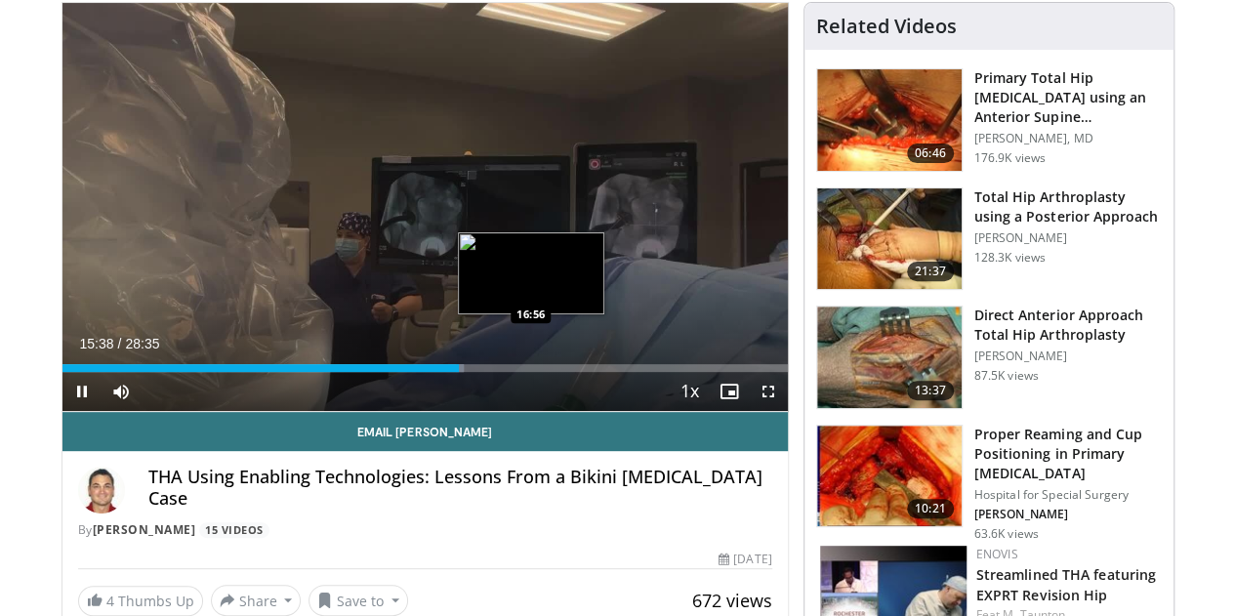
click at [481, 372] on div "Loaded : 55.44% 15:38 16:56" at bounding box center [426, 368] width 726 height 8
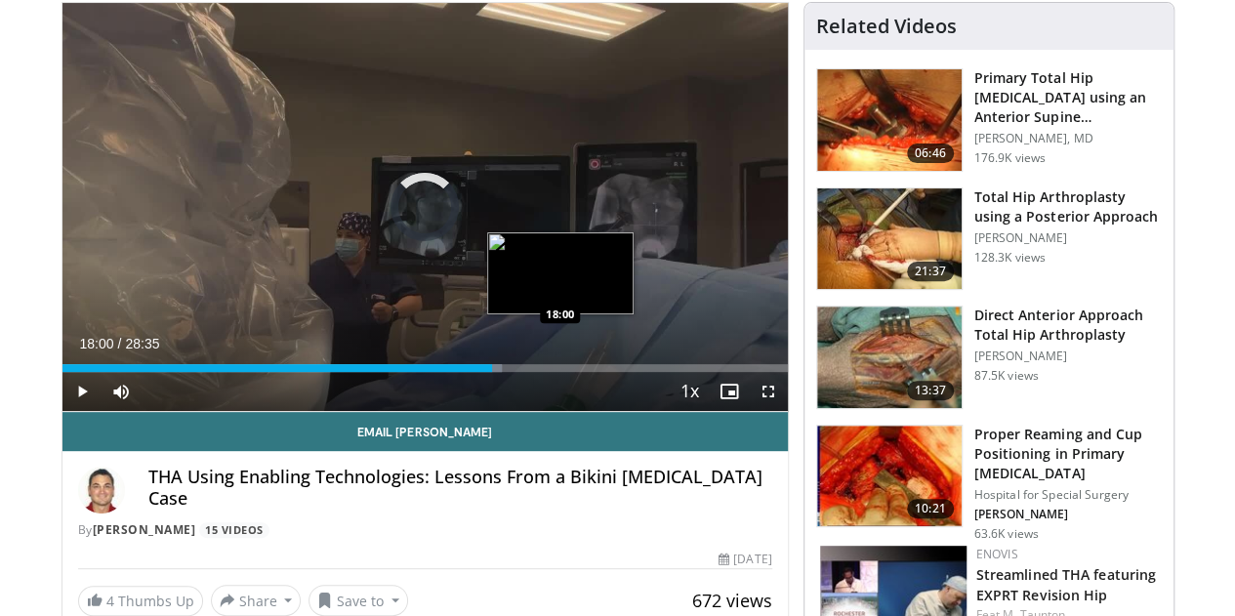
click at [511, 372] on div "Loaded : 60.69% 18:00 18:00" at bounding box center [426, 368] width 726 height 8
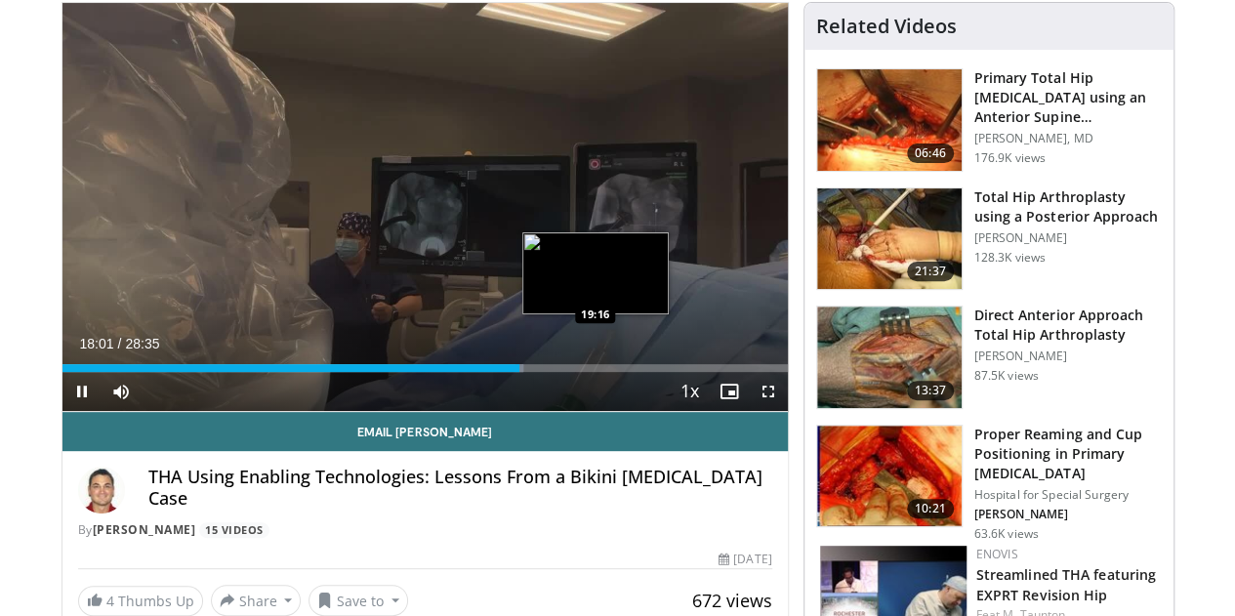
click at [546, 372] on div "Loaded : 63.61% 18:00 19:16" at bounding box center [426, 368] width 726 height 8
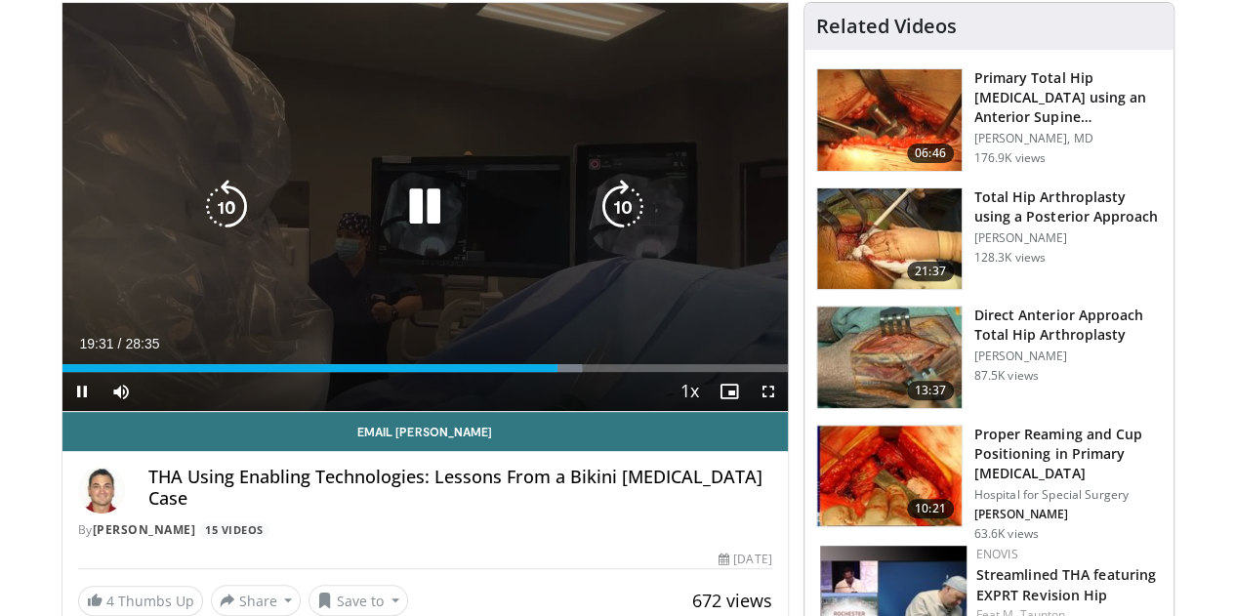
click at [637, 217] on icon "Video Player" at bounding box center [623, 207] width 55 height 55
click at [637, 219] on icon "Video Player" at bounding box center [623, 207] width 55 height 55
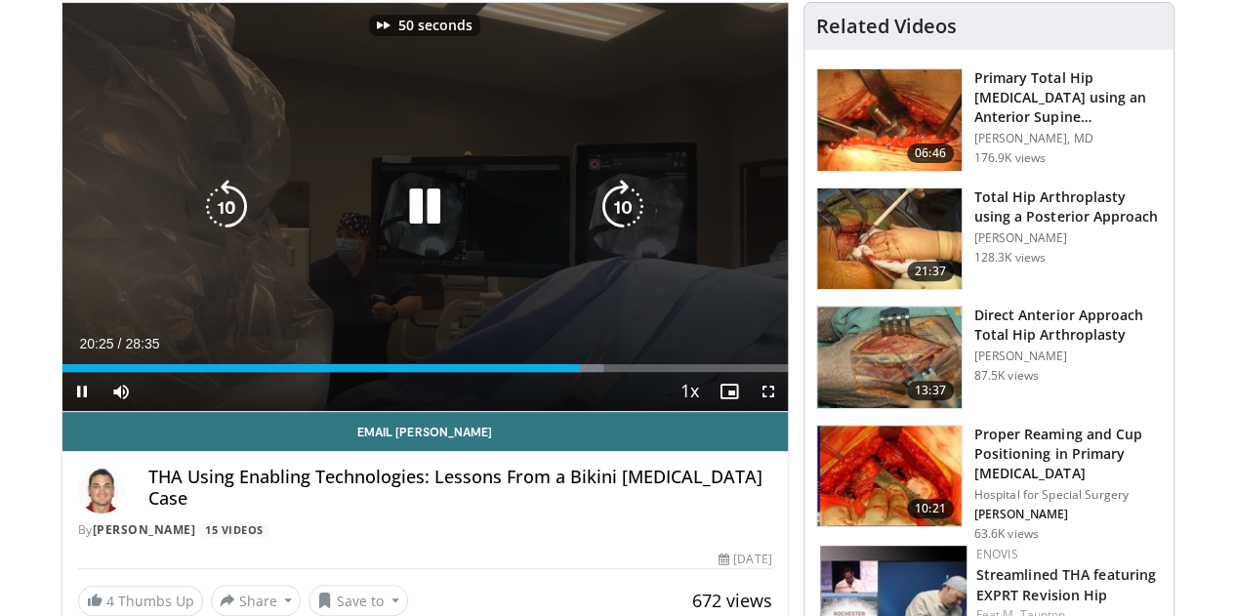
click at [637, 219] on icon "Video Player" at bounding box center [623, 207] width 55 height 55
click at [627, 226] on icon "Video Player" at bounding box center [623, 207] width 55 height 55
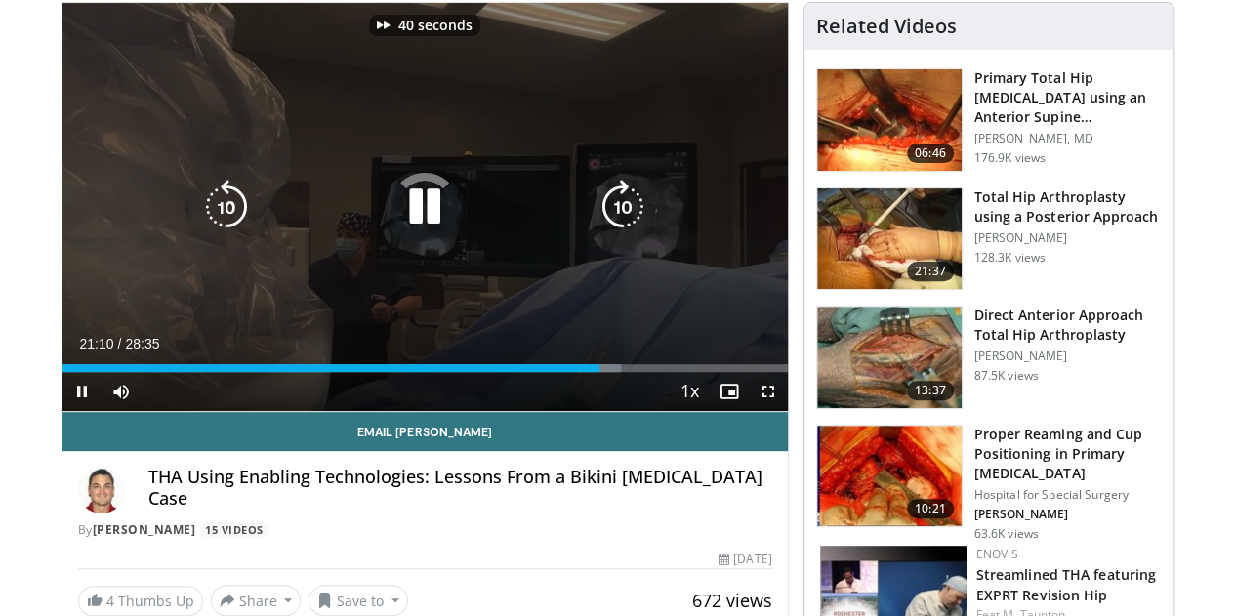
click at [627, 226] on icon "Video Player" at bounding box center [623, 207] width 55 height 55
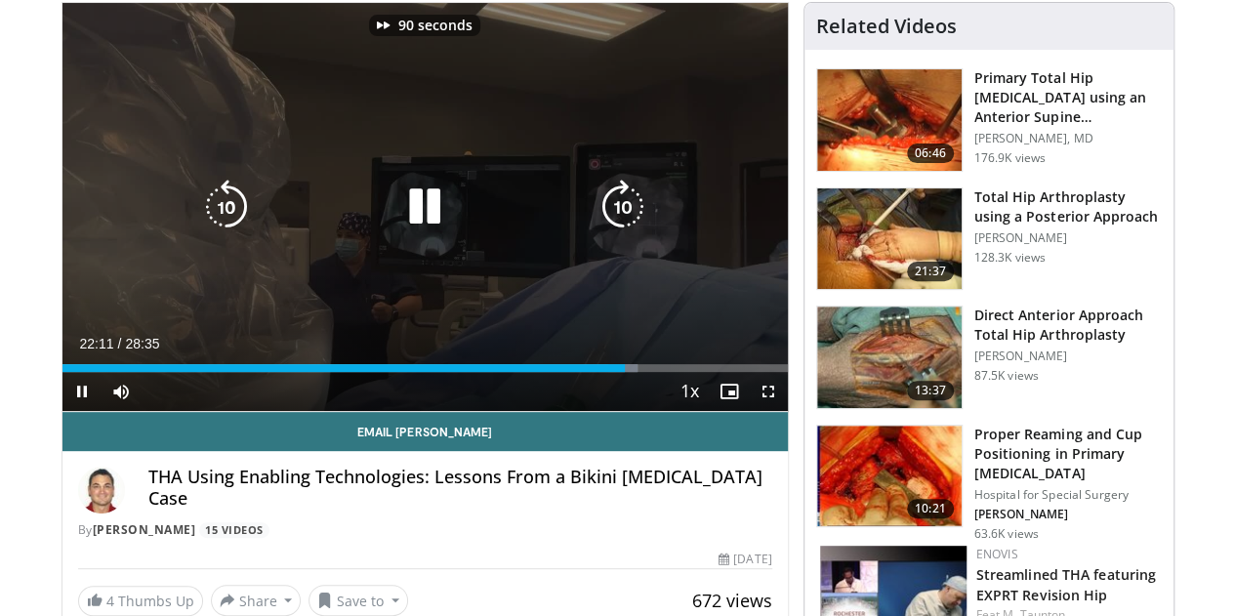
click at [627, 226] on icon "Video Player" at bounding box center [623, 207] width 55 height 55
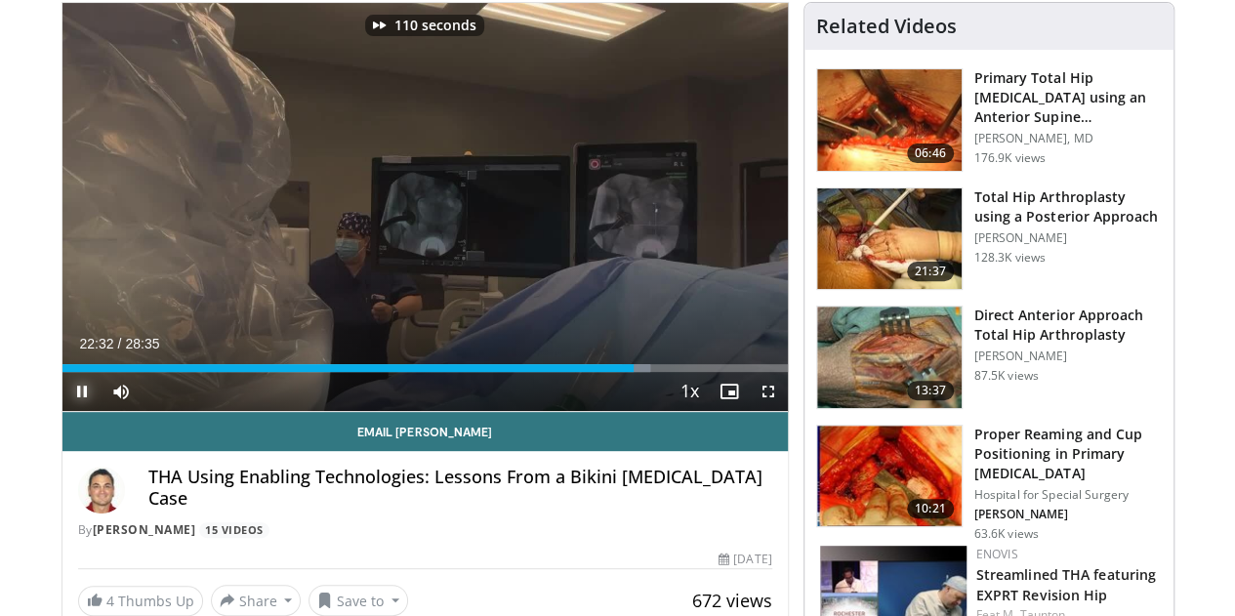
click at [63, 411] on span "Video Player" at bounding box center [82, 391] width 39 height 39
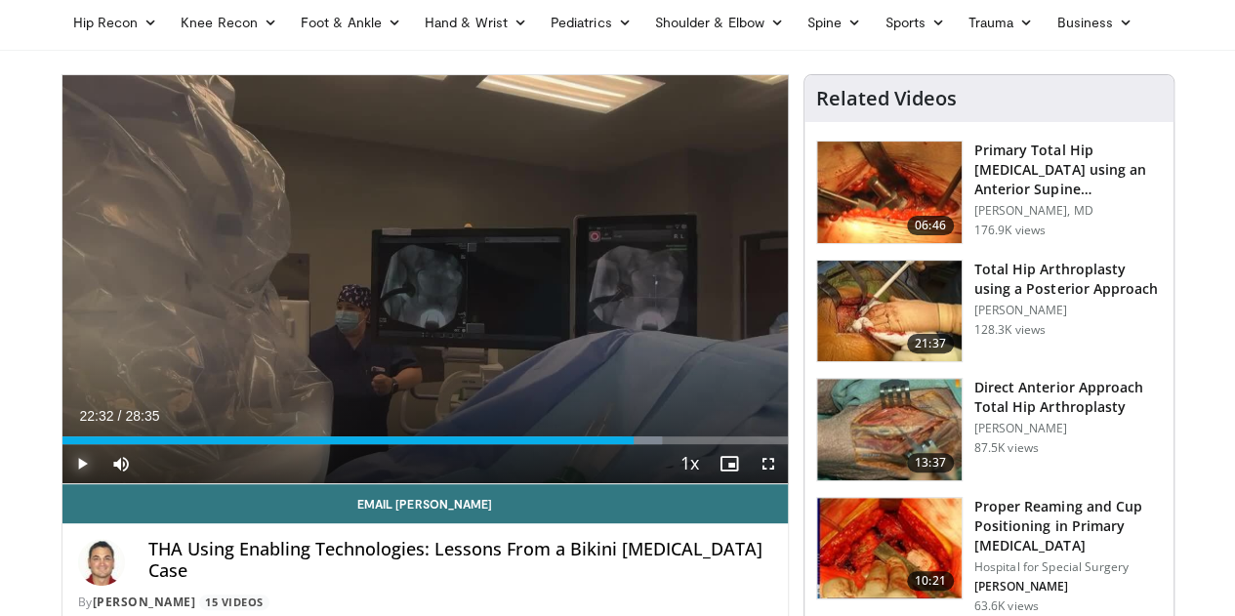
scroll to position [98, 0]
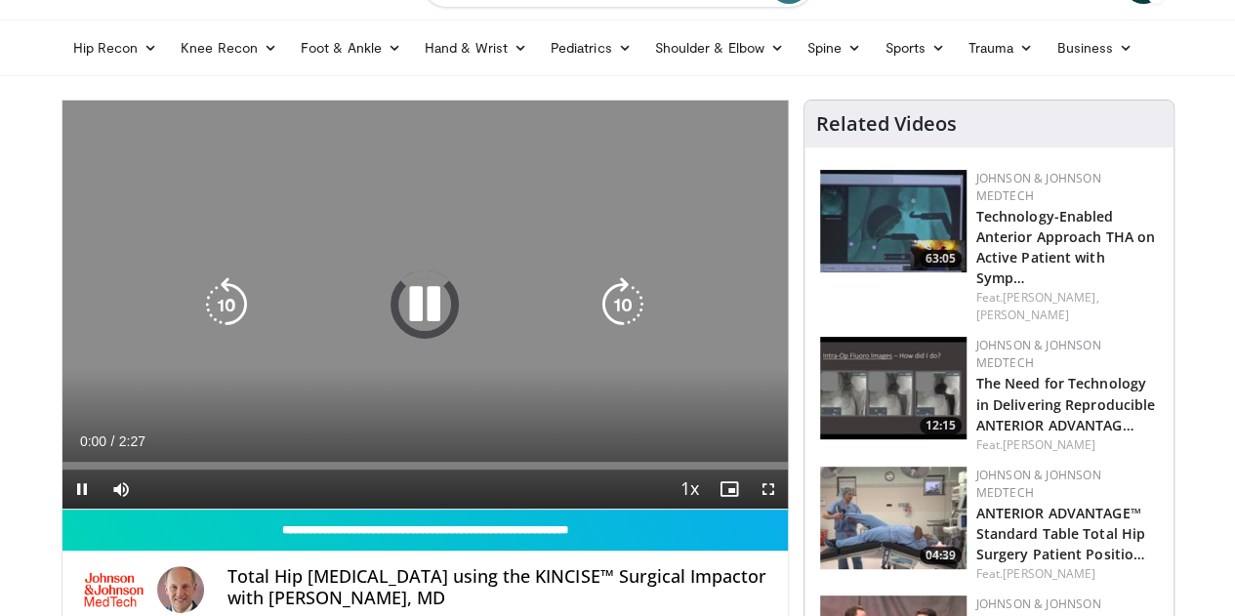
scroll to position [195, 0]
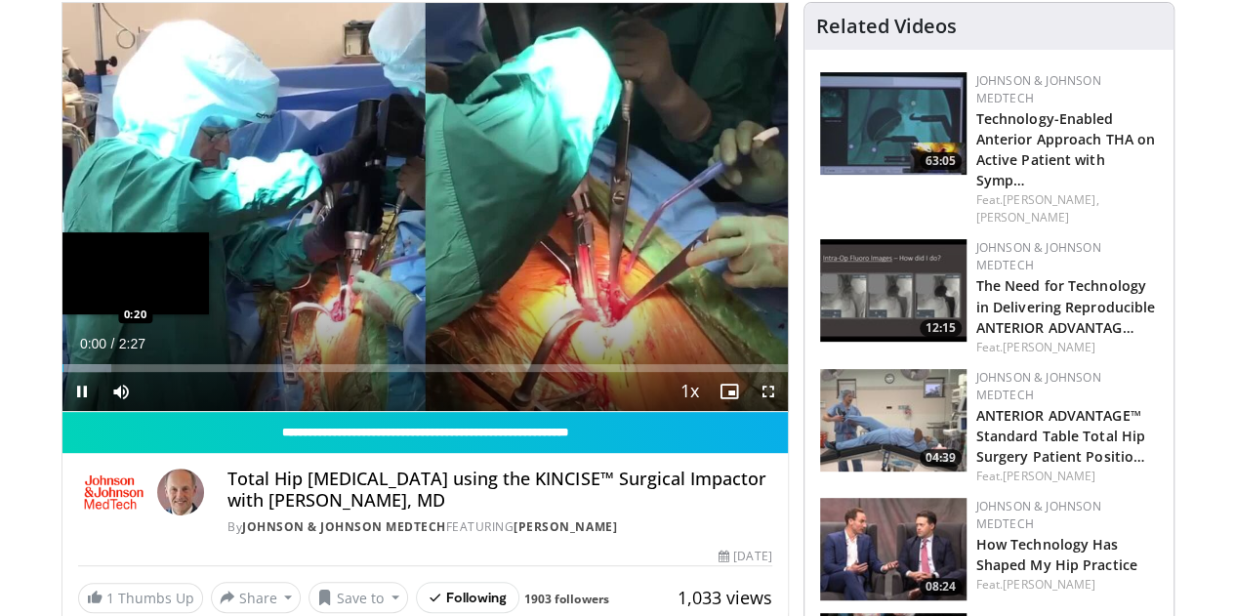
click at [123, 372] on div "Loaded : 6.80% 0:00 0:20" at bounding box center [426, 368] width 726 height 8
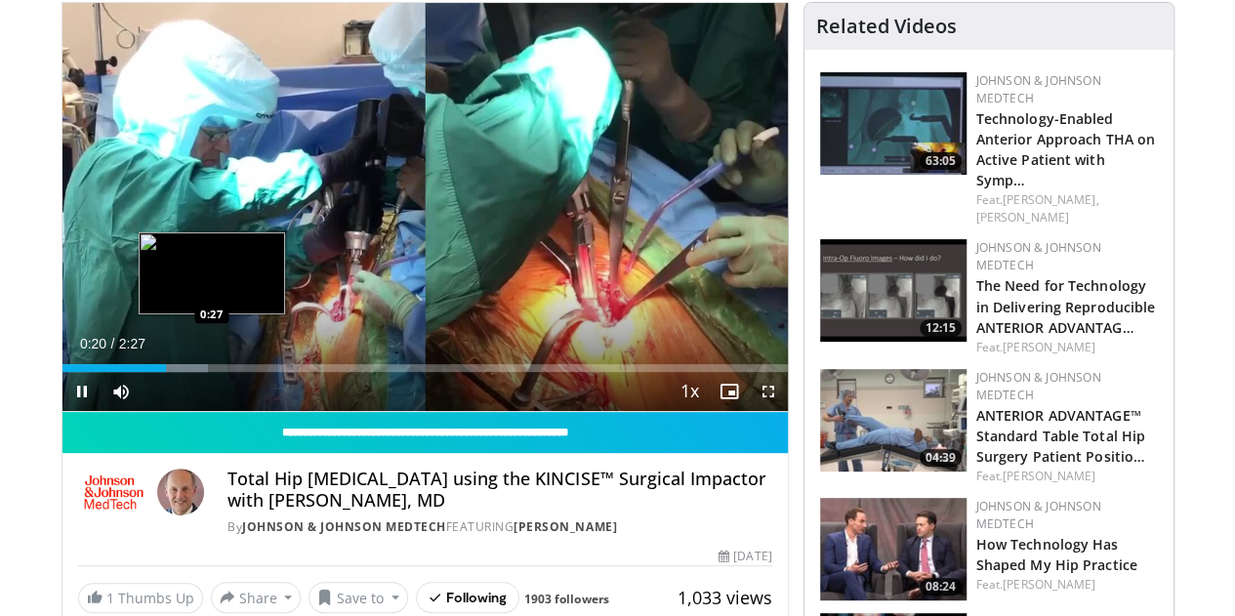
click at [162, 372] on div "Loaded : 20.17% 0:21 0:27" at bounding box center [426, 368] width 726 height 8
click at [216, 372] on div "Loaded : 20.17% 0:28 0:34" at bounding box center [426, 368] width 726 height 8
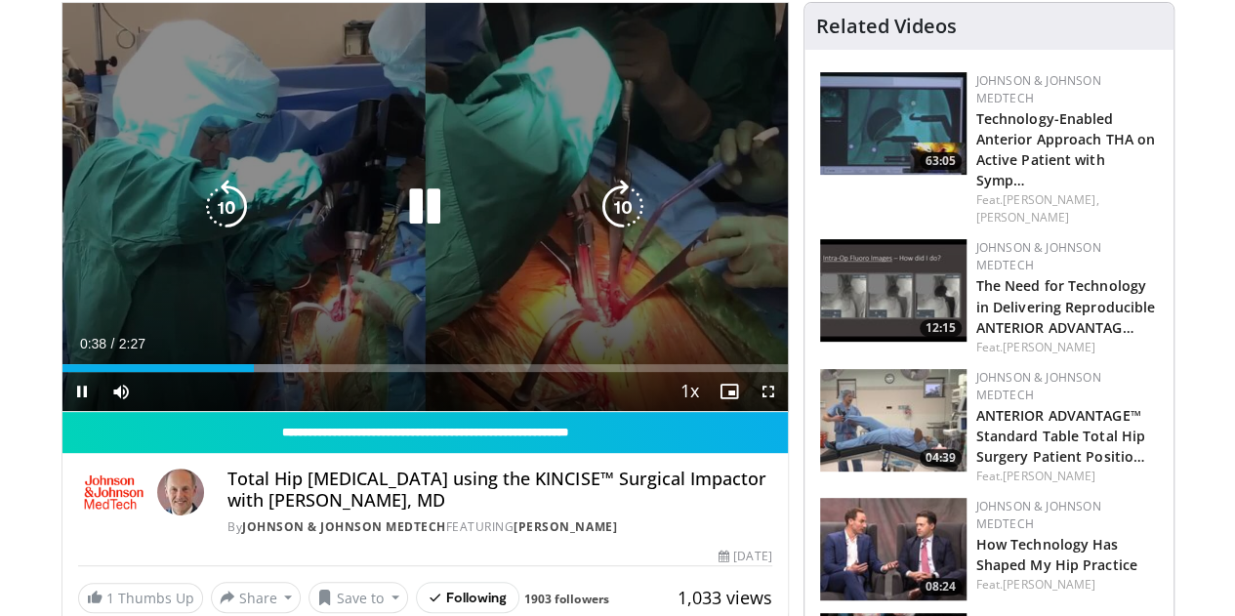
click at [598, 255] on div "10 seconds Tap to unmute" at bounding box center [426, 207] width 726 height 408
click at [609, 224] on icon "Video Player" at bounding box center [623, 207] width 55 height 55
click at [609, 226] on icon "Video Player" at bounding box center [623, 207] width 55 height 55
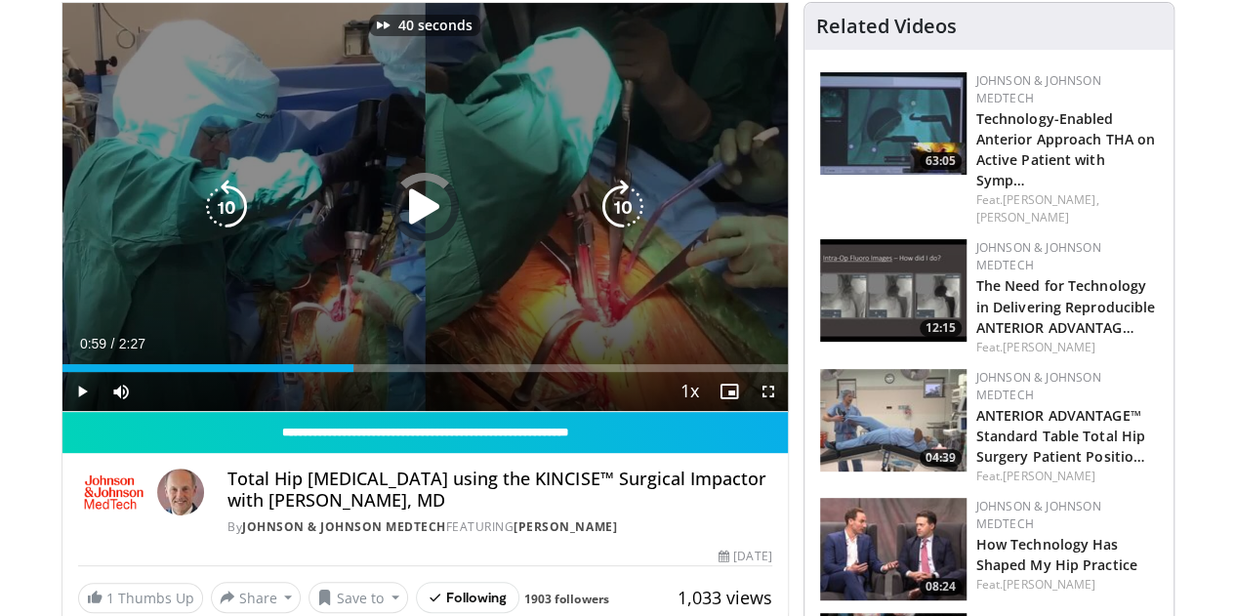
click at [400, 225] on icon "Video Player" at bounding box center [424, 207] width 55 height 55
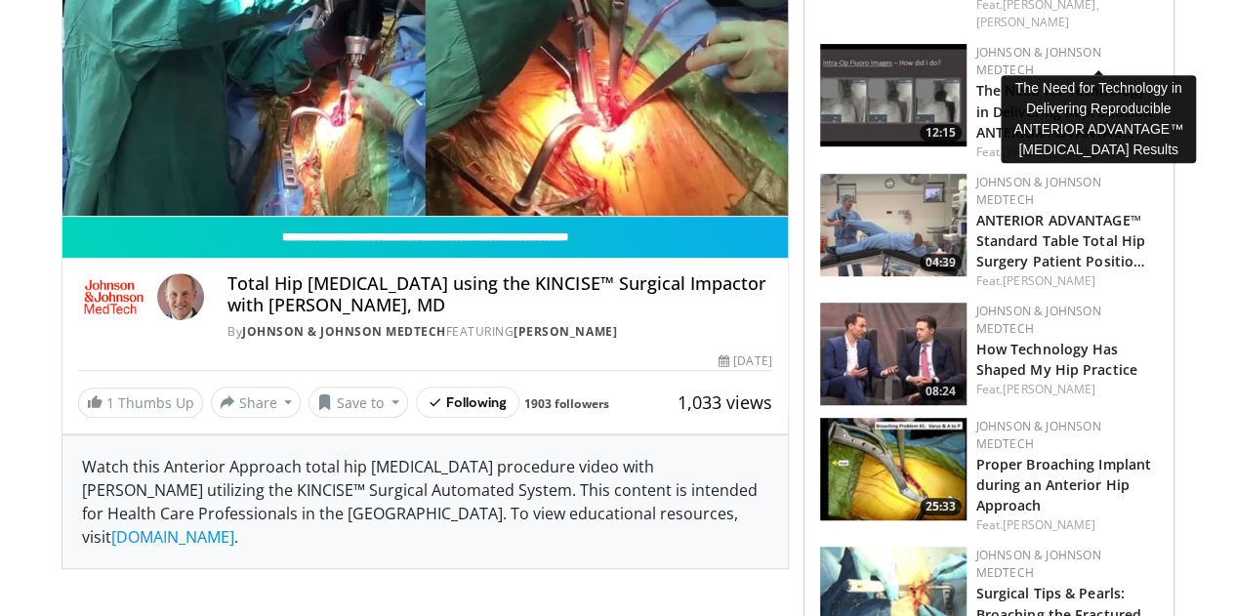
scroll to position [0, 0]
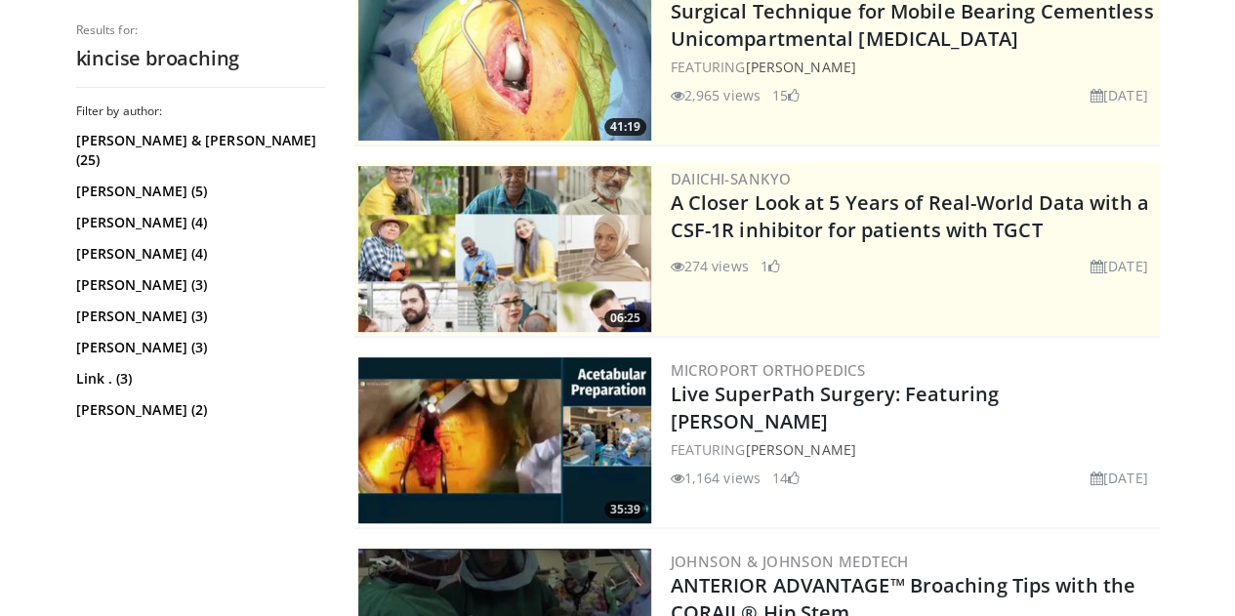
scroll to position [488, 0]
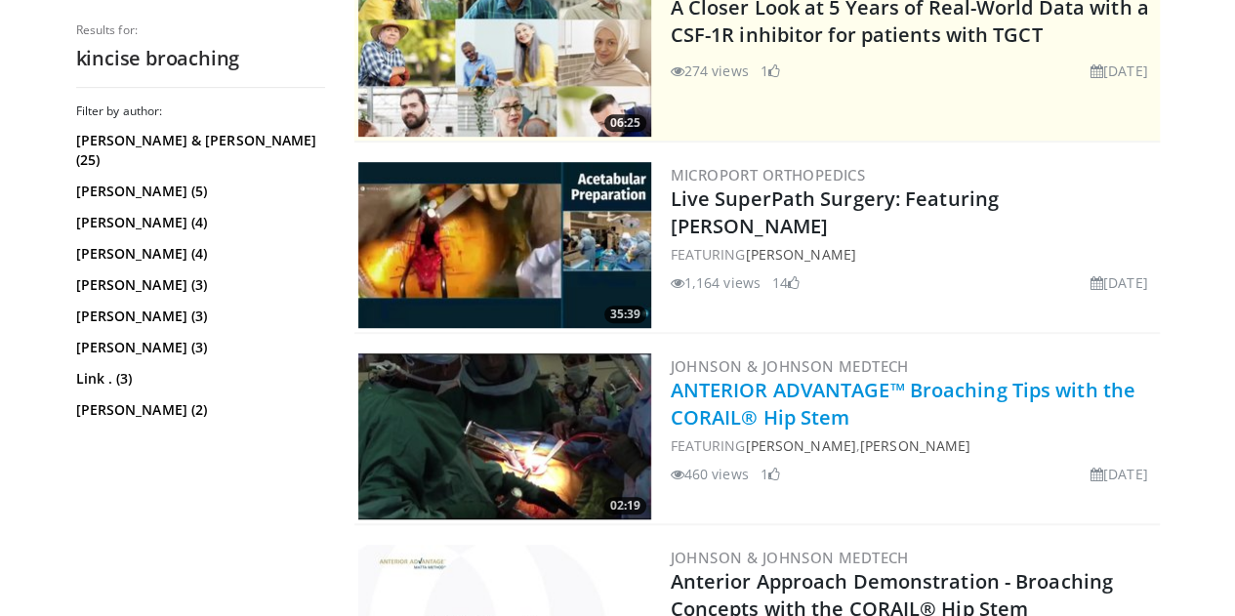
click at [920, 389] on link "ANTERIOR ADVANTAGE™ Broaching Tips with the CORAIL® Hip Stem" at bounding box center [903, 404] width 465 height 54
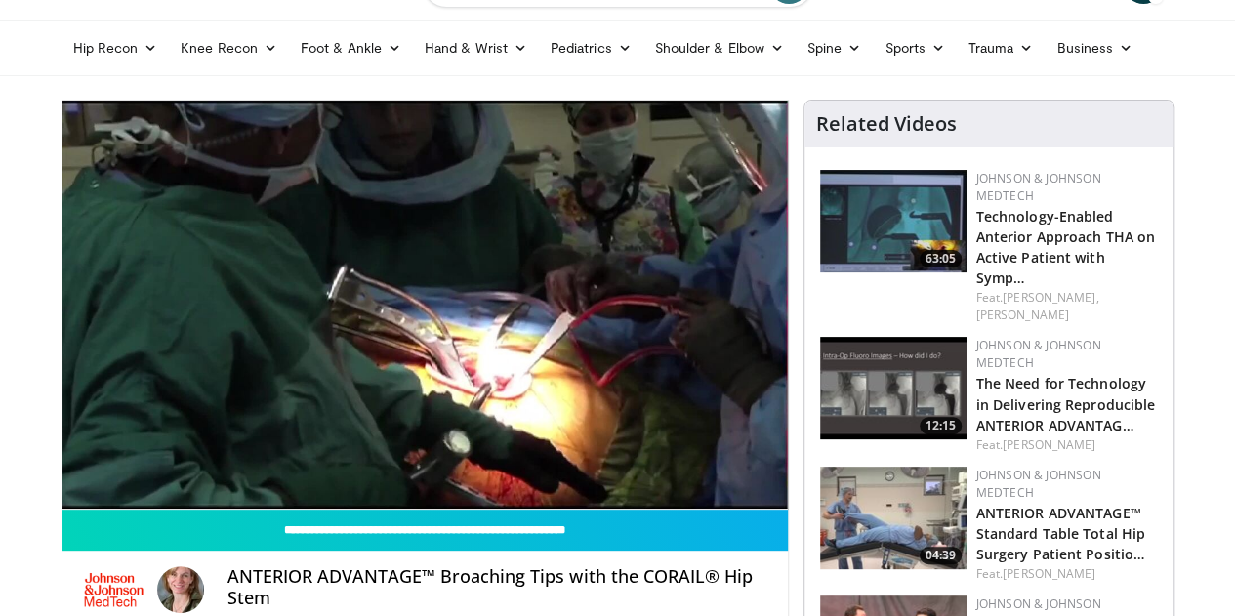
scroll to position [195, 0]
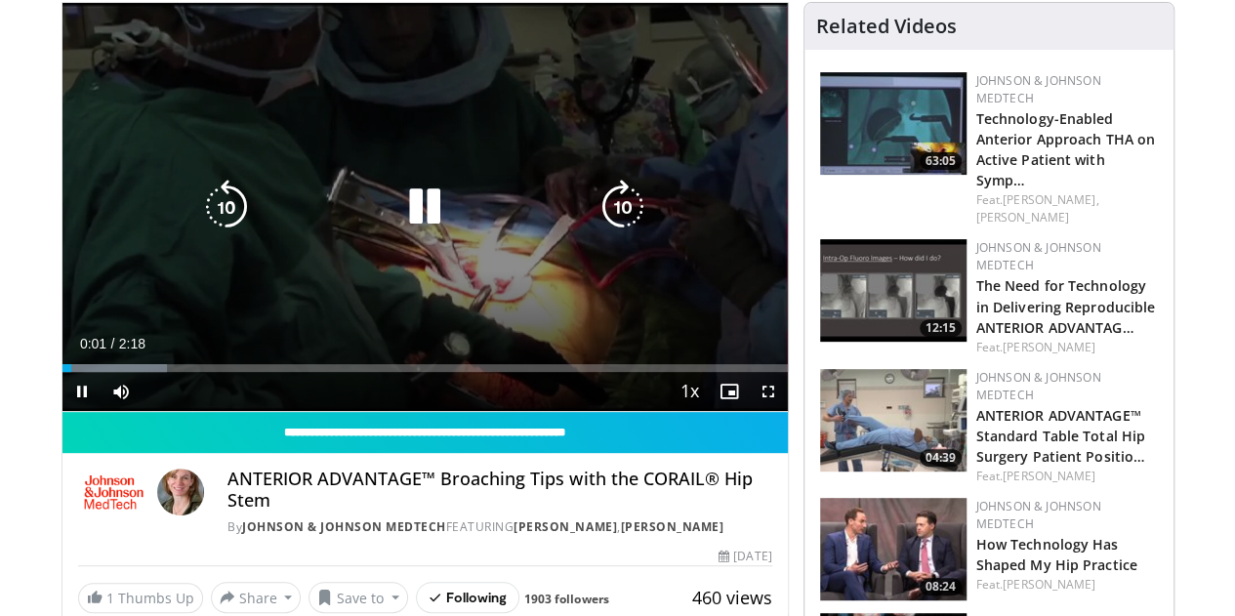
click at [621, 233] on icon "Video Player" at bounding box center [623, 207] width 55 height 55
click at [621, 234] on icon "Video Player" at bounding box center [623, 207] width 55 height 55
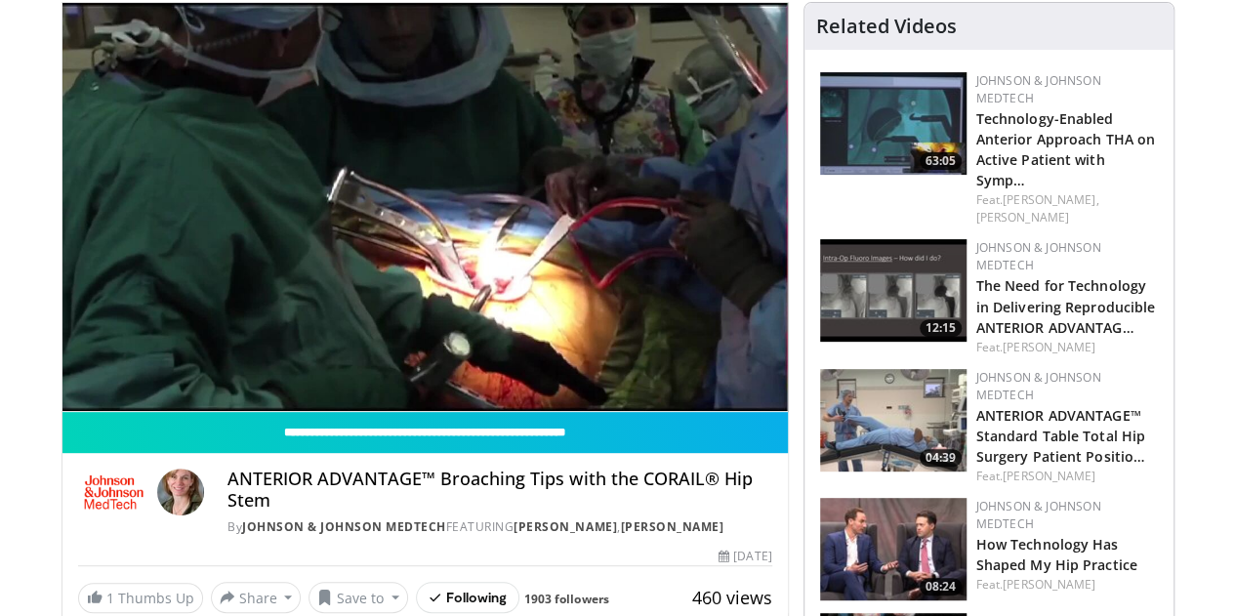
click at [410, 228] on div "20 seconds Tap to unmute" at bounding box center [426, 207] width 726 height 408
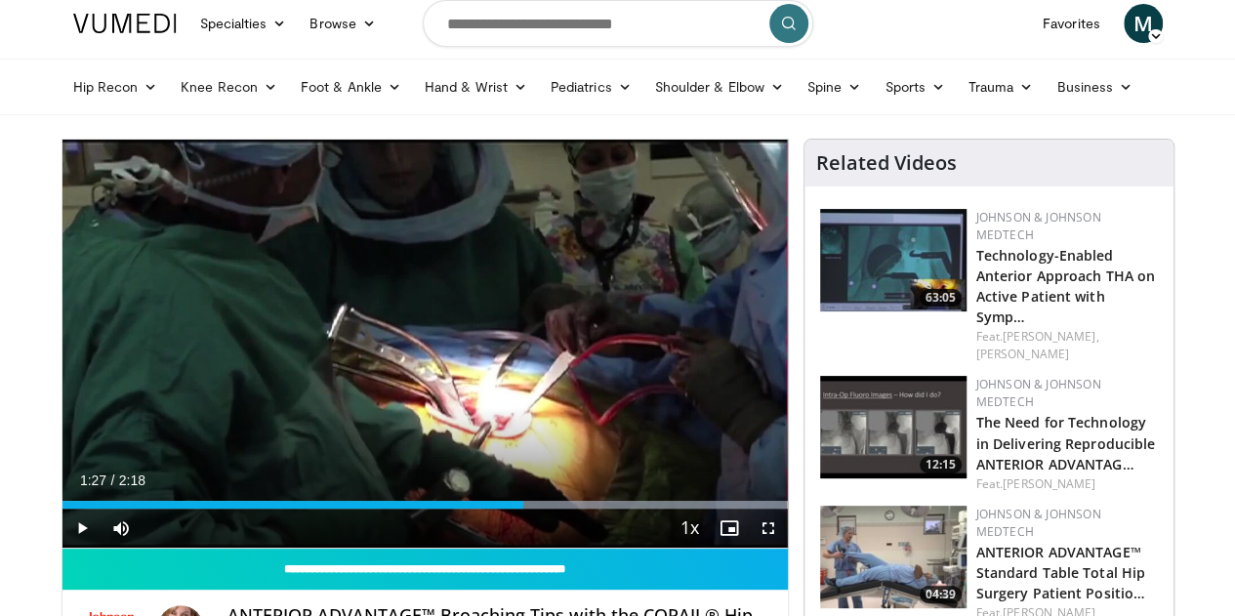
scroll to position [0, 0]
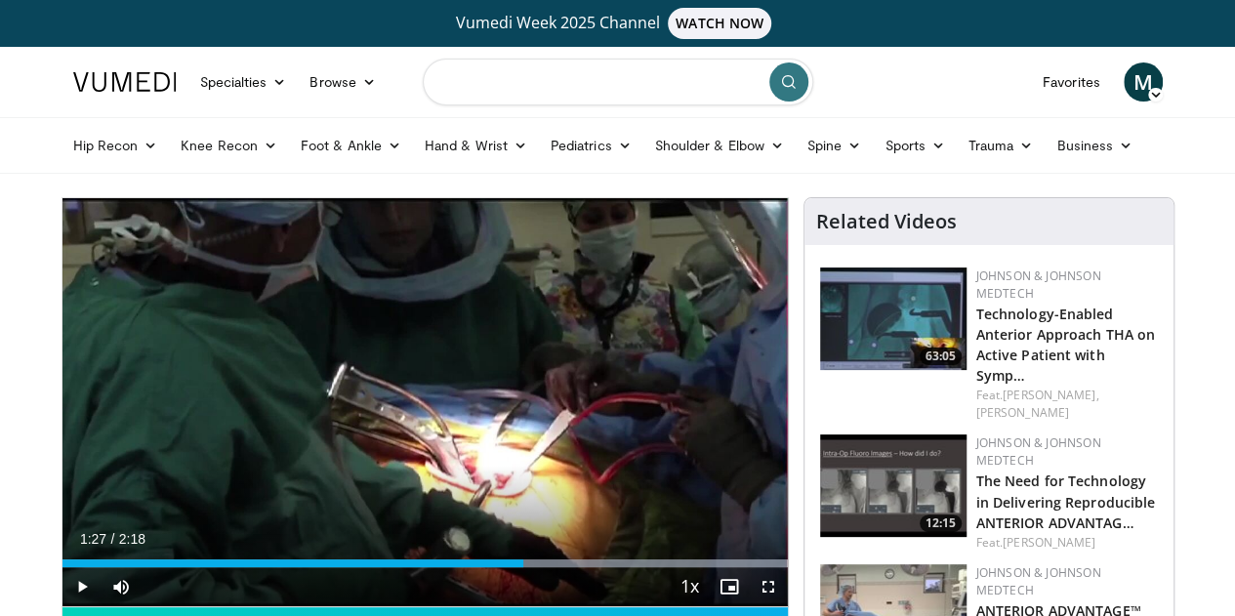
click at [523, 82] on input "Search topics, interventions" at bounding box center [618, 82] width 391 height 47
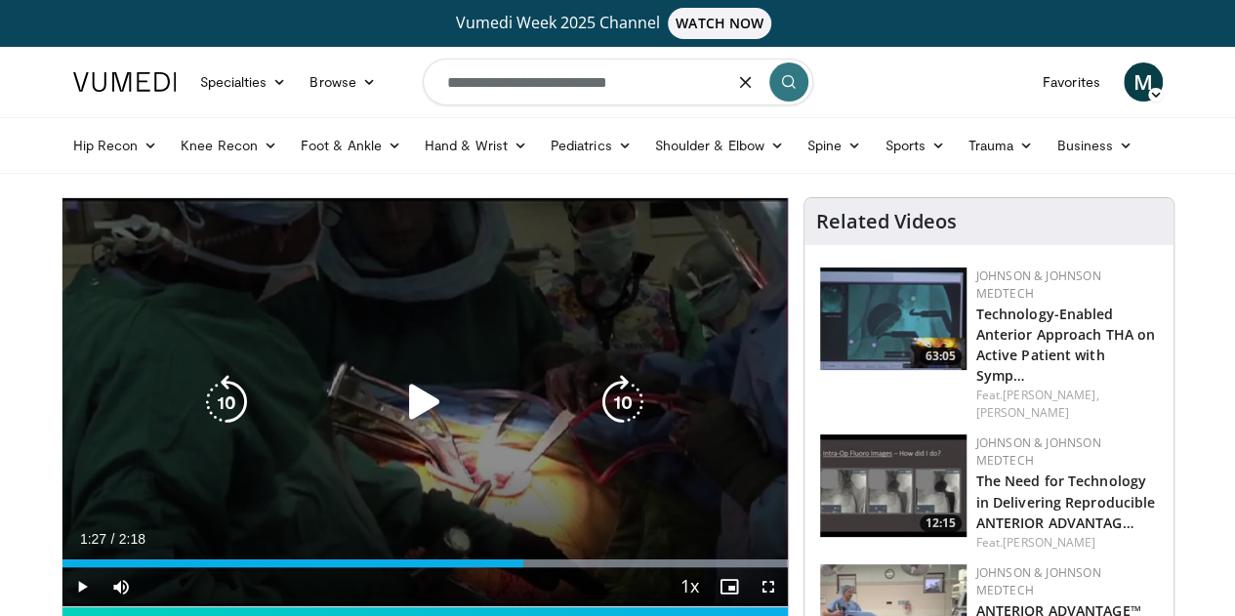
type input "**********"
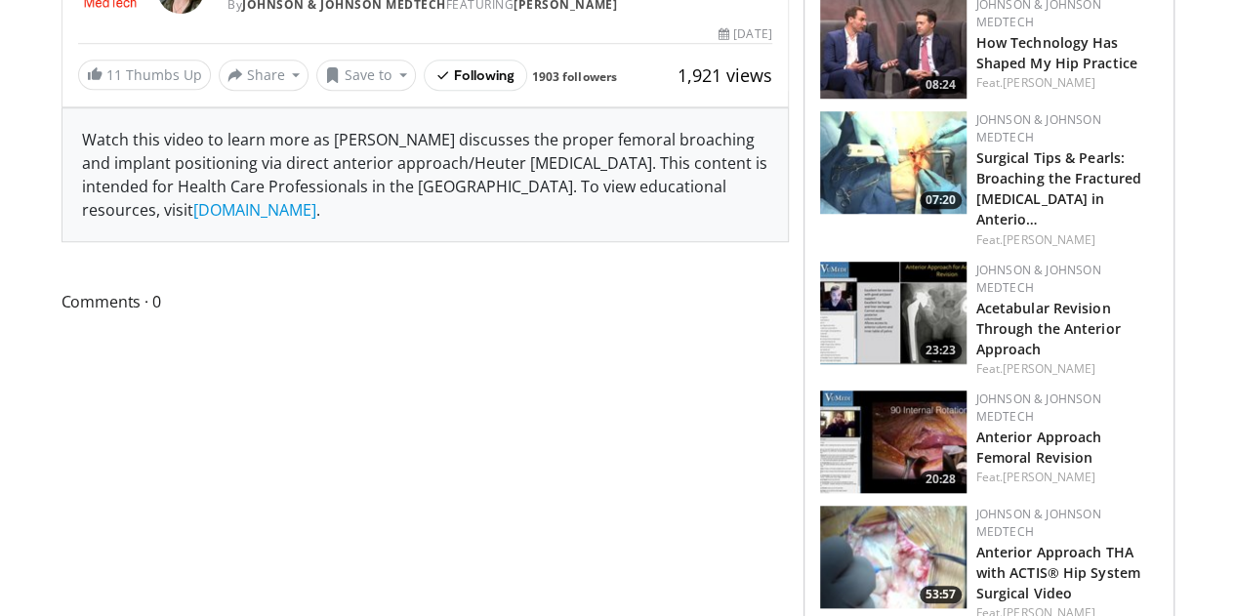
scroll to position [195, 0]
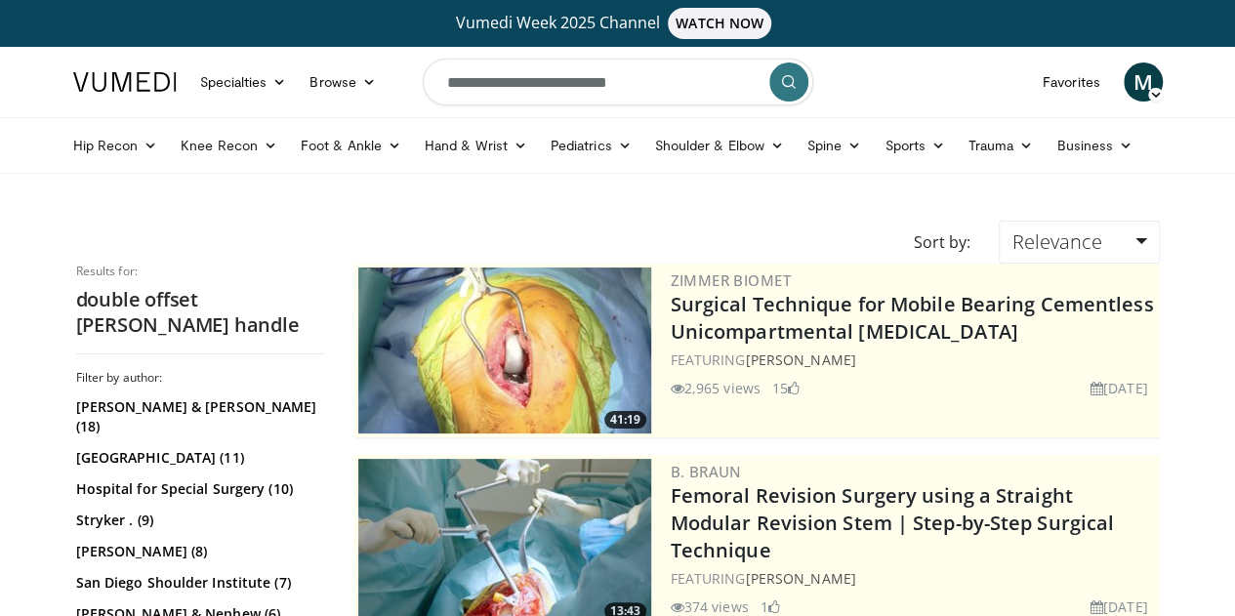
click at [642, 87] on input "**********" at bounding box center [618, 82] width 391 height 47
type input "**********"
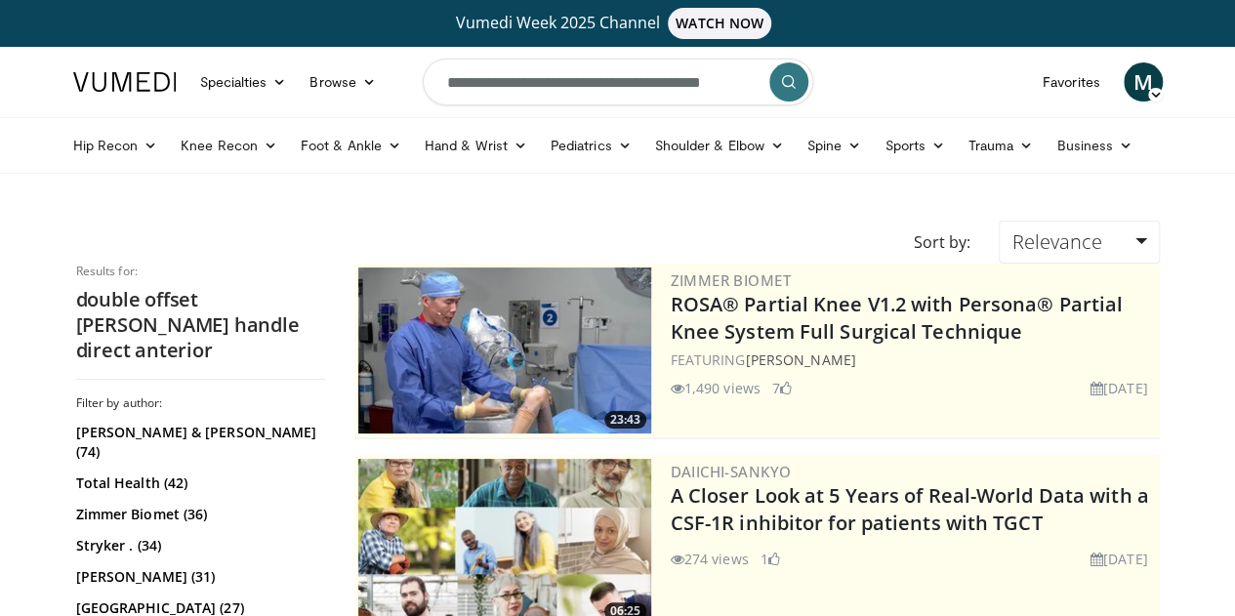
scroll to position [488, 0]
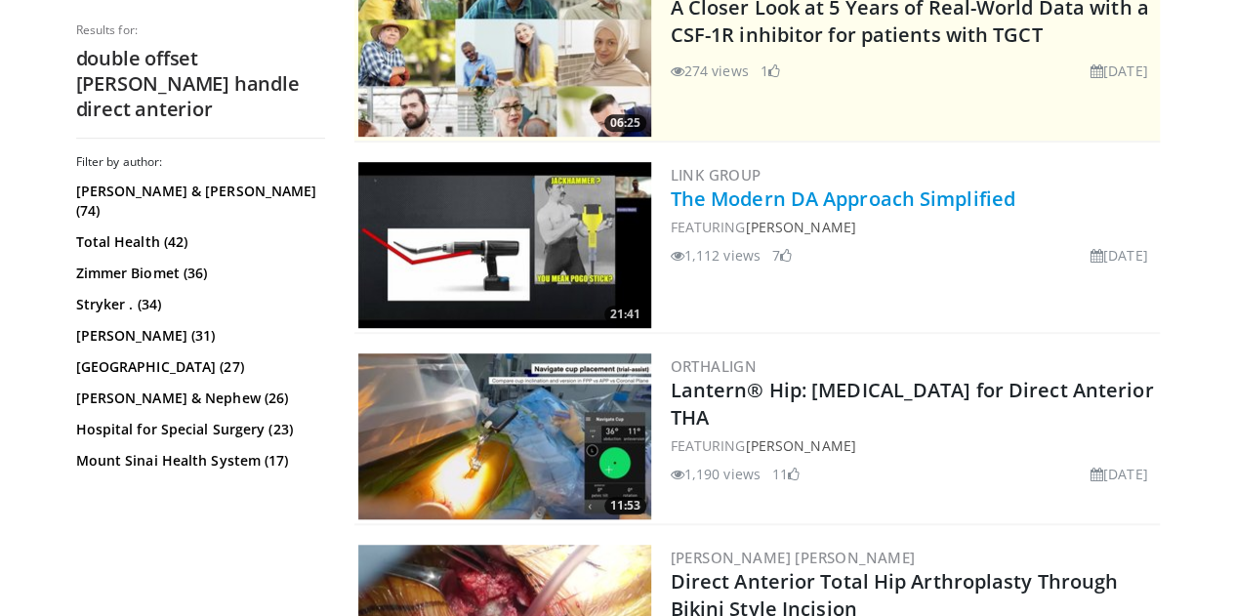
click at [828, 195] on link "The Modern DA Approach Simplified" at bounding box center [843, 199] width 345 height 26
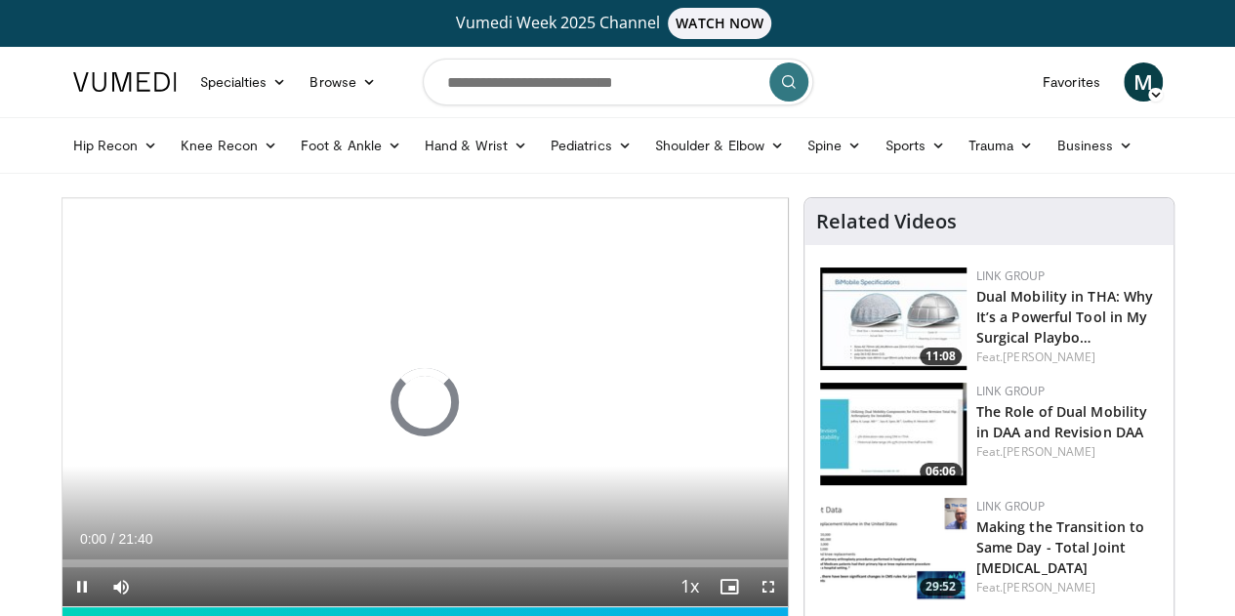
scroll to position [195, 0]
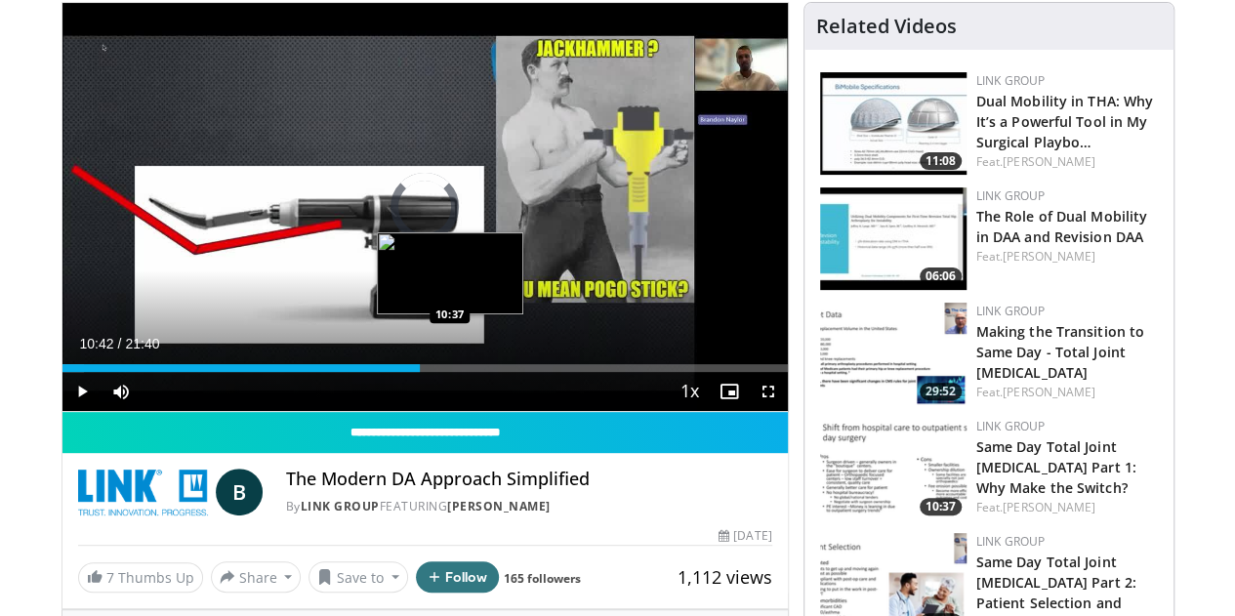
click at [402, 372] on div "Loaded : 3.04% 10:42 10:37" at bounding box center [426, 368] width 726 height 8
click at [384, 372] on div "10:43" at bounding box center [242, 368] width 359 height 8
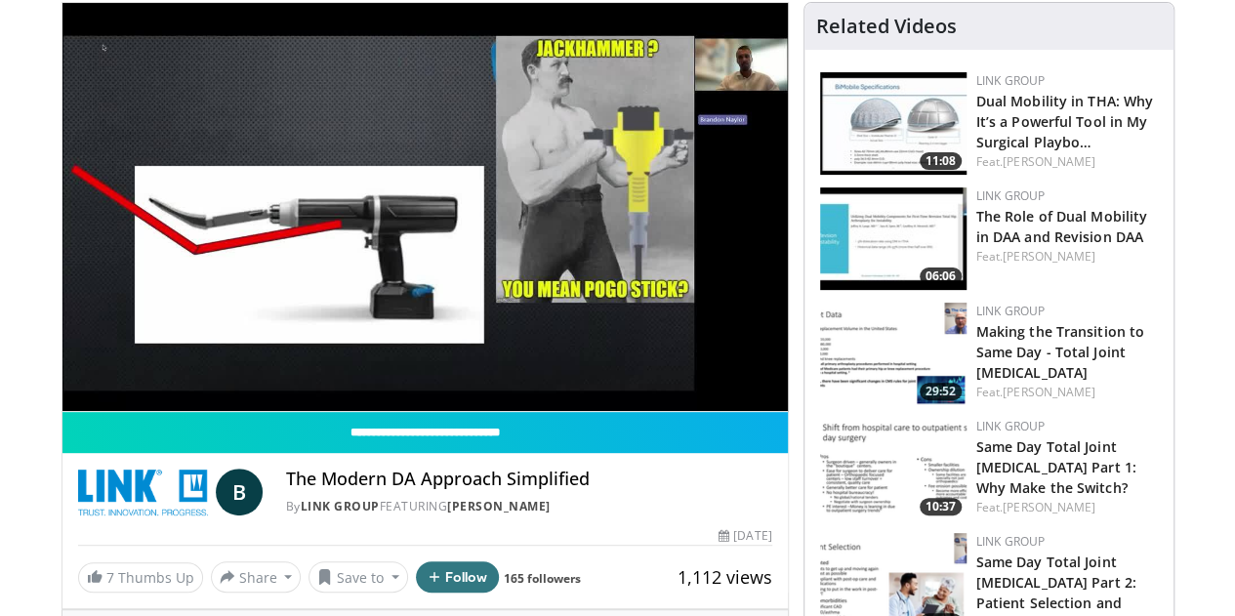
click at [436, 402] on div "10 seconds Tap to unmute" at bounding box center [426, 207] width 726 height 408
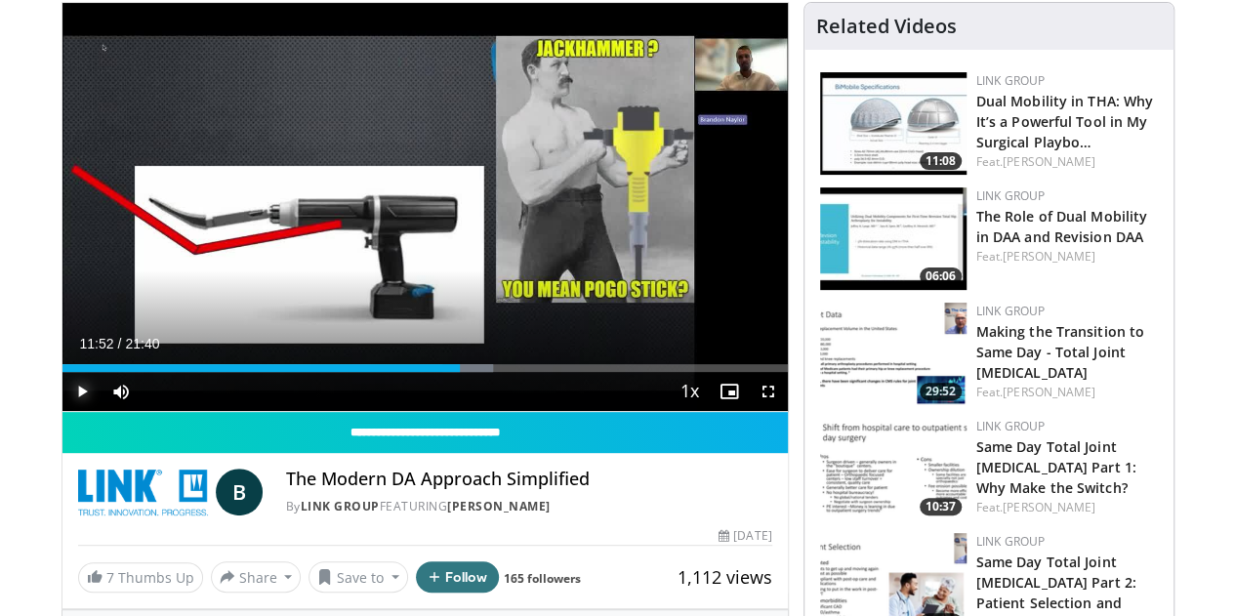
click at [63, 411] on span "Video Player" at bounding box center [82, 391] width 39 height 39
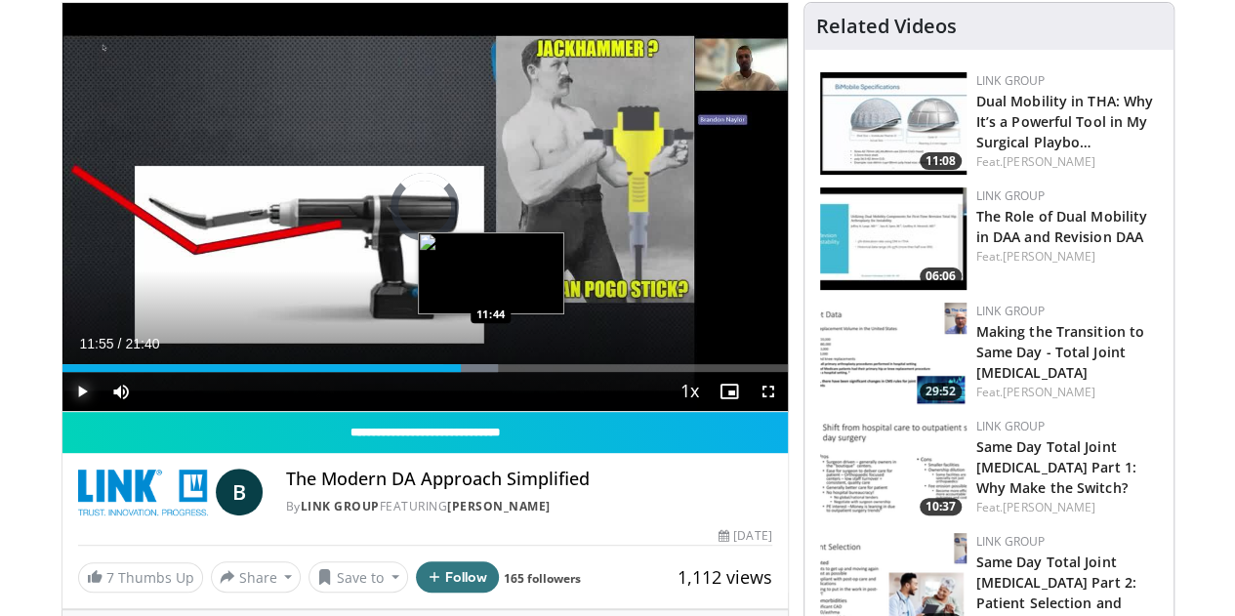
click at [441, 372] on div "11:55" at bounding box center [262, 368] width 399 height 8
click at [435, 372] on div "Loaded : 60.03% 11:33 11:33" at bounding box center [426, 368] width 726 height 8
click at [426, 372] on div "11:19" at bounding box center [252, 368] width 379 height 8
click at [414, 372] on div "11:01" at bounding box center [247, 368] width 369 height 8
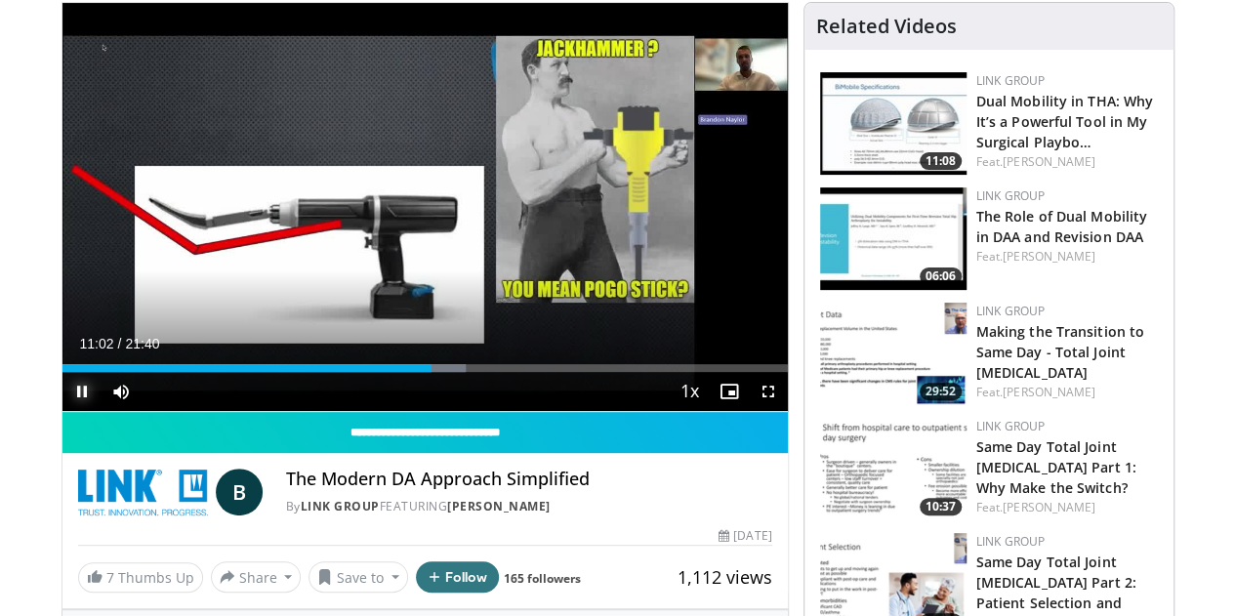
click at [63, 411] on span "Video Player" at bounding box center [82, 391] width 39 height 39
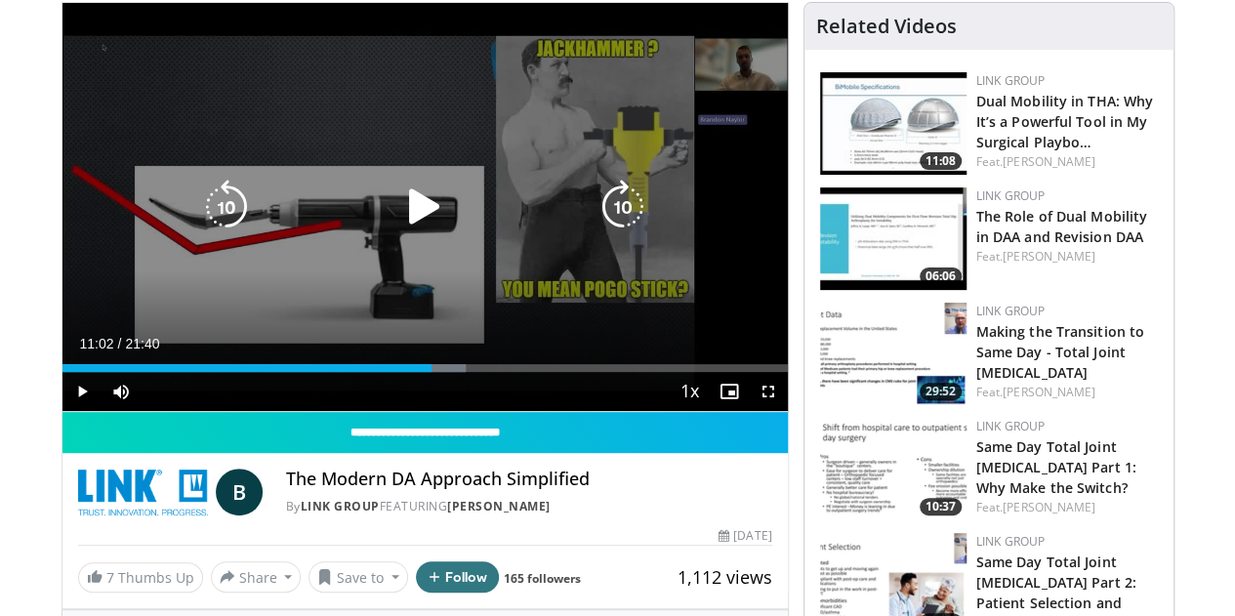
click at [408, 230] on icon "Video Player" at bounding box center [424, 207] width 55 height 55
click at [404, 229] on icon "Video Player" at bounding box center [424, 207] width 55 height 55
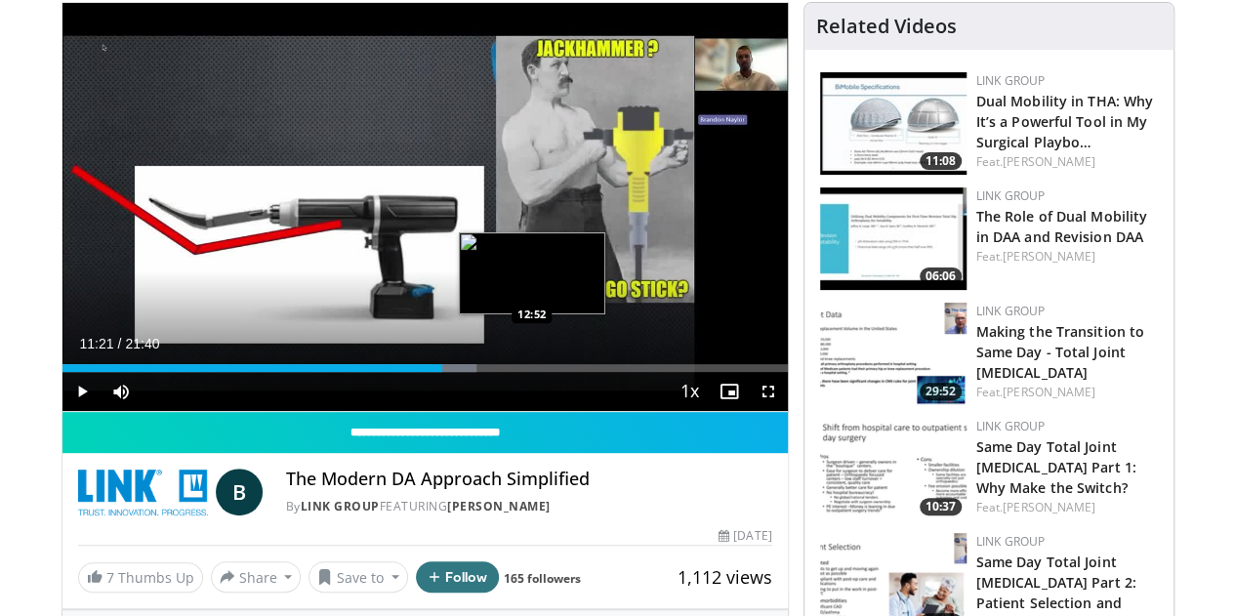
click at [482, 372] on div "Loaded : 57.19% 11:21 12:52" at bounding box center [426, 368] width 726 height 8
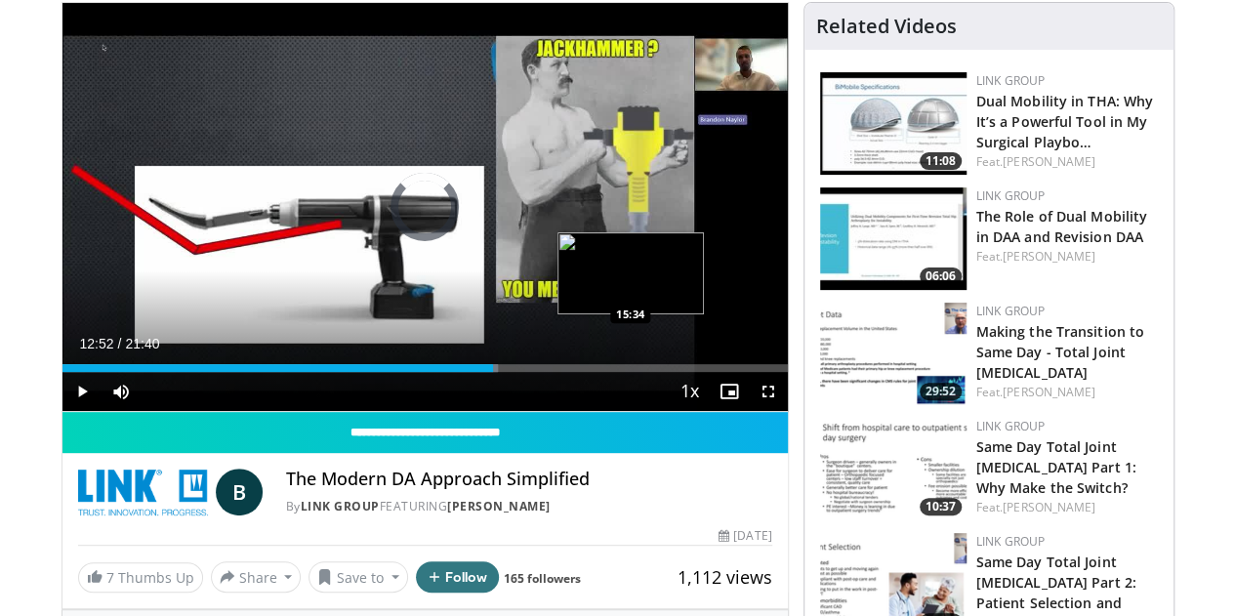
click at [581, 372] on div "Loaded : 60.03% 12:52 15:34" at bounding box center [426, 363] width 726 height 19
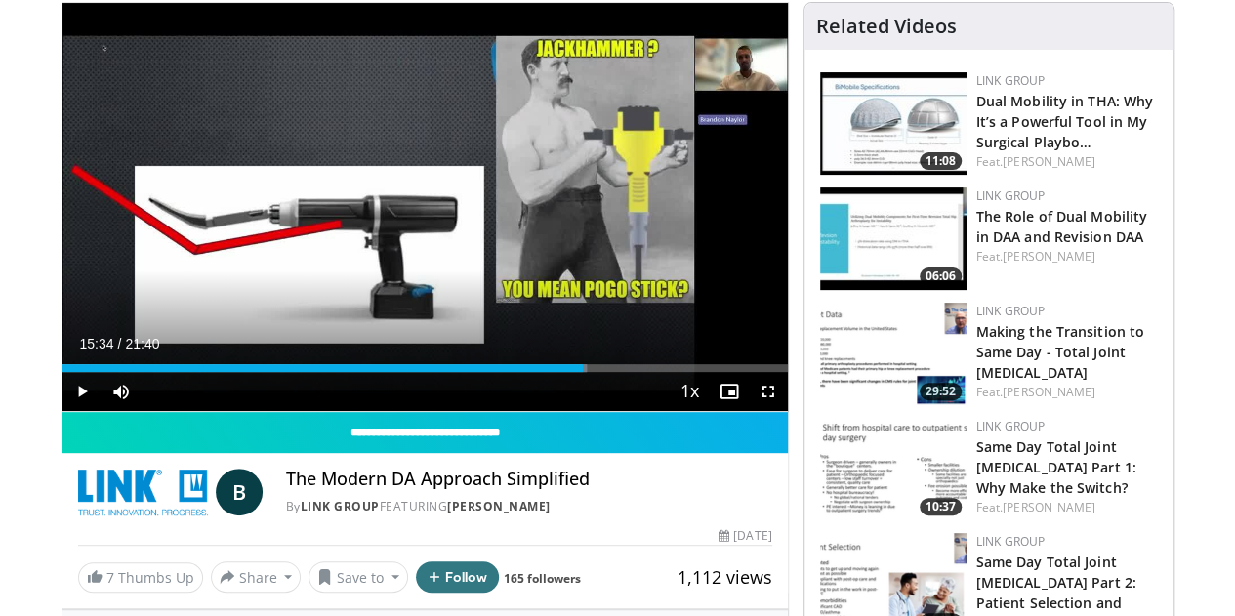
click at [637, 372] on div "Loaded : 72.34% 15:34 17:06" at bounding box center [426, 363] width 726 height 19
click at [717, 372] on div "Loaded : 81.57% 17:07 19:17" at bounding box center [426, 368] width 726 height 8
click at [749, 408] on span "Video Player" at bounding box center [729, 391] width 39 height 39
click at [762, 372] on div "Loaded : 93.12% 19:17 20:31" at bounding box center [426, 368] width 726 height 8
